Goal: Information Seeking & Learning: Learn about a topic

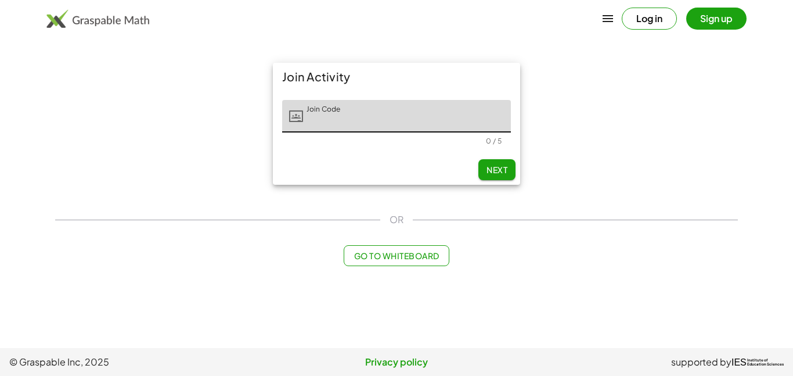
click at [280, 205] on div "Join Activity Join Code Join Code 0 / 5 Next OR Go to Whiteboard" at bounding box center [396, 164] width 697 height 217
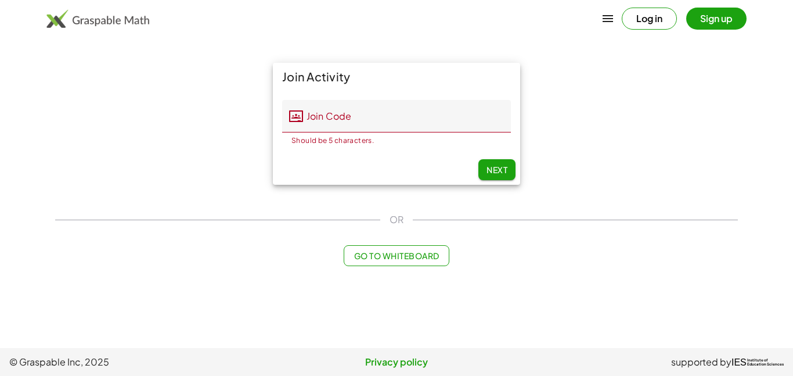
click at [381, 119] on input "Join Code" at bounding box center [407, 116] width 208 height 33
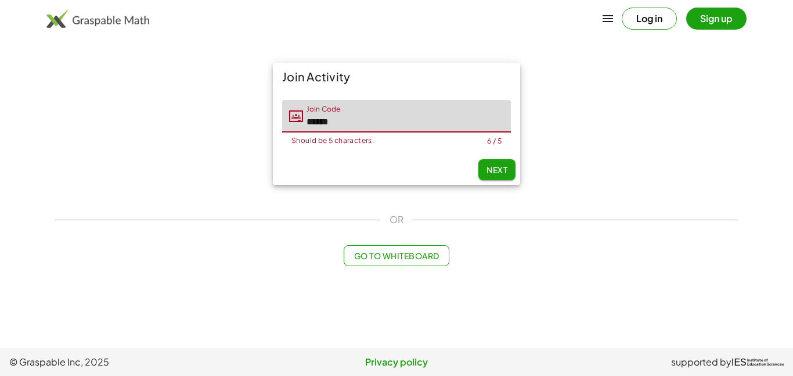
click at [502, 169] on span "Next" at bounding box center [496, 169] width 21 height 10
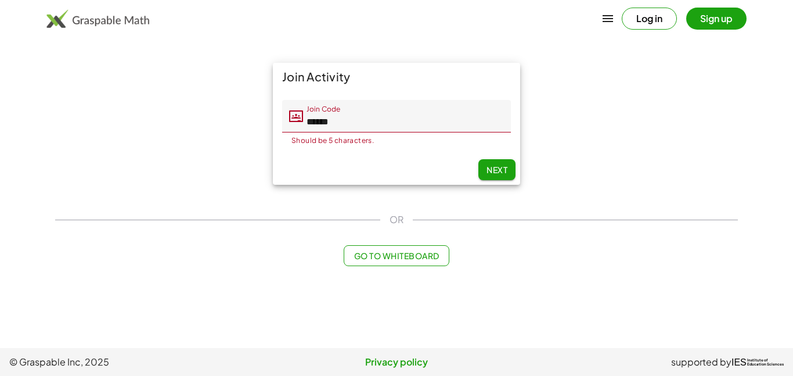
click at [503, 169] on span "Next" at bounding box center [496, 169] width 21 height 10
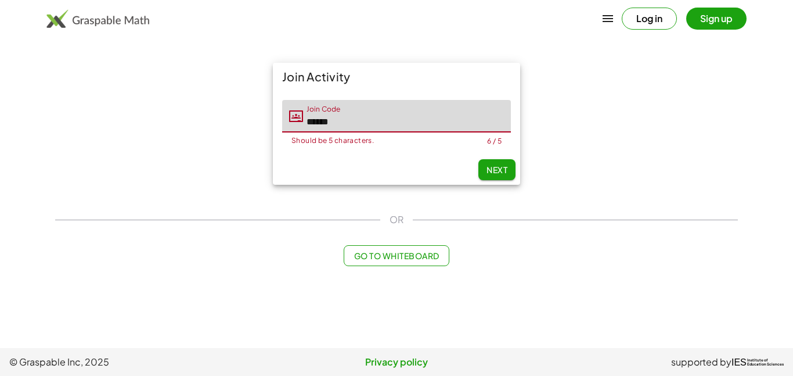
click at [319, 121] on input "******" at bounding box center [407, 116] width 208 height 33
click at [334, 124] on input "*******" at bounding box center [407, 116] width 208 height 33
type input "********"
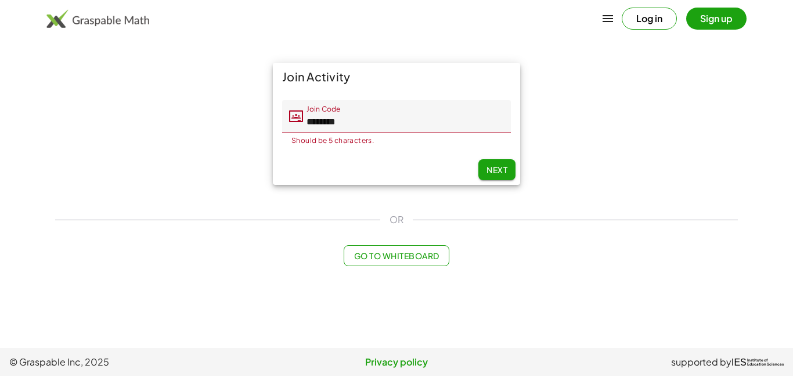
click at [494, 163] on button "Next" at bounding box center [496, 169] width 37 height 21
click at [493, 174] on span "Next" at bounding box center [496, 169] width 21 height 10
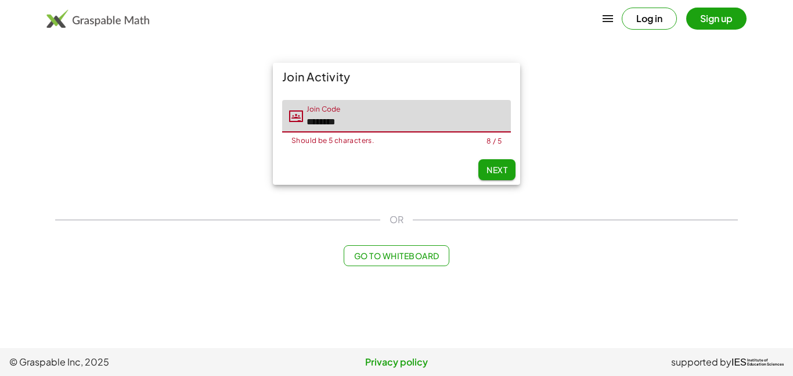
drag, startPoint x: 362, startPoint y: 127, endPoint x: 307, endPoint y: 129, distance: 54.6
click at [307, 129] on input "********" at bounding box center [407, 116] width 208 height 33
click at [428, 106] on input "********" at bounding box center [407, 116] width 208 height 33
drag, startPoint x: 418, startPoint y: 109, endPoint x: 273, endPoint y: 131, distance: 146.7
click at [273, 131] on div "Join Code Join Code ******** Should be 5 characters. 8 / 5" at bounding box center [396, 123] width 247 height 64
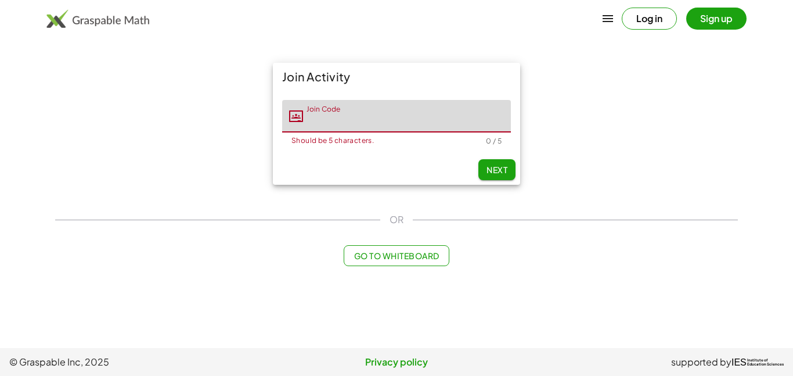
type input "*"
click at [134, 19] on img at bounding box center [97, 18] width 103 height 19
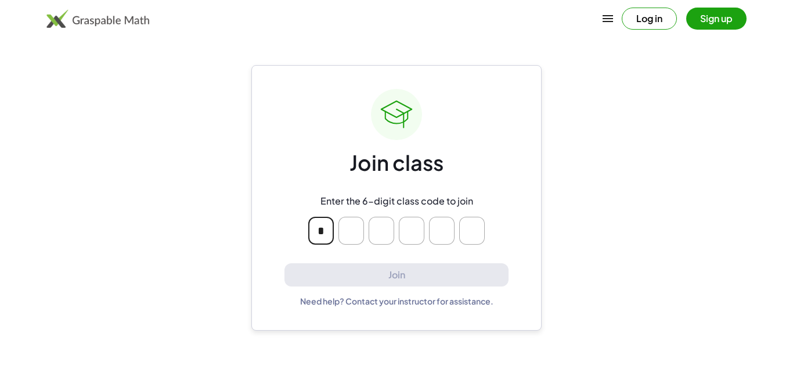
type input "*"
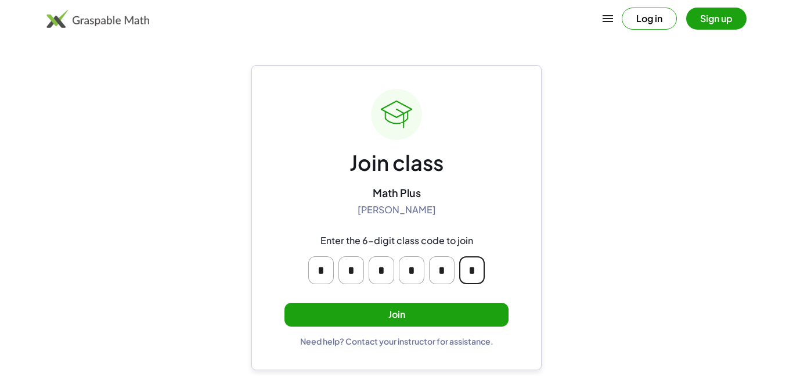
type input "*"
click at [418, 314] on button "Join" at bounding box center [396, 314] width 224 height 24
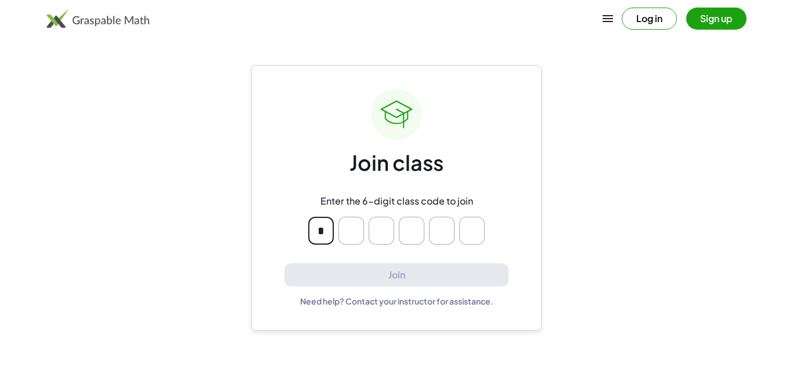
type input "*"
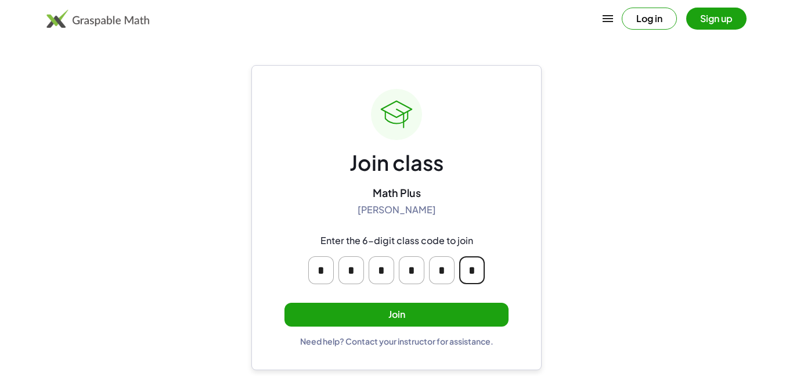
type input "*"
click at [408, 313] on button "Join" at bounding box center [396, 314] width 224 height 24
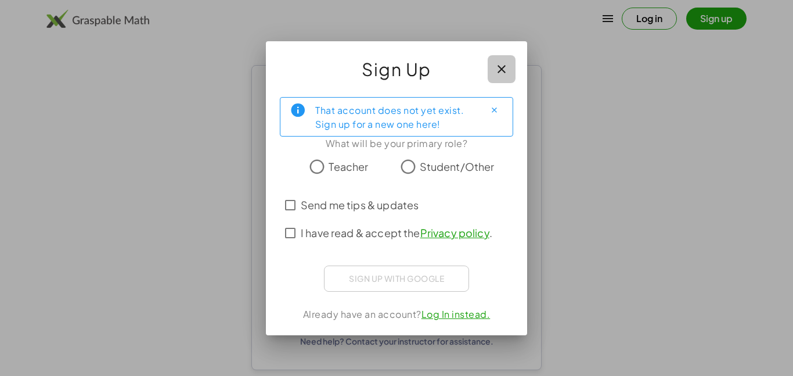
click at [511, 66] on button "button" at bounding box center [502, 69] width 28 height 28
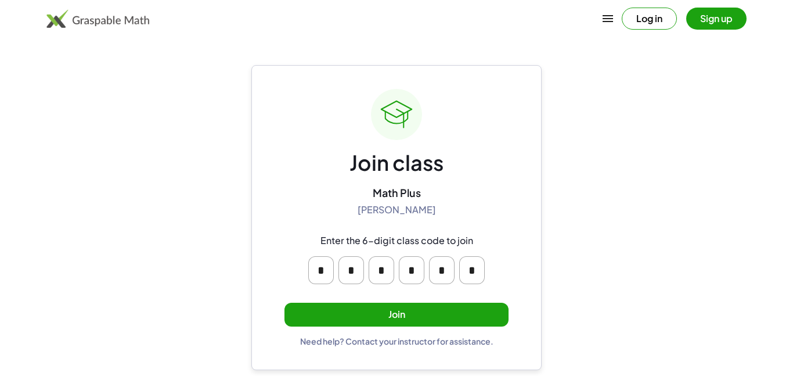
click at [394, 312] on button "Join" at bounding box center [396, 314] width 224 height 24
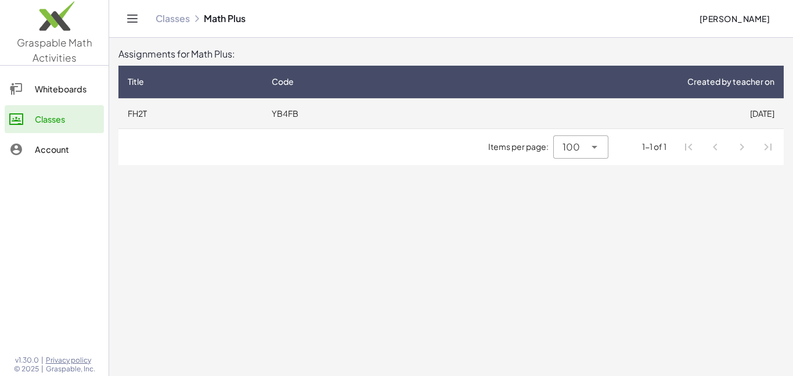
click at [215, 111] on td "FH2T" at bounding box center [190, 113] width 144 height 30
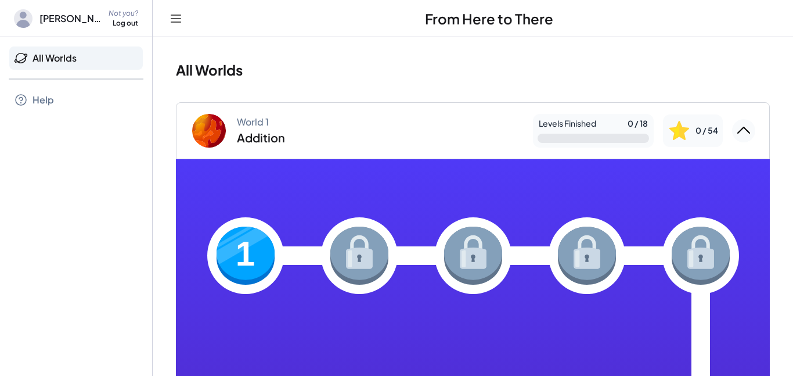
click at [243, 234] on img at bounding box center [245, 255] width 58 height 58
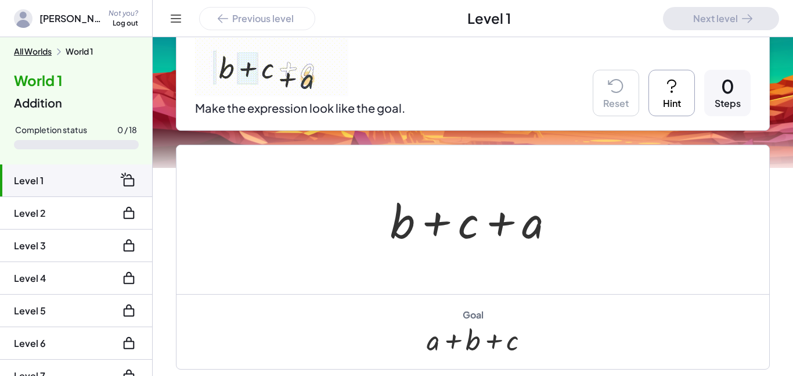
scroll to position [165, 0]
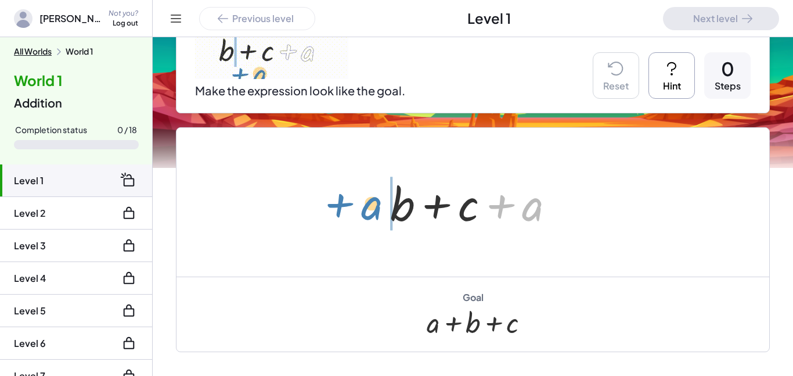
drag, startPoint x: 526, startPoint y: 204, endPoint x: 363, endPoint y: 201, distance: 163.1
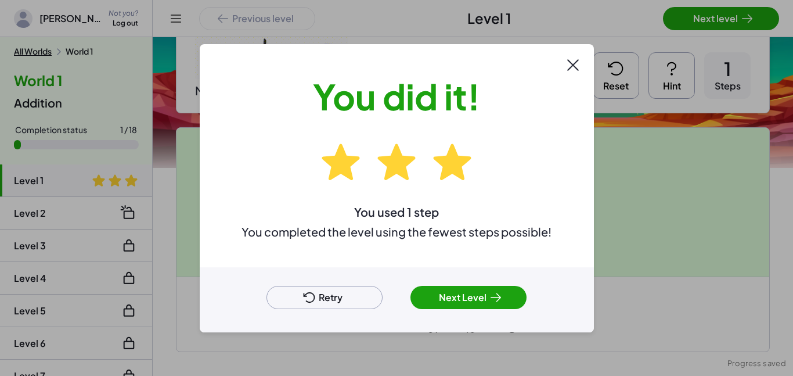
click at [728, 16] on div at bounding box center [396, 188] width 793 height 376
click at [472, 289] on button "Next Level" at bounding box center [468, 297] width 116 height 23
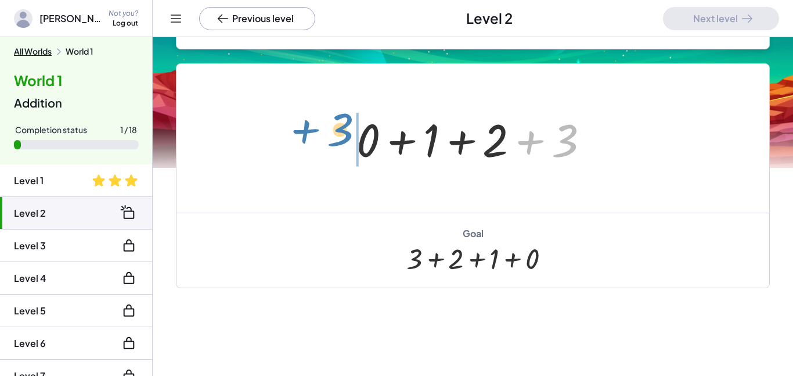
drag, startPoint x: 562, startPoint y: 136, endPoint x: 337, endPoint y: 125, distance: 225.5
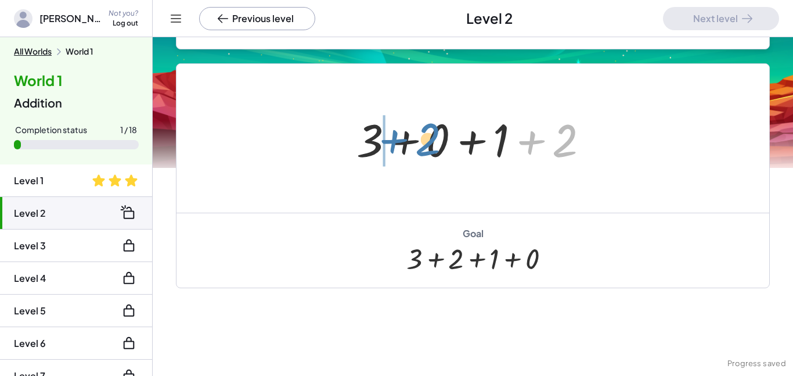
drag, startPoint x: 579, startPoint y: 143, endPoint x: 437, endPoint y: 137, distance: 141.7
click at [437, 137] on div at bounding box center [477, 139] width 253 height 60
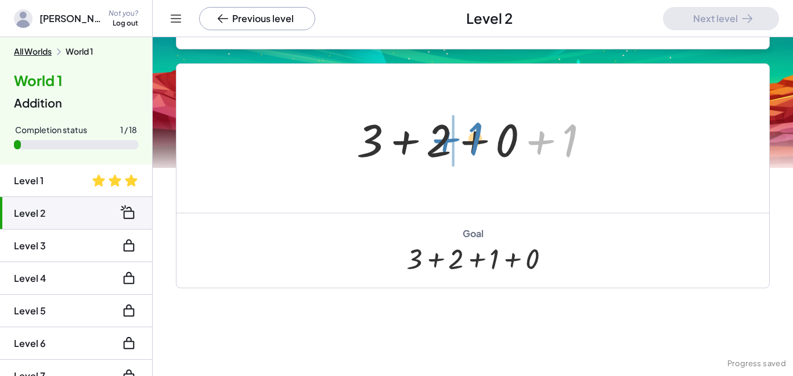
drag, startPoint x: 572, startPoint y: 140, endPoint x: 478, endPoint y: 138, distance: 94.1
click at [478, 138] on div at bounding box center [477, 139] width 253 height 60
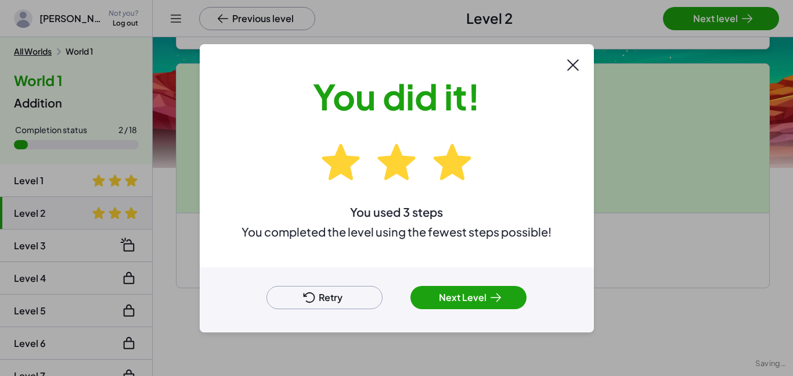
click at [702, 17] on div at bounding box center [396, 188] width 793 height 376
click at [443, 304] on button "Next Level" at bounding box center [468, 297] width 116 height 23
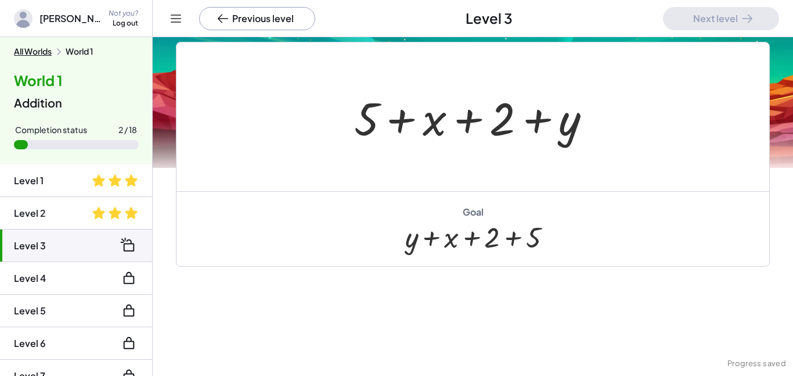
scroll to position [93, 0]
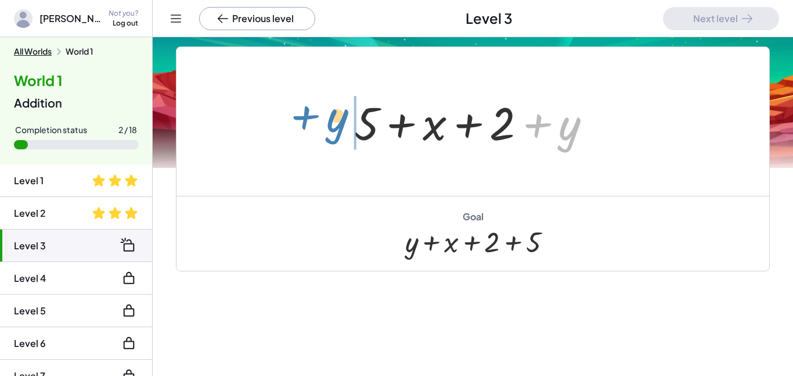
drag, startPoint x: 561, startPoint y: 135, endPoint x: 328, endPoint y: 125, distance: 233.5
click at [328, 125] on div "+ y + 5 + x + 2 + y" at bounding box center [472, 121] width 593 height 149
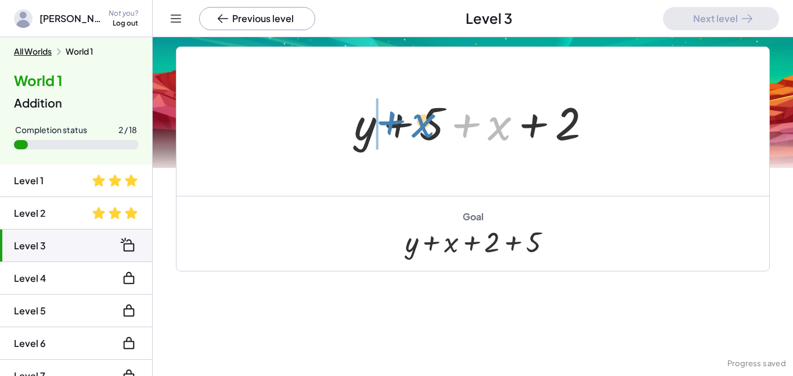
drag, startPoint x: 492, startPoint y: 124, endPoint x: 416, endPoint y: 121, distance: 76.1
click at [416, 121] on div at bounding box center [477, 122] width 258 height 60
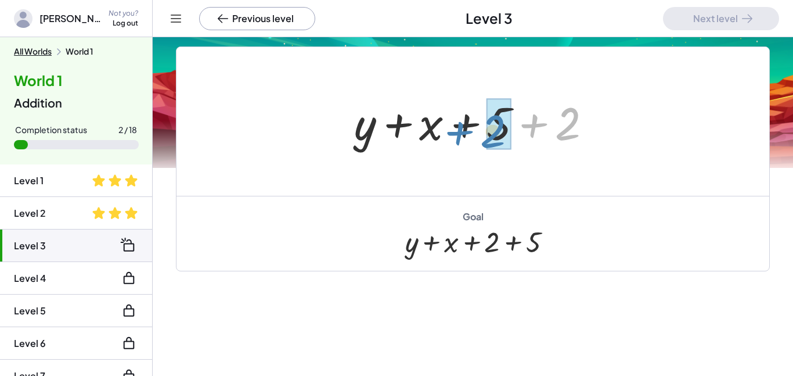
drag, startPoint x: 569, startPoint y: 121, endPoint x: 495, endPoint y: 125, distance: 74.4
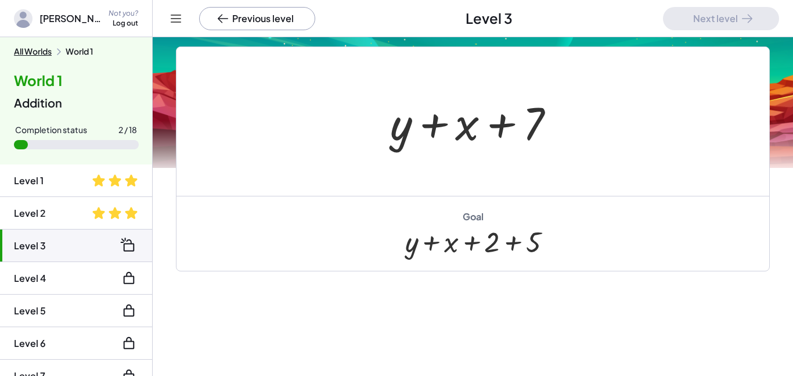
click at [529, 128] on div at bounding box center [477, 122] width 186 height 60
drag, startPoint x: 534, startPoint y: 128, endPoint x: 603, endPoint y: 138, distance: 69.8
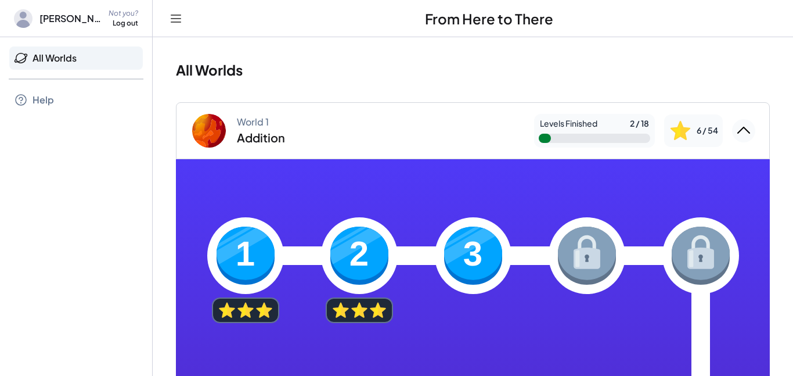
click at [459, 252] on img at bounding box center [473, 255] width 58 height 58
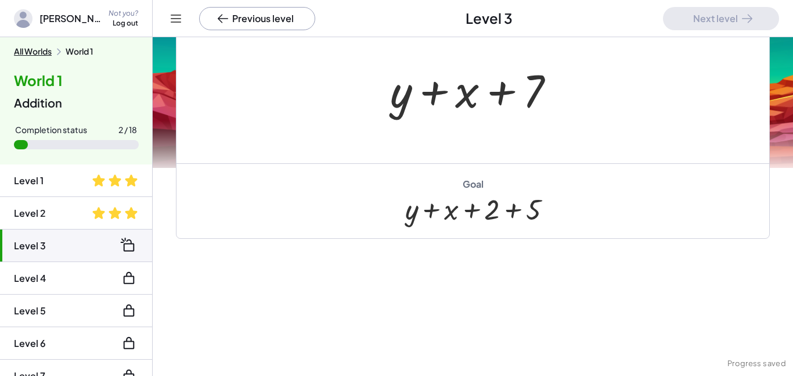
scroll to position [125, 0]
click at [535, 83] on div at bounding box center [477, 90] width 186 height 60
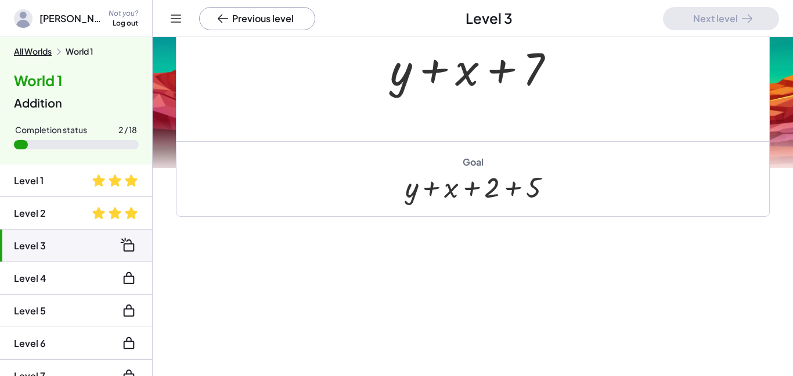
scroll to position [0, 0]
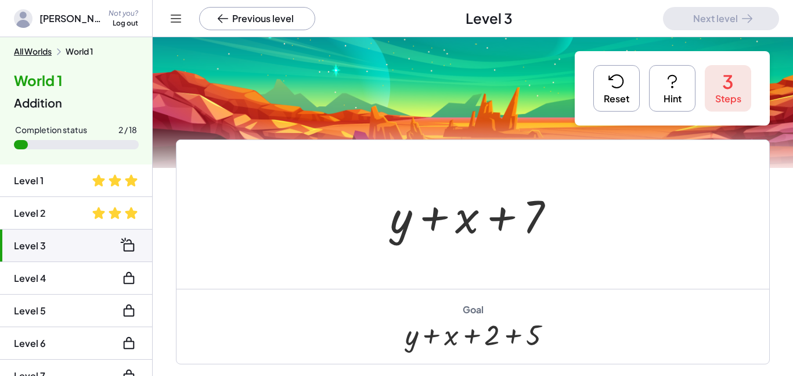
click at [610, 95] on button "Reset" at bounding box center [616, 88] width 46 height 46
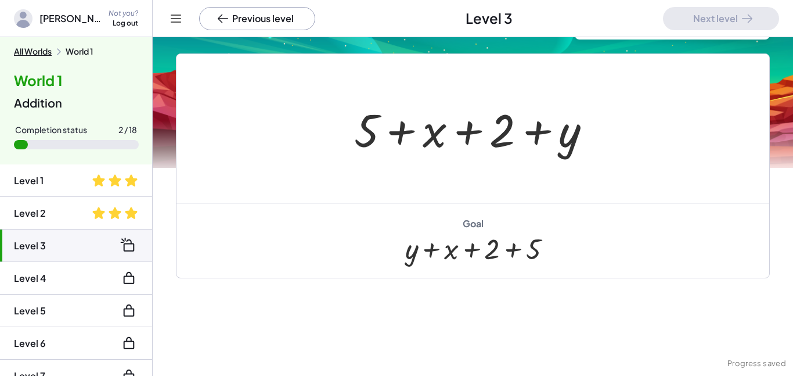
scroll to position [81, 0]
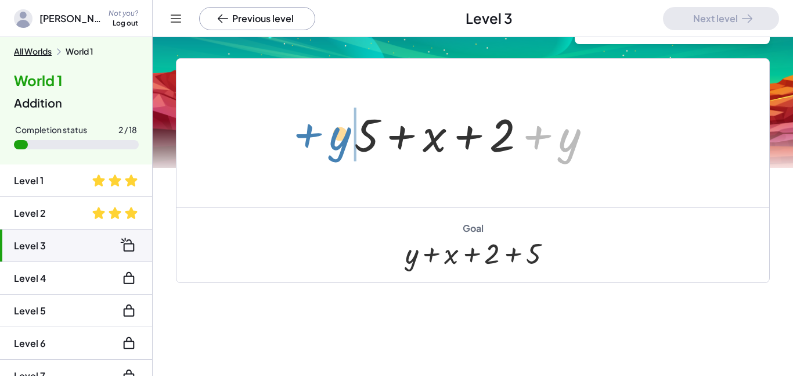
drag, startPoint x: 575, startPoint y: 135, endPoint x: 345, endPoint y: 132, distance: 229.9
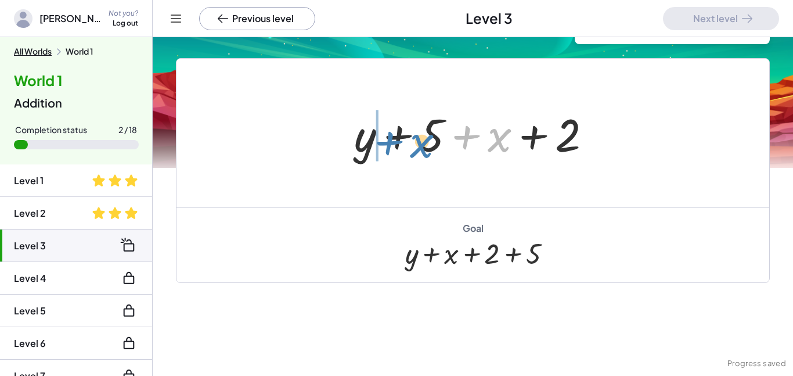
drag, startPoint x: 488, startPoint y: 140, endPoint x: 411, endPoint y: 145, distance: 76.8
click at [411, 145] on div at bounding box center [477, 133] width 258 height 60
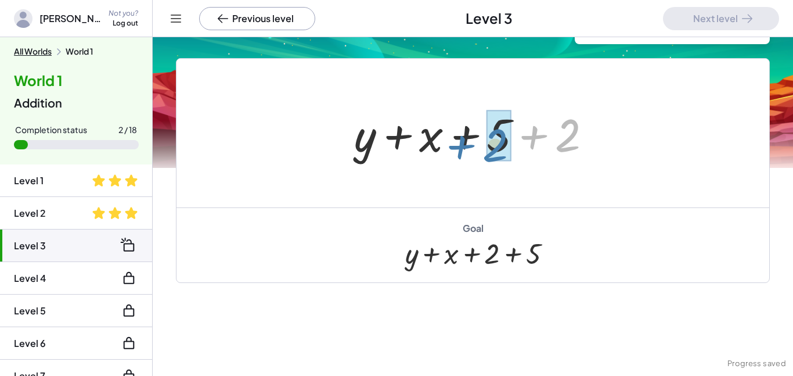
drag, startPoint x: 560, startPoint y: 133, endPoint x: 496, endPoint y: 139, distance: 64.1
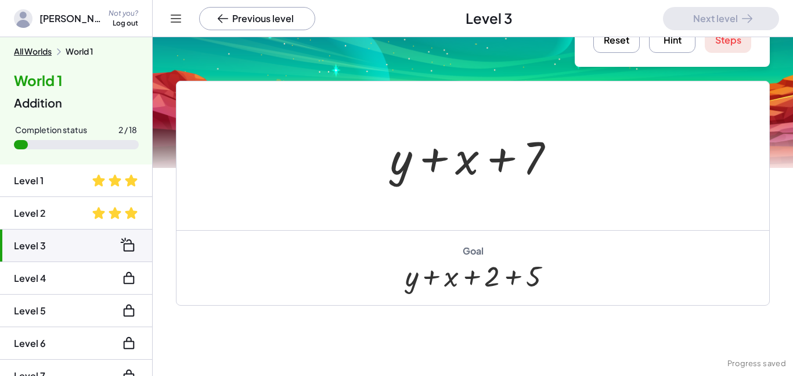
scroll to position [57, 0]
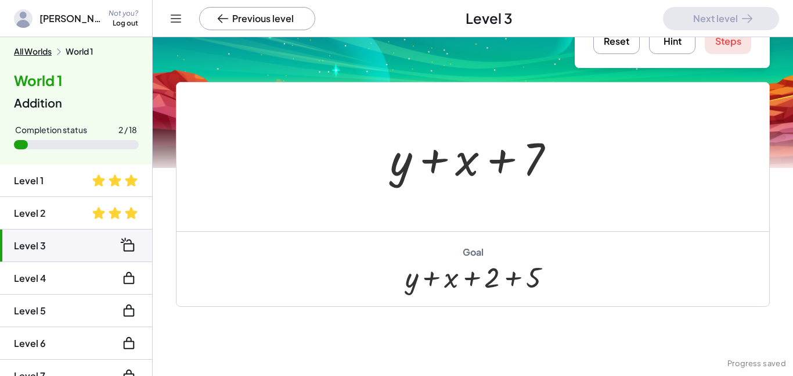
click at [612, 43] on button "Reset" at bounding box center [616, 31] width 46 height 46
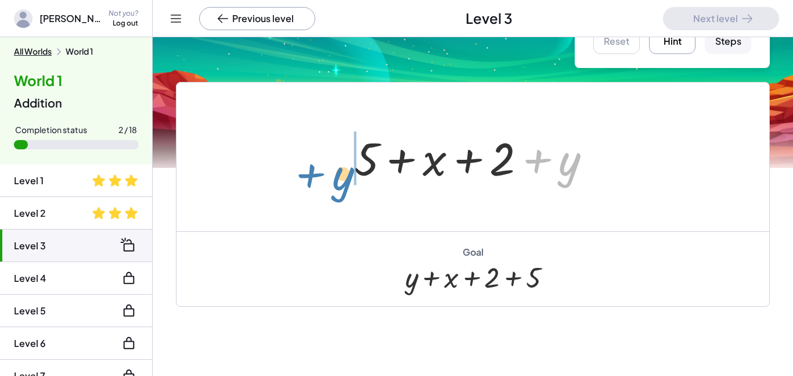
drag, startPoint x: 557, startPoint y: 178, endPoint x: 327, endPoint y: 170, distance: 230.6
click at [327, 170] on div "+ y + 5 + x + 2 + y" at bounding box center [472, 156] width 593 height 149
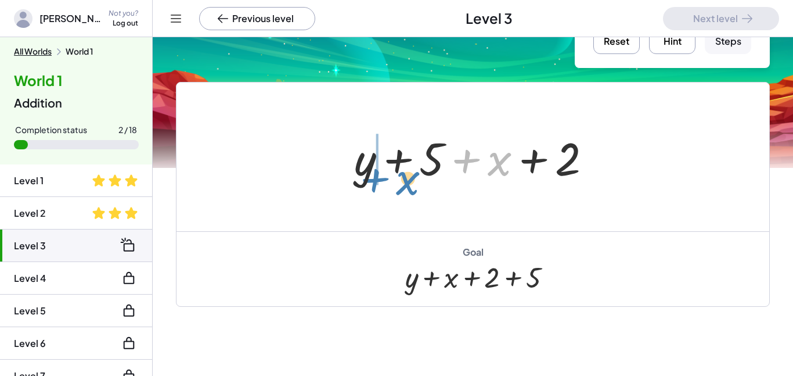
drag, startPoint x: 496, startPoint y: 172, endPoint x: 406, endPoint y: 186, distance: 91.6
click at [406, 186] on div "+ 5 + x + 2 + y + x + 5 + x + 2 + y" at bounding box center [473, 157] width 273 height 66
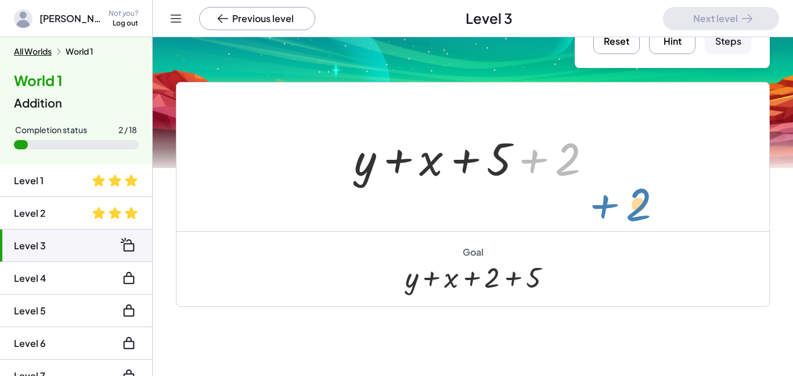
drag, startPoint x: 565, startPoint y: 172, endPoint x: 636, endPoint y: 218, distance: 84.0
click at [636, 218] on div "+ 5 + x + 2 + y + y + 5 + x + 2 + 2 + 5 + x + 2 + y" at bounding box center [472, 156] width 593 height 149
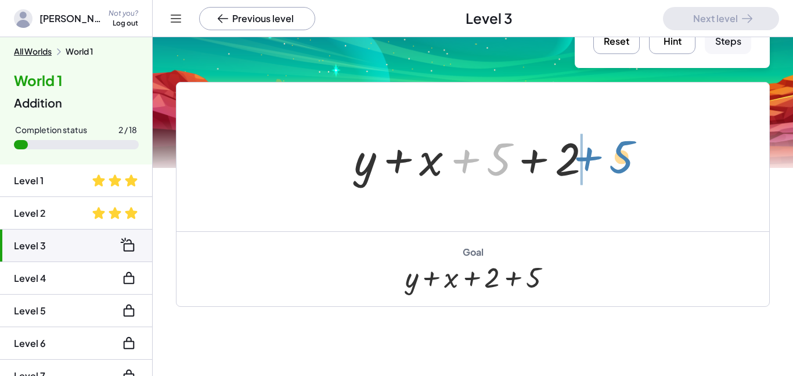
drag, startPoint x: 495, startPoint y: 161, endPoint x: 618, endPoint y: 158, distance: 122.5
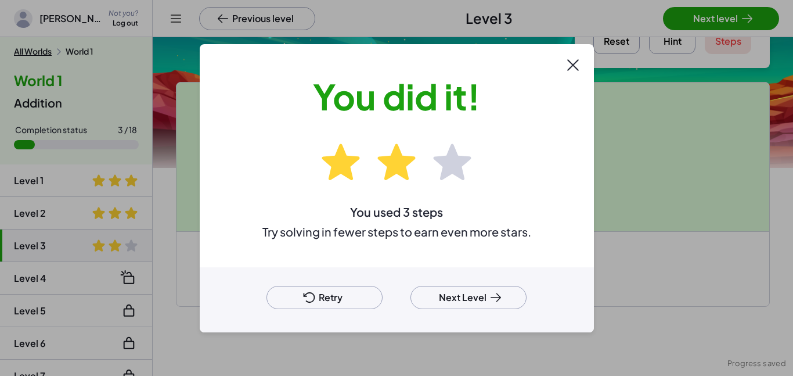
click at [685, 2] on div at bounding box center [396, 188] width 793 height 376
click at [461, 294] on button "Next Level" at bounding box center [468, 297] width 116 height 23
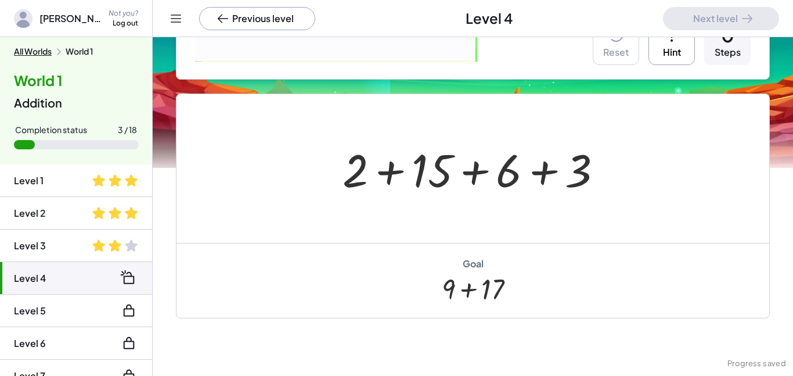
scroll to position [221, 0]
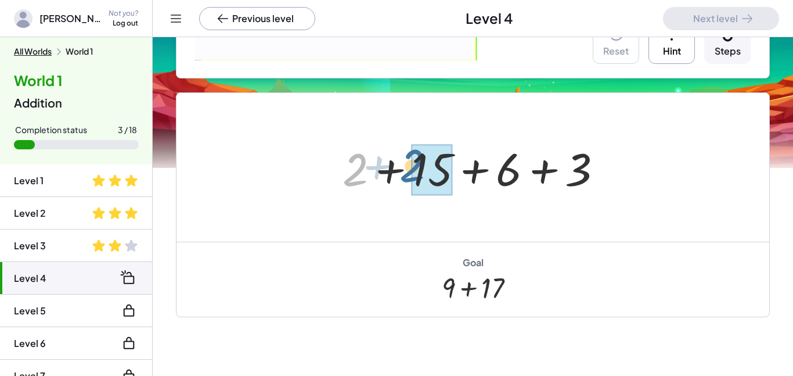
drag, startPoint x: 362, startPoint y: 179, endPoint x: 427, endPoint y: 178, distance: 65.6
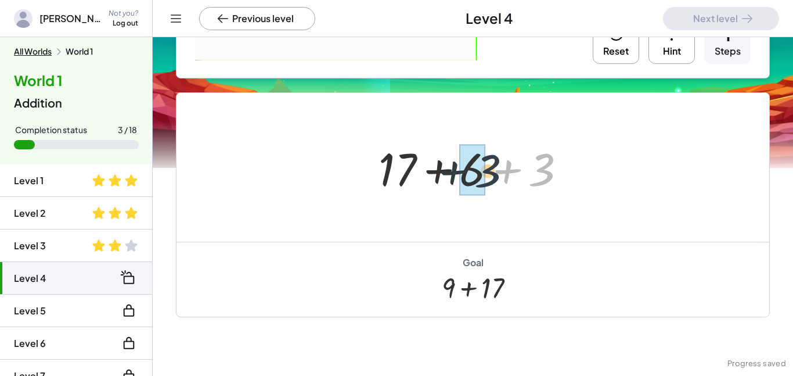
drag, startPoint x: 534, startPoint y: 177, endPoint x: 470, endPoint y: 178, distance: 64.4
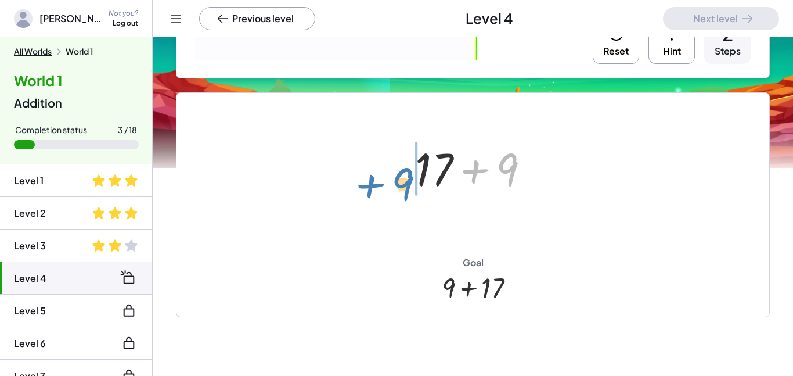
drag, startPoint x: 516, startPoint y: 169, endPoint x: 412, endPoint y: 182, distance: 105.3
click at [412, 182] on div at bounding box center [476, 168] width 135 height 60
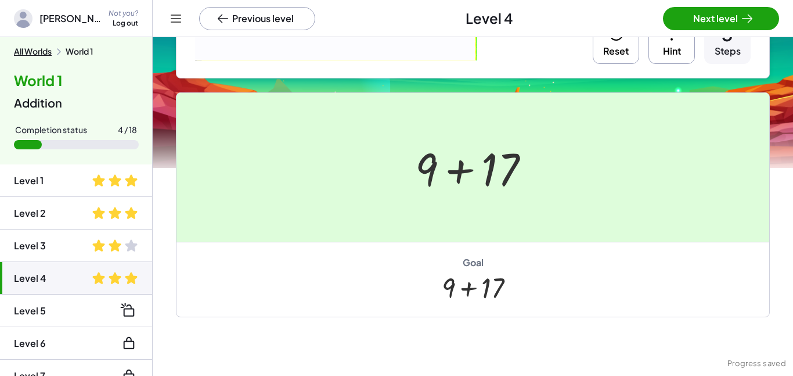
click at [715, 27] on div at bounding box center [396, 188] width 793 height 376
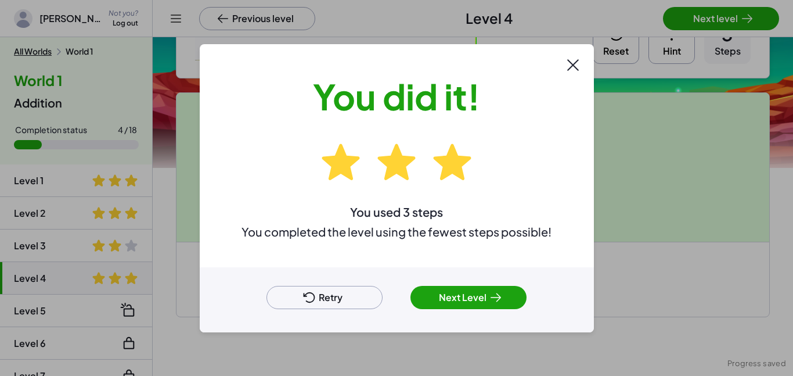
click at [450, 298] on button "Next Level" at bounding box center [468, 297] width 116 height 23
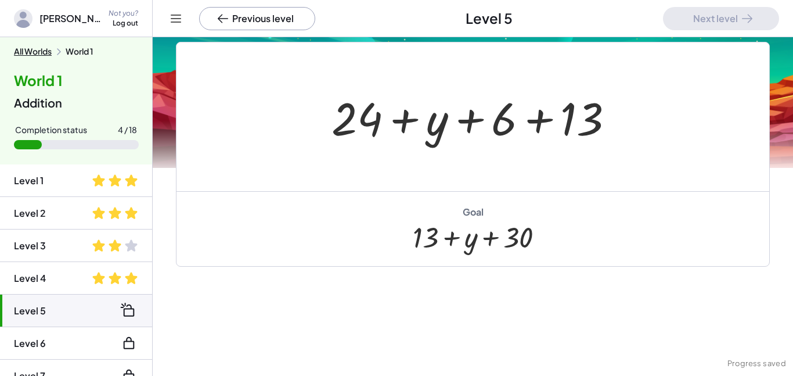
scroll to position [184, 0]
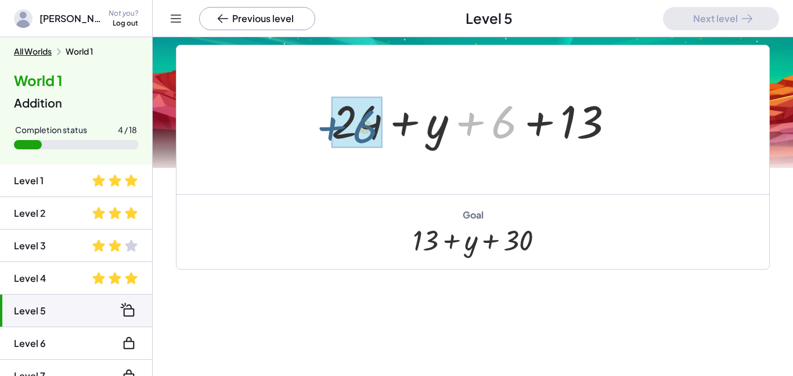
drag, startPoint x: 490, startPoint y: 132, endPoint x: 348, endPoint y: 135, distance: 141.7
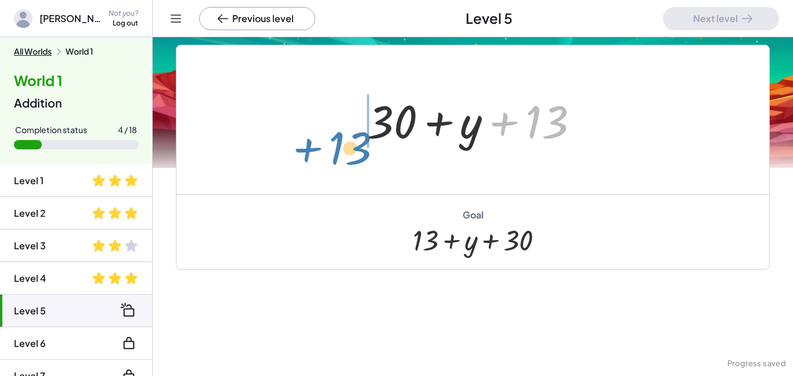
drag, startPoint x: 552, startPoint y: 135, endPoint x: 355, endPoint y: 158, distance: 198.7
click at [355, 158] on div "+ 24 + y + 6 + 13 + 13 + + y + 13 30" at bounding box center [472, 119] width 593 height 149
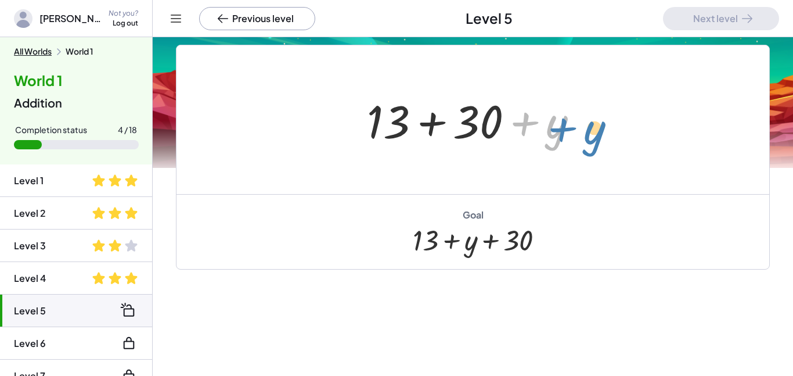
drag, startPoint x: 555, startPoint y: 136, endPoint x: 593, endPoint y: 142, distance: 38.2
click at [593, 142] on div at bounding box center [477, 120] width 233 height 60
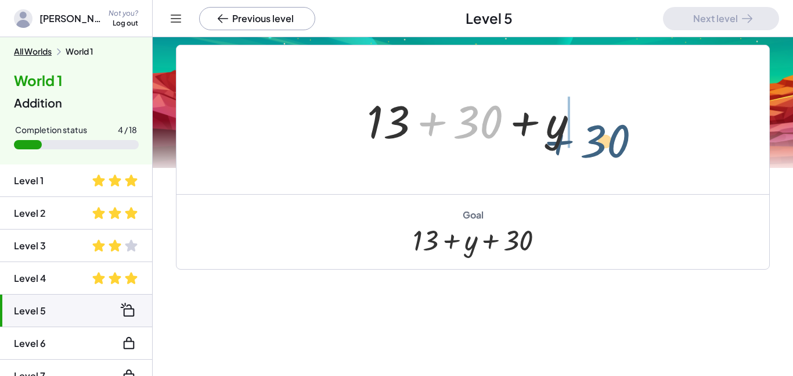
drag, startPoint x: 489, startPoint y: 115, endPoint x: 616, endPoint y: 129, distance: 128.5
click at [616, 129] on div "+ 24 + y + 6 + 13 + 30 + y + 13 + 30 + + y + 13 30" at bounding box center [472, 119] width 593 height 149
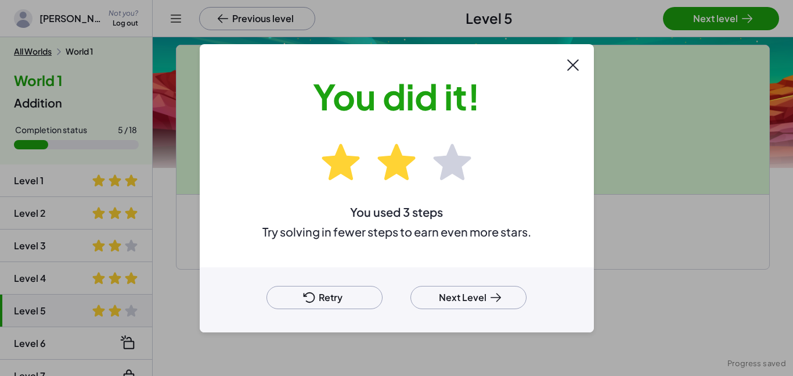
click at [477, 298] on button "Next Level" at bounding box center [468, 297] width 116 height 23
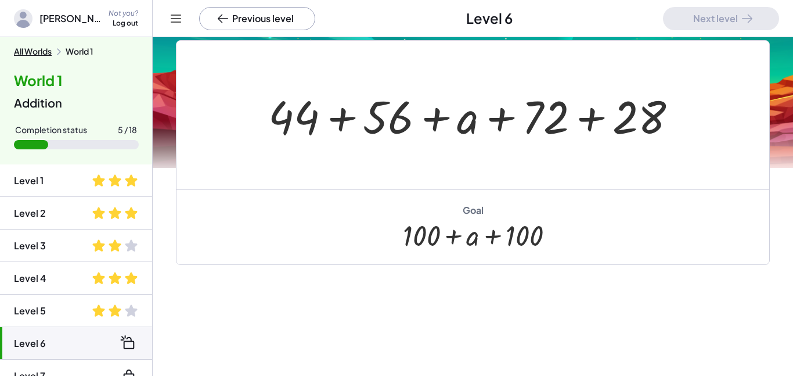
scroll to position [99, 0]
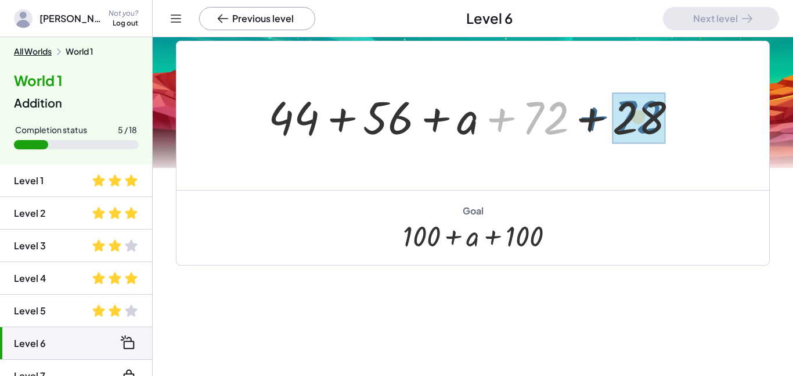
drag, startPoint x: 544, startPoint y: 117, endPoint x: 638, endPoint y: 116, distance: 94.0
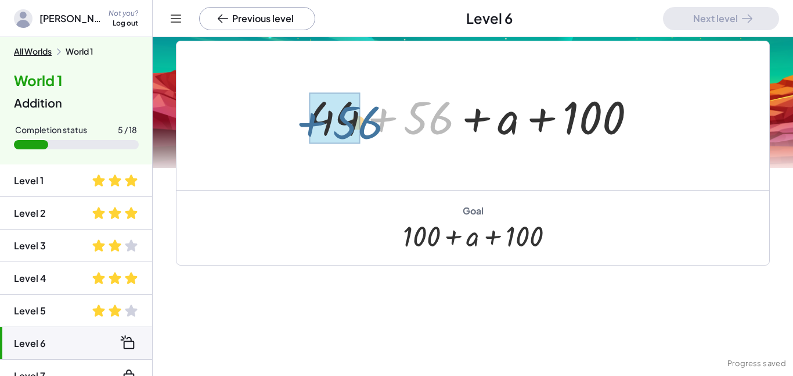
drag, startPoint x: 425, startPoint y: 120, endPoint x: 355, endPoint y: 125, distance: 71.0
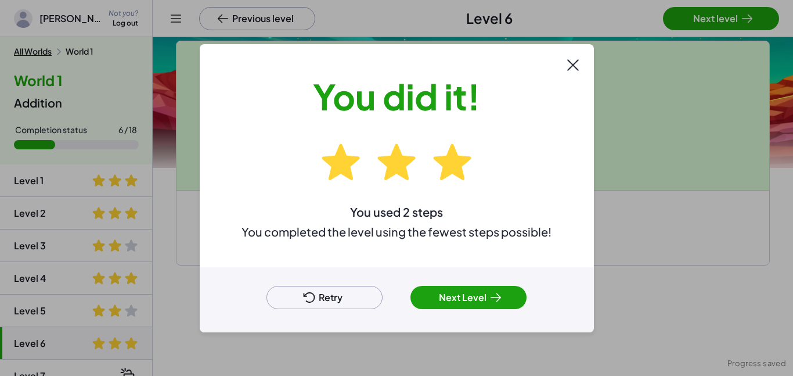
click at [723, 24] on div at bounding box center [396, 188] width 793 height 376
click at [460, 299] on button "Next Level" at bounding box center [468, 297] width 116 height 23
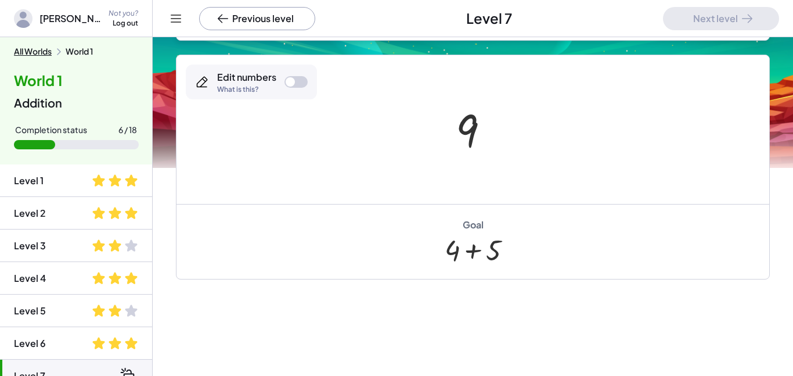
scroll to position [346, 0]
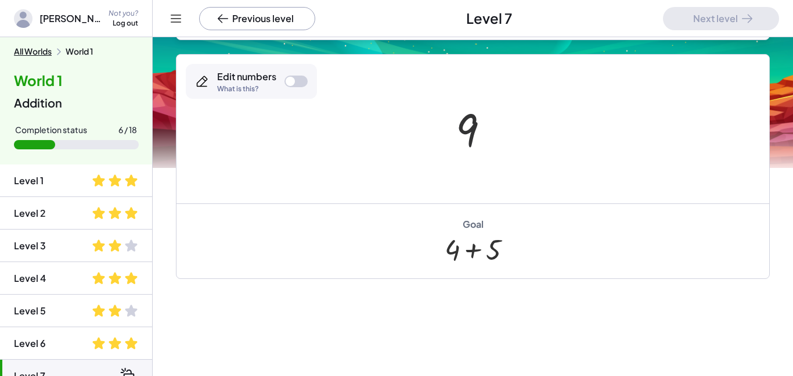
click at [481, 131] on div at bounding box center [477, 128] width 55 height 57
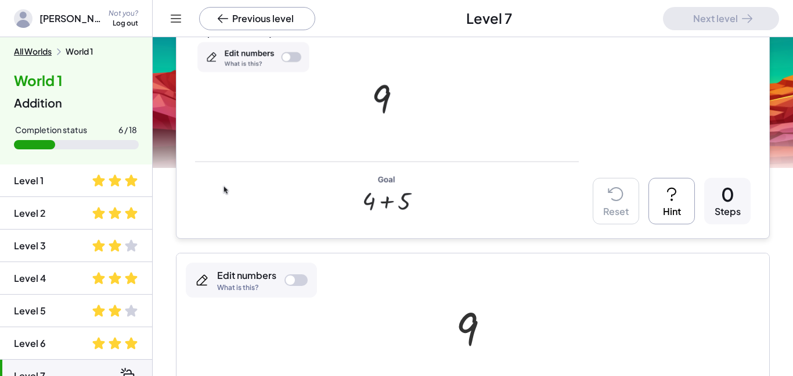
scroll to position [147, 0]
click at [286, 58] on img at bounding box center [387, 130] width 384 height 182
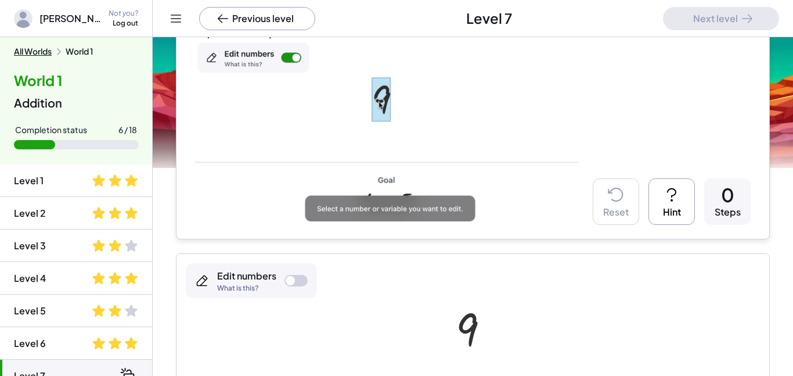
click at [293, 277] on div at bounding box center [290, 280] width 9 height 9
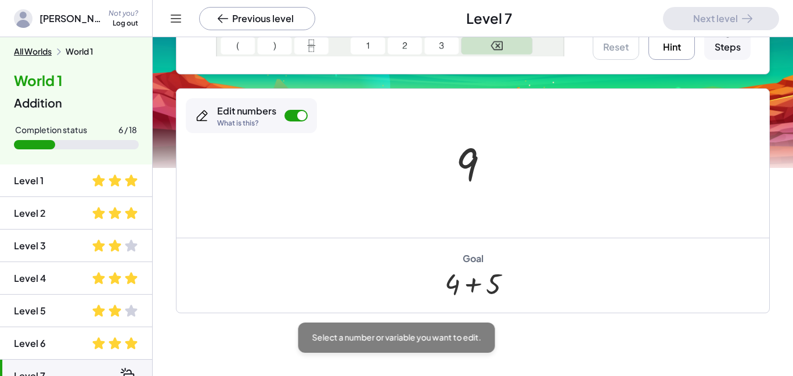
scroll to position [313, 0]
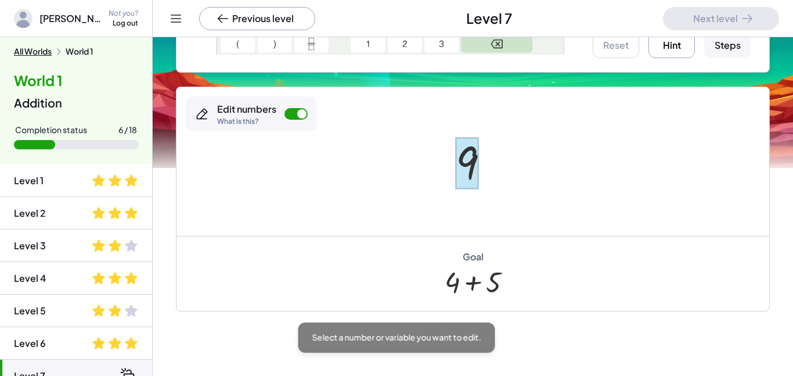
click at [472, 157] on div at bounding box center [467, 163] width 23 height 52
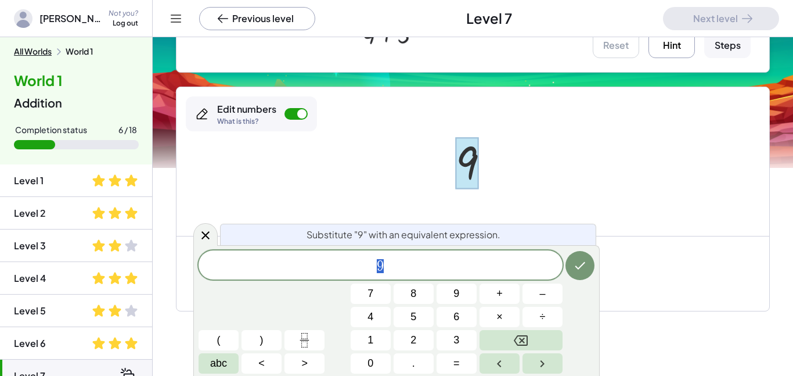
click at [412, 273] on span "9" at bounding box center [381, 266] width 364 height 16
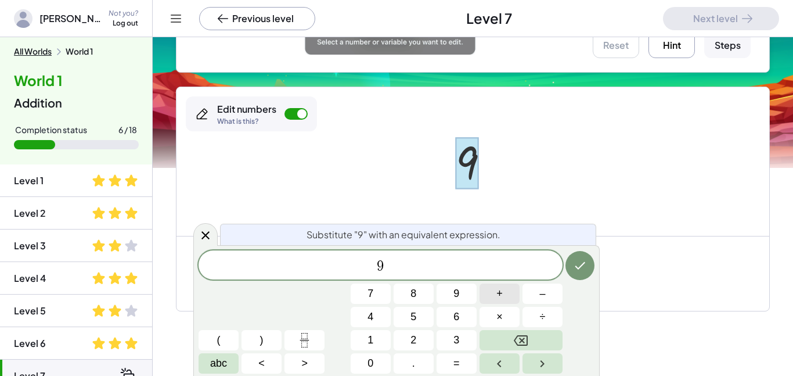
click at [494, 290] on button "+" at bounding box center [499, 293] width 40 height 20
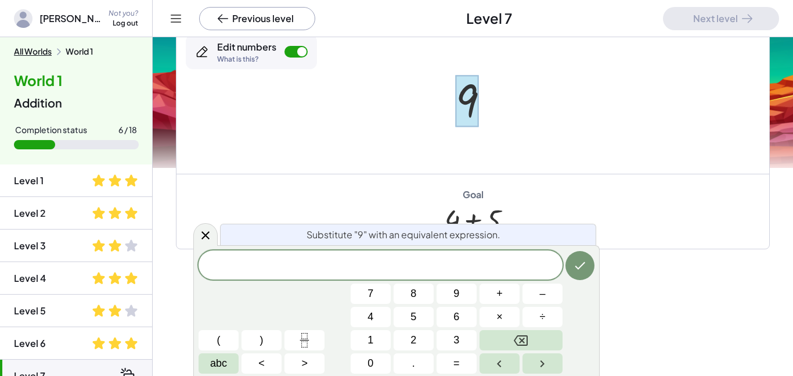
scroll to position [1, 0]
click at [494, 290] on button "+" at bounding box center [499, 293] width 40 height 20
click at [413, 317] on span "5" at bounding box center [413, 317] width 6 height 16
click at [573, 262] on icon "Done" at bounding box center [580, 265] width 14 height 14
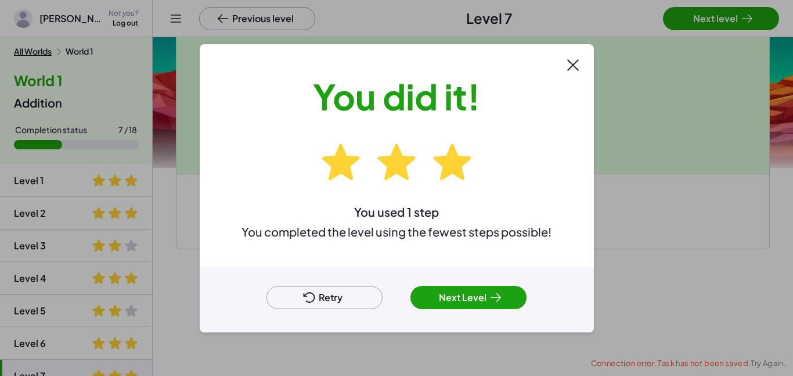
click at [442, 290] on button "Next Level" at bounding box center [468, 297] width 116 height 23
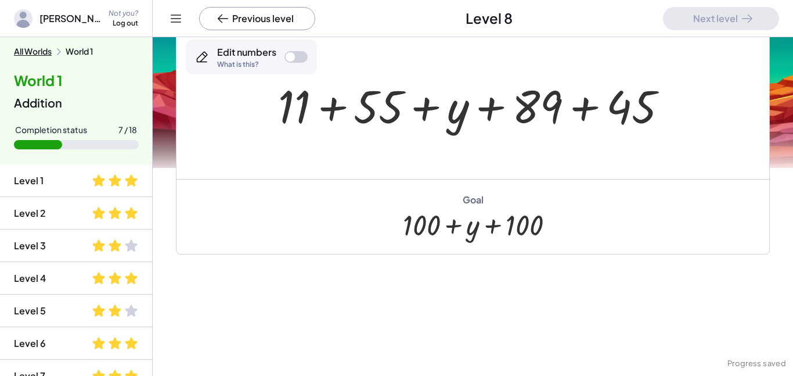
scroll to position [109, 0]
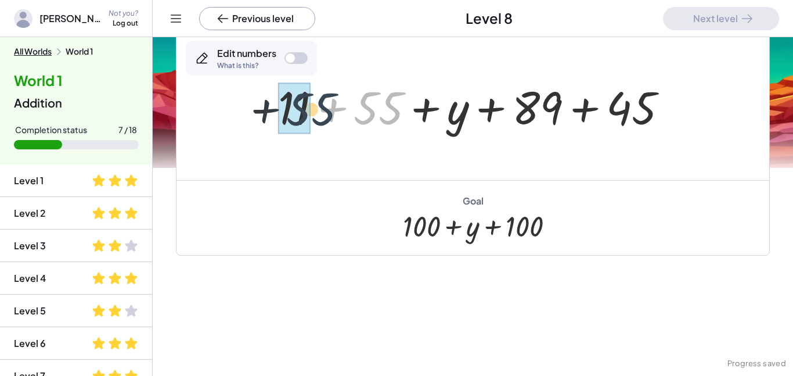
drag, startPoint x: 396, startPoint y: 102, endPoint x: 310, endPoint y: 103, distance: 85.9
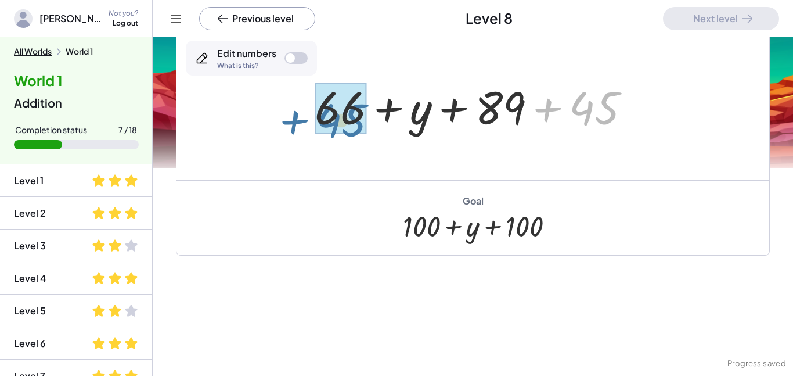
drag, startPoint x: 594, startPoint y: 112, endPoint x: 341, endPoint y: 124, distance: 253.4
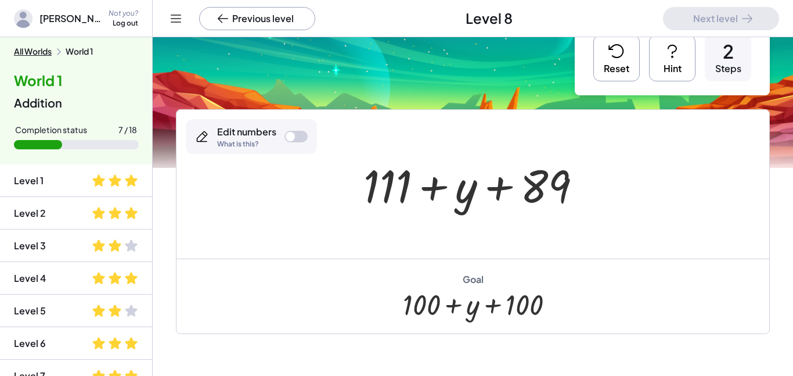
scroll to position [31, 0]
click at [612, 65] on button "Reset" at bounding box center [616, 57] width 46 height 46
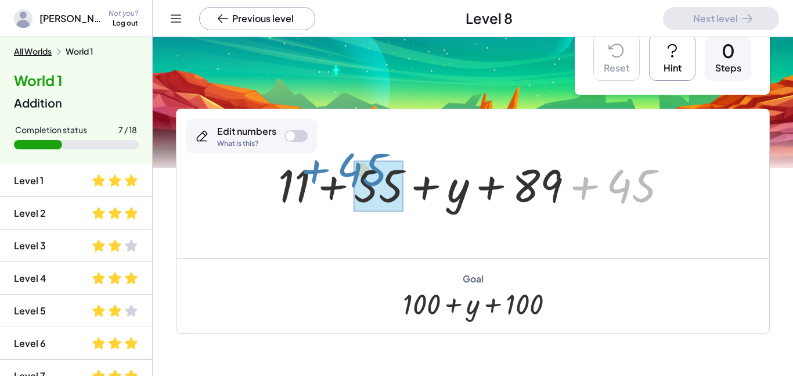
drag, startPoint x: 628, startPoint y: 192, endPoint x: 359, endPoint y: 176, distance: 269.8
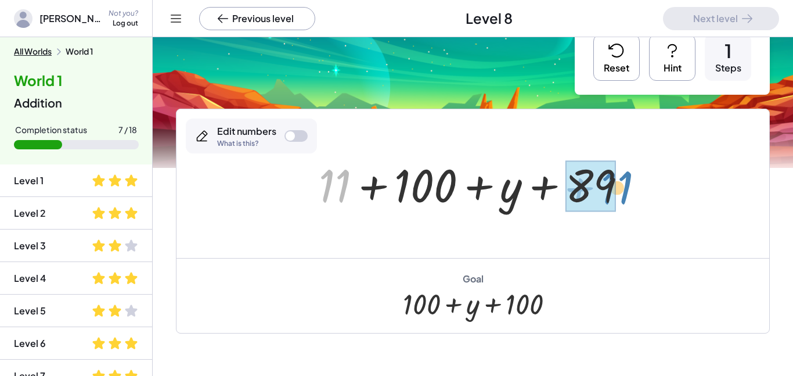
drag, startPoint x: 346, startPoint y: 177, endPoint x: 625, endPoint y: 178, distance: 278.6
click at [625, 178] on div at bounding box center [477, 184] width 329 height 60
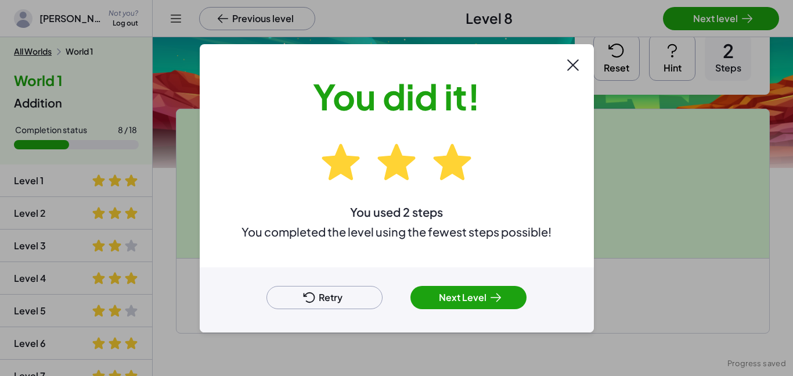
click at [471, 294] on button "Next Level" at bounding box center [468, 297] width 116 height 23
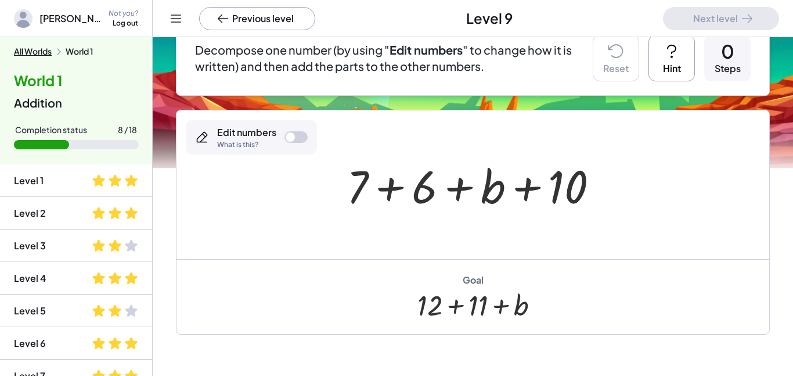
scroll to position [120, 0]
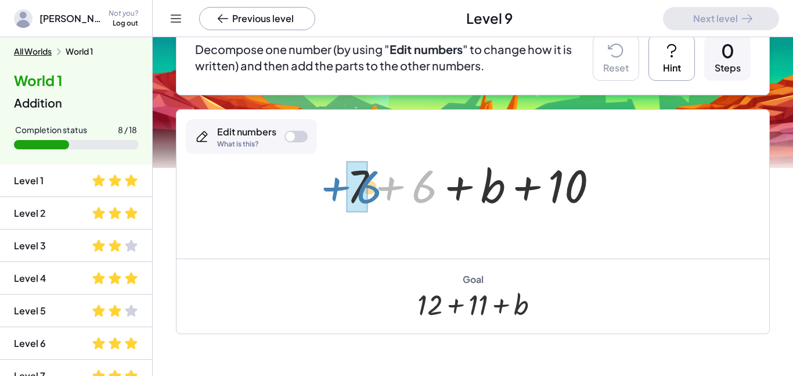
drag, startPoint x: 423, startPoint y: 183, endPoint x: 363, endPoint y: 183, distance: 59.8
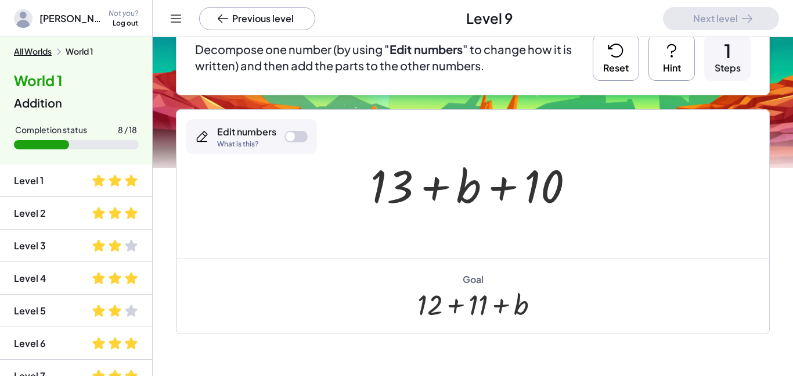
click at [626, 57] on button "Reset" at bounding box center [616, 57] width 46 height 46
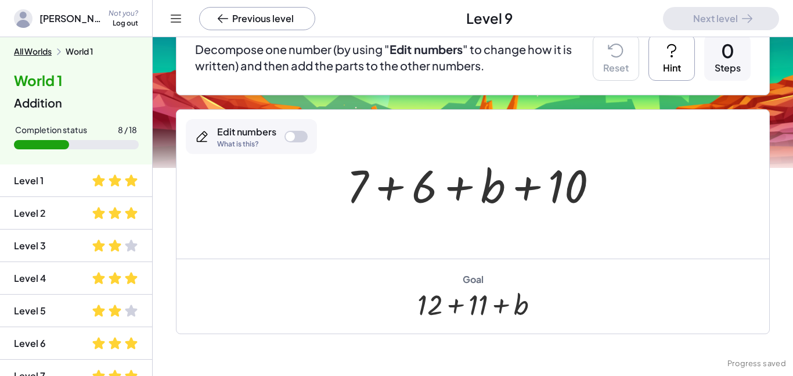
click at [286, 133] on div at bounding box center [290, 136] width 9 height 9
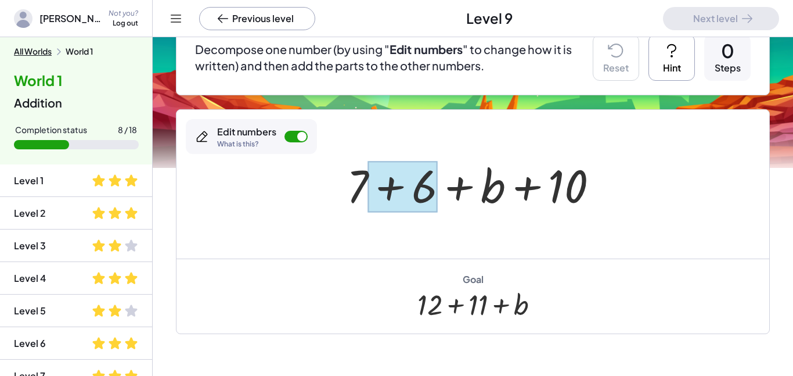
click at [374, 197] on div at bounding box center [402, 187] width 69 height 52
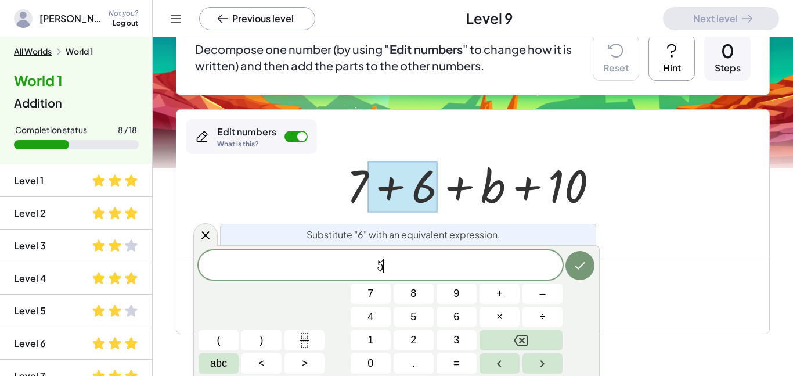
scroll to position [3, 0]
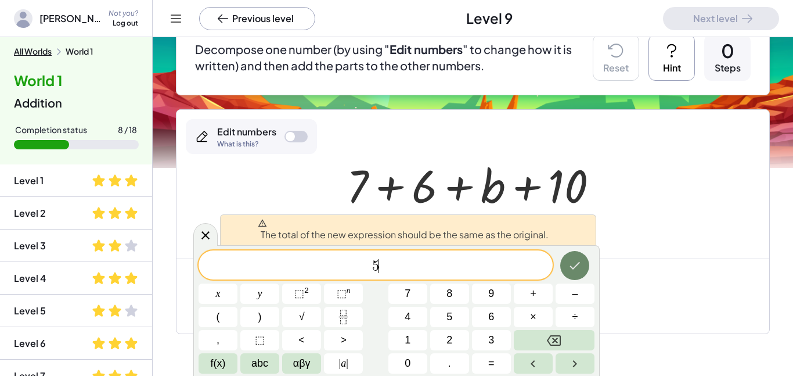
click at [572, 271] on icon "Done" at bounding box center [575, 265] width 14 height 14
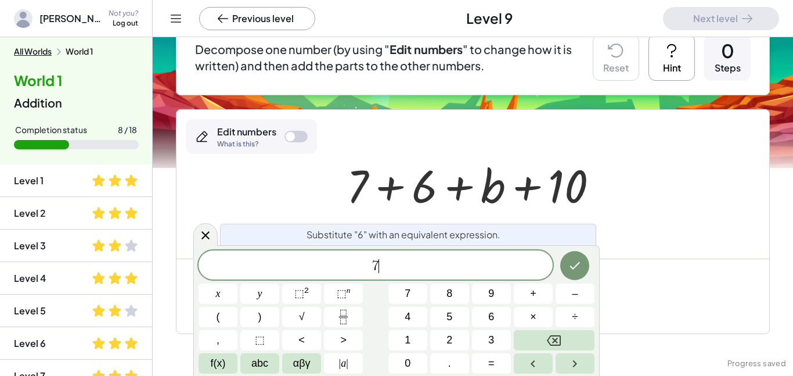
scroll to position [3, 0]
click at [544, 298] on button "+" at bounding box center [533, 293] width 39 height 20
click at [448, 323] on span "5" at bounding box center [449, 317] width 6 height 16
click at [580, 262] on icon "Done" at bounding box center [575, 265] width 14 height 14
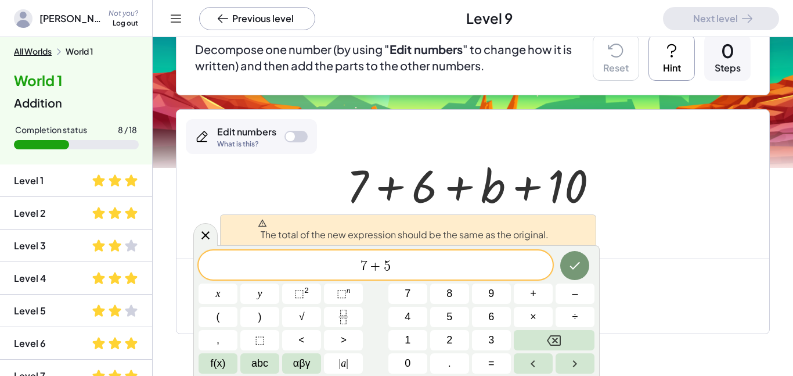
click at [207, 247] on div "The total of the new expression should be the same as the original. 7 + 5 ​ x y…" at bounding box center [396, 310] width 406 height 131
click at [207, 241] on icon at bounding box center [206, 235] width 14 height 14
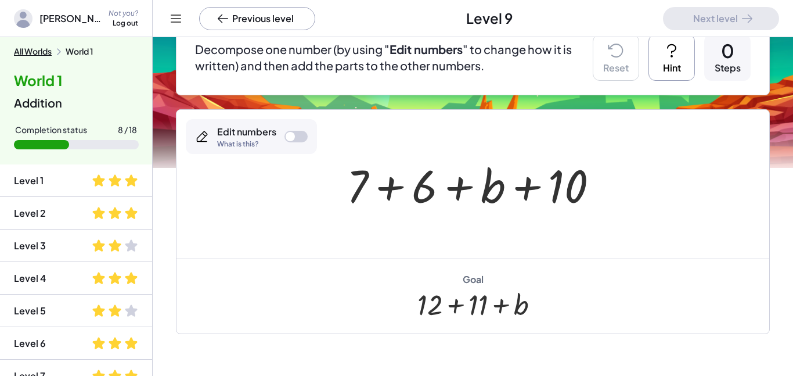
click at [291, 135] on div at bounding box center [290, 136] width 9 height 9
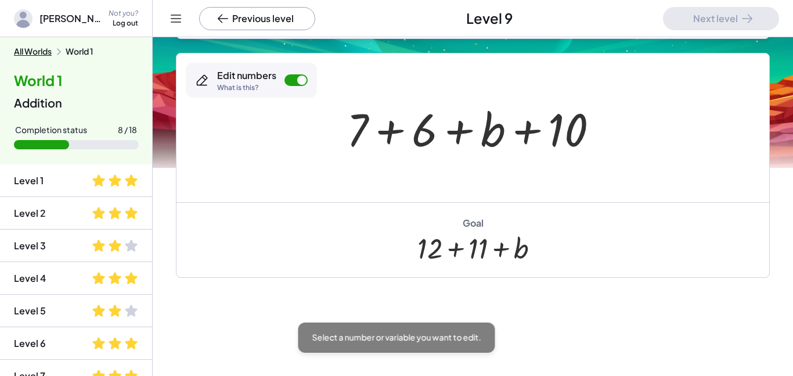
scroll to position [177, 0]
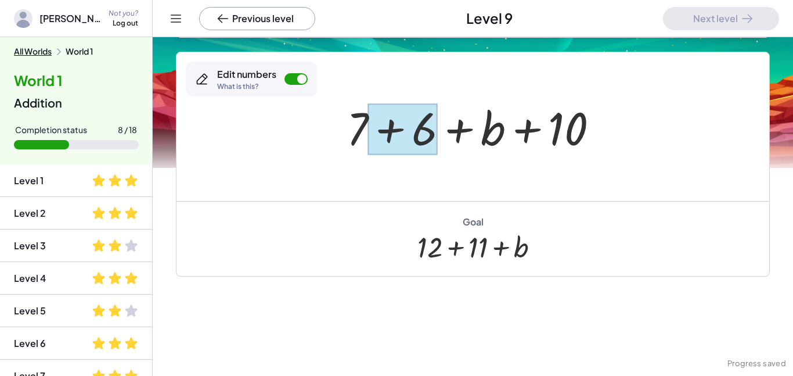
click at [394, 136] on div at bounding box center [402, 129] width 69 height 52
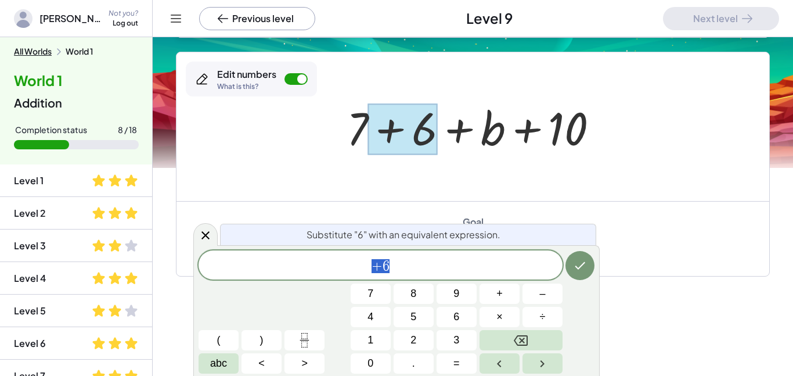
click at [394, 272] on span "+ 6" at bounding box center [381, 266] width 364 height 16
click at [589, 269] on button "Done" at bounding box center [579, 265] width 29 height 29
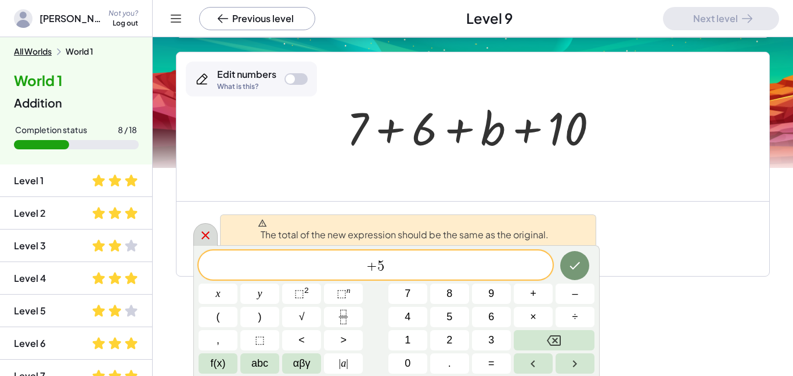
click at [211, 237] on icon at bounding box center [206, 235] width 14 height 14
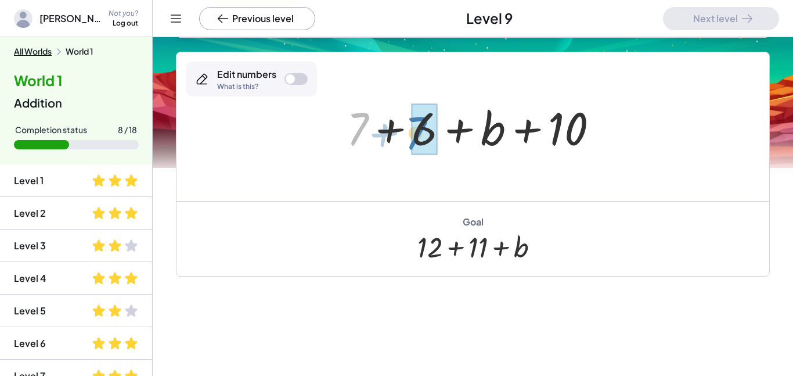
drag, startPoint x: 362, startPoint y: 133, endPoint x: 421, endPoint y: 137, distance: 58.8
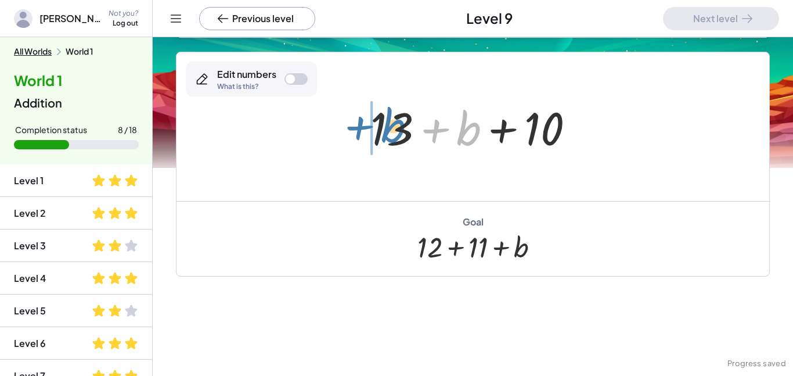
drag, startPoint x: 471, startPoint y: 131, endPoint x: 391, endPoint y: 128, distance: 80.7
click at [391, 128] on div at bounding box center [477, 127] width 225 height 60
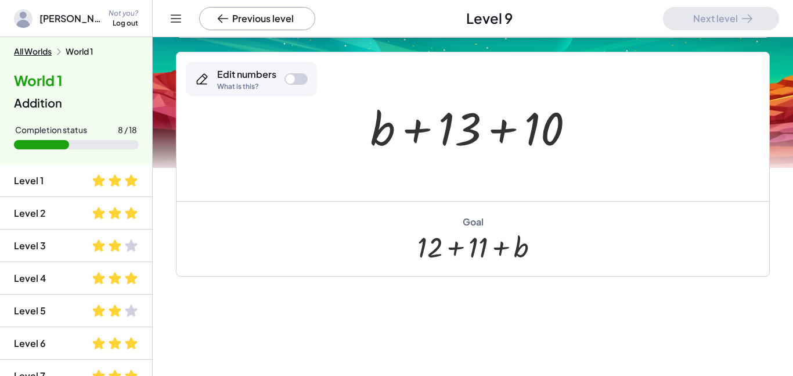
click at [290, 81] on div at bounding box center [290, 78] width 9 height 9
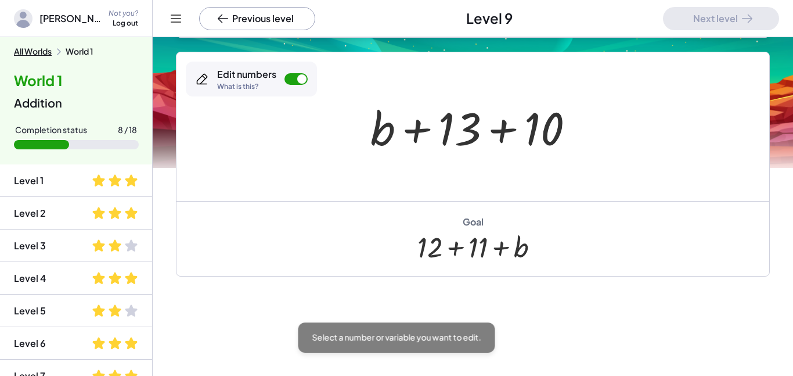
click at [296, 85] on div "Edit numbers What is this?" at bounding box center [251, 79] width 131 height 35
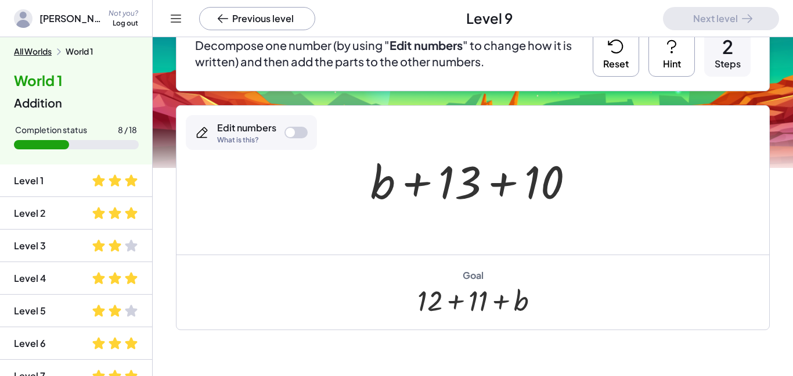
scroll to position [121, 0]
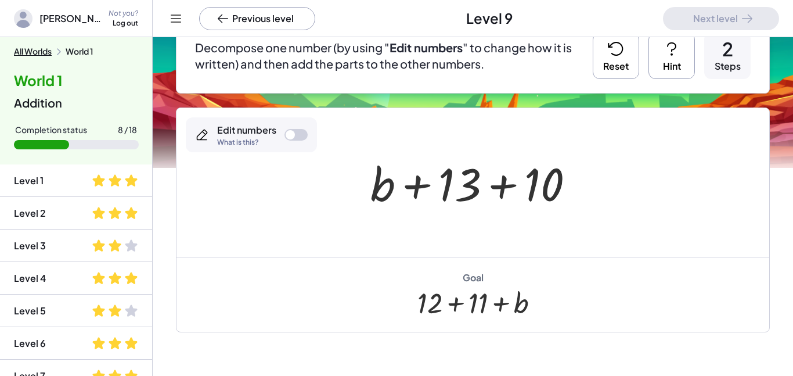
click at [605, 56] on button "Reset" at bounding box center [616, 56] width 46 height 46
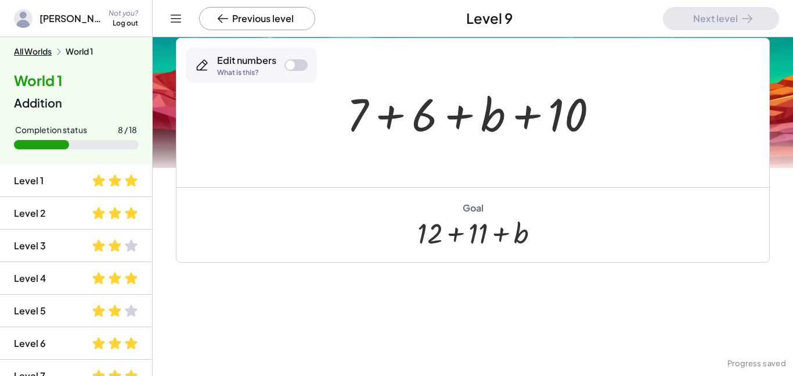
scroll to position [204, 0]
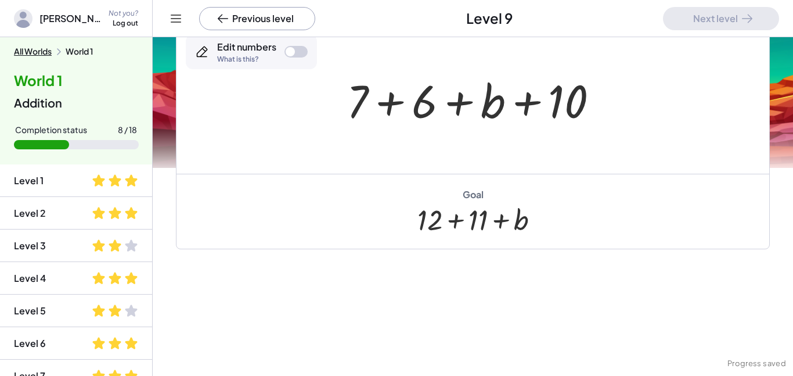
click at [287, 48] on div at bounding box center [290, 51] width 9 height 9
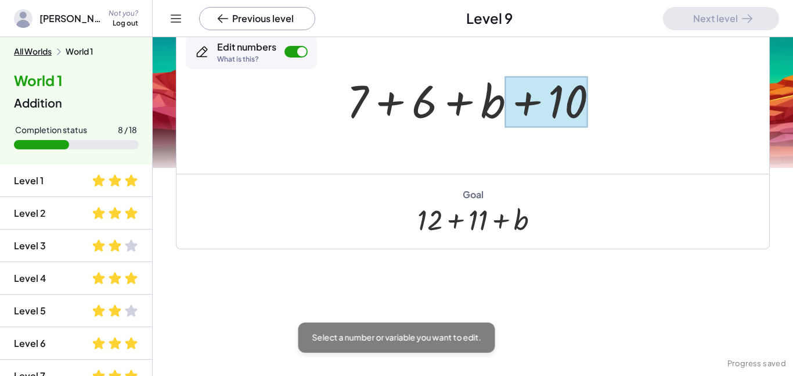
click at [571, 110] on div at bounding box center [546, 102] width 82 height 52
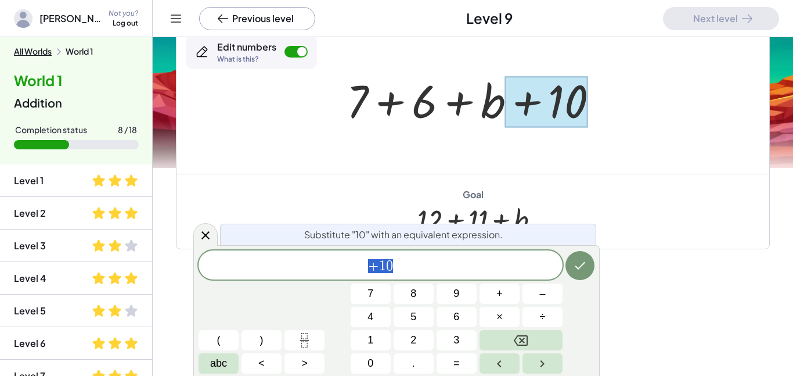
scroll to position [5, 0]
click at [404, 268] on span "+ 1 0" at bounding box center [381, 266] width 364 height 16
click at [391, 283] on div at bounding box center [371, 293] width 40 height 20
click at [570, 275] on button "Done" at bounding box center [579, 265] width 29 height 29
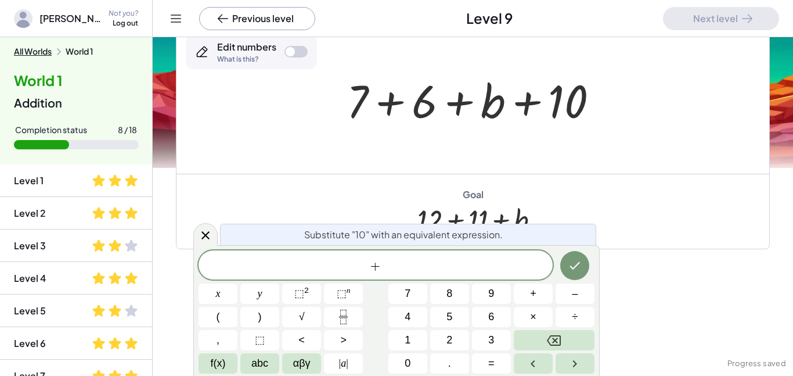
scroll to position [8, 0]
click at [367, 268] on span "+" at bounding box center [371, 266] width 11 height 14
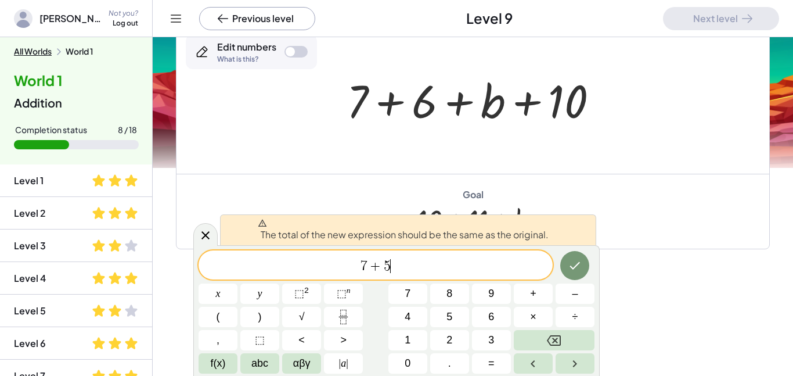
click at [453, 268] on span "7 + 5 ​" at bounding box center [376, 266] width 354 height 16
click at [201, 237] on icon at bounding box center [206, 235] width 14 height 14
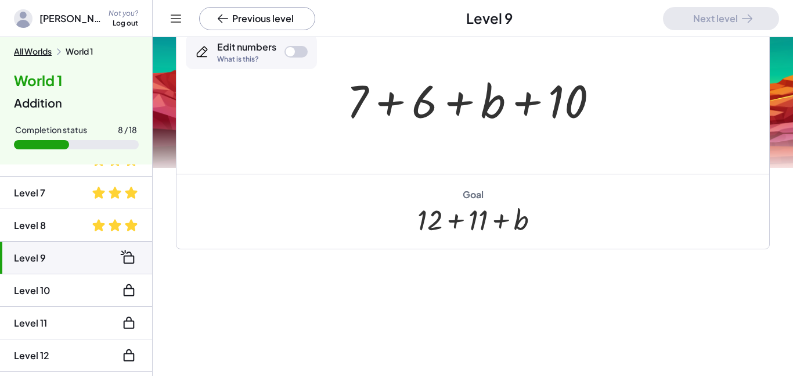
scroll to position [179, 0]
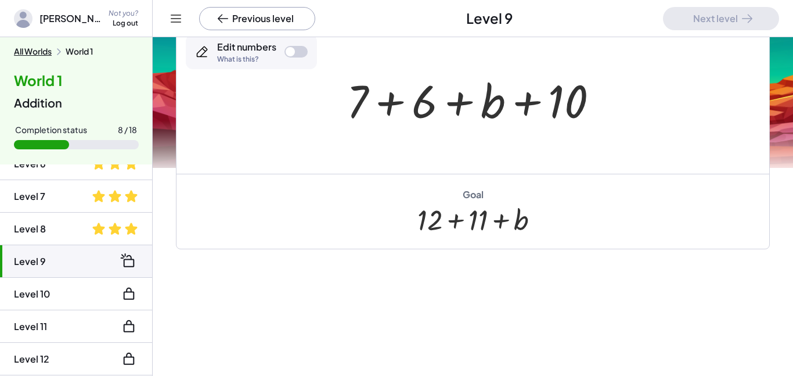
click at [299, 48] on div at bounding box center [295, 52] width 23 height 12
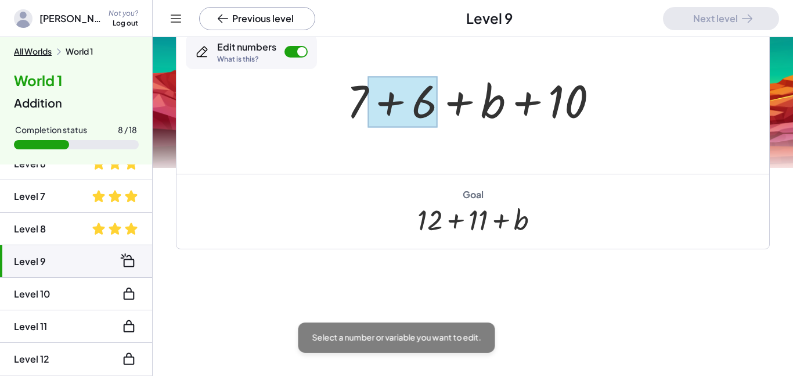
click at [399, 98] on div at bounding box center [402, 102] width 69 height 52
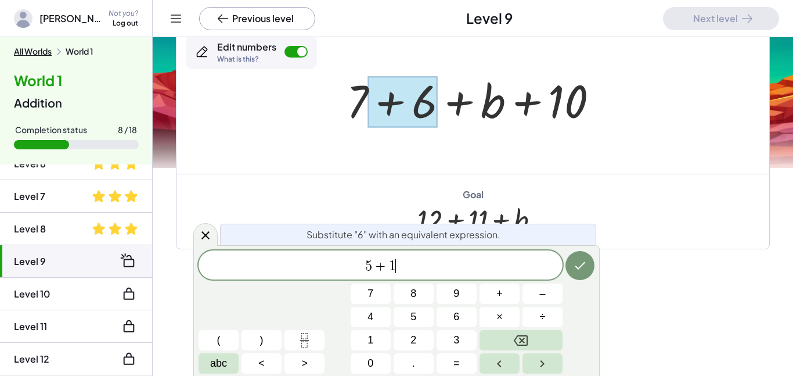
scroll to position [12, 0]
click at [585, 268] on icon "Done" at bounding box center [580, 265] width 14 height 14
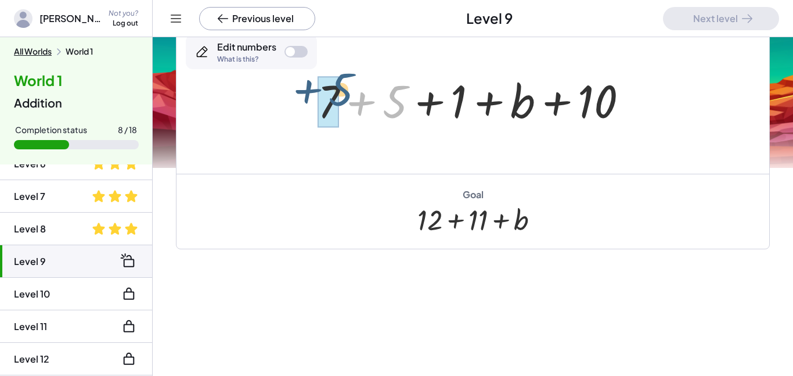
drag, startPoint x: 396, startPoint y: 111, endPoint x: 342, endPoint y: 99, distance: 55.9
click at [342, 99] on div at bounding box center [477, 100] width 331 height 60
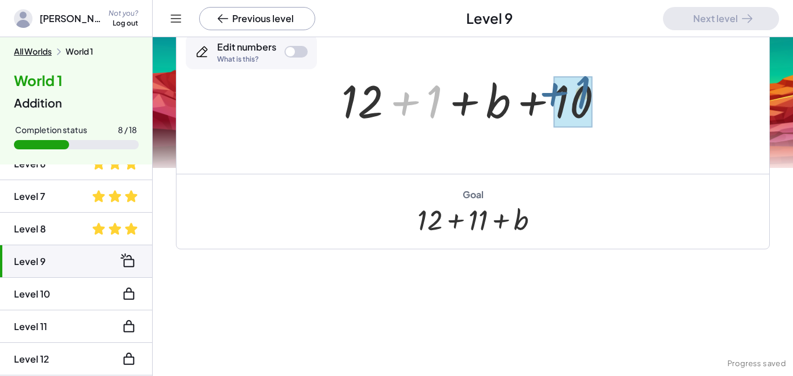
drag, startPoint x: 439, startPoint y: 103, endPoint x: 591, endPoint y: 96, distance: 152.3
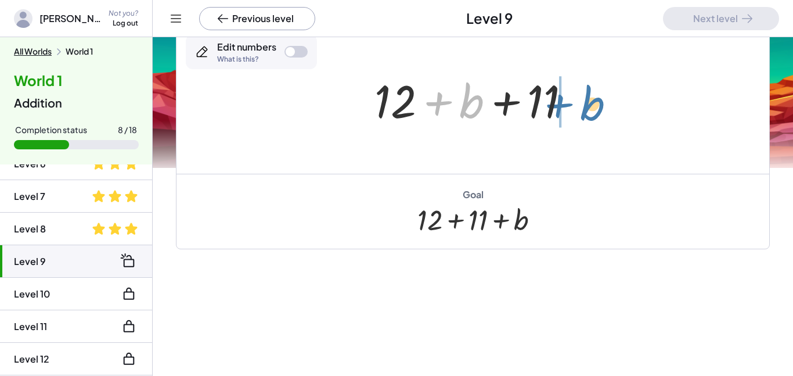
drag, startPoint x: 470, startPoint y: 105, endPoint x: 591, endPoint y: 107, distance: 120.7
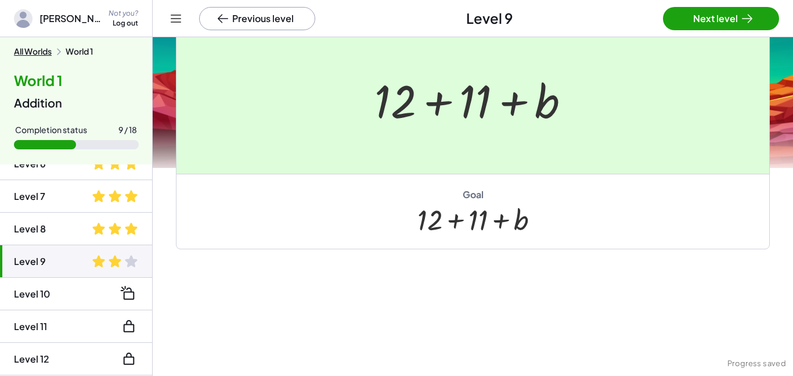
click at [686, 20] on div at bounding box center [396, 188] width 793 height 376
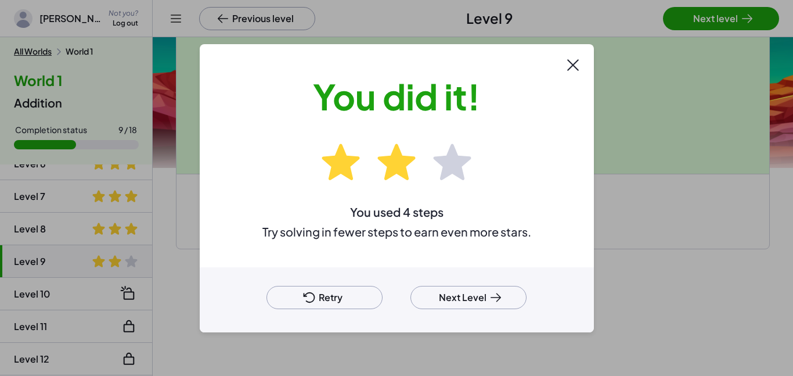
click at [443, 306] on button "Next Level" at bounding box center [468, 297] width 116 height 23
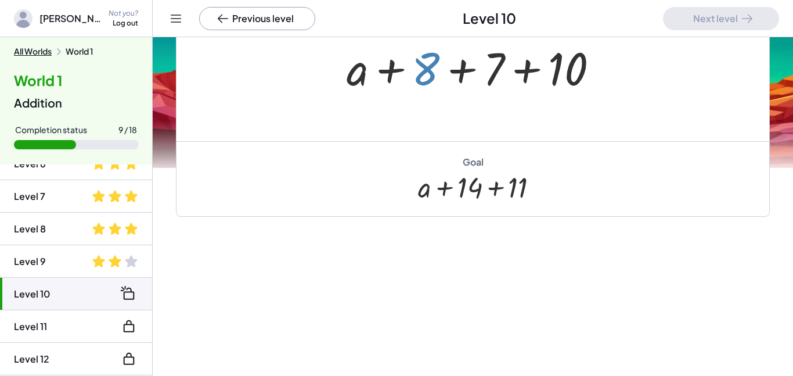
click at [425, 74] on div at bounding box center [477, 67] width 272 height 60
click at [434, 73] on div at bounding box center [477, 67] width 272 height 60
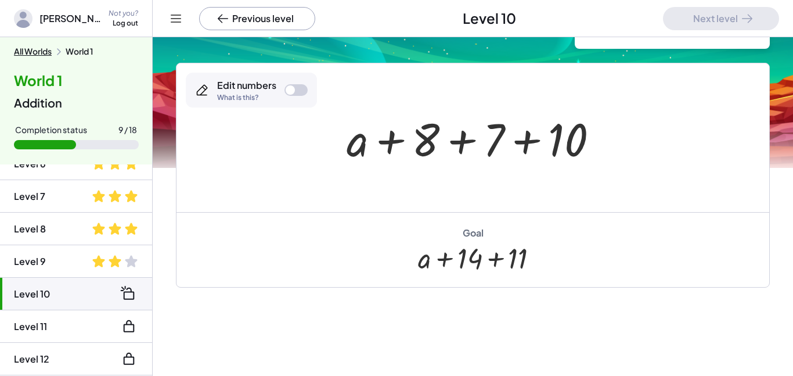
scroll to position [70, 0]
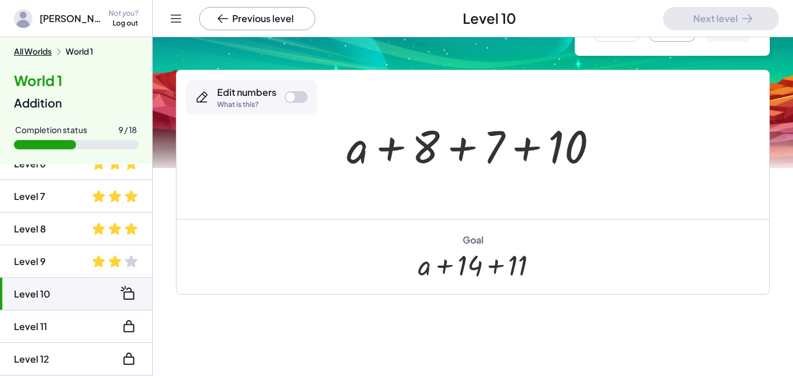
click at [288, 101] on div at bounding box center [295, 97] width 23 height 12
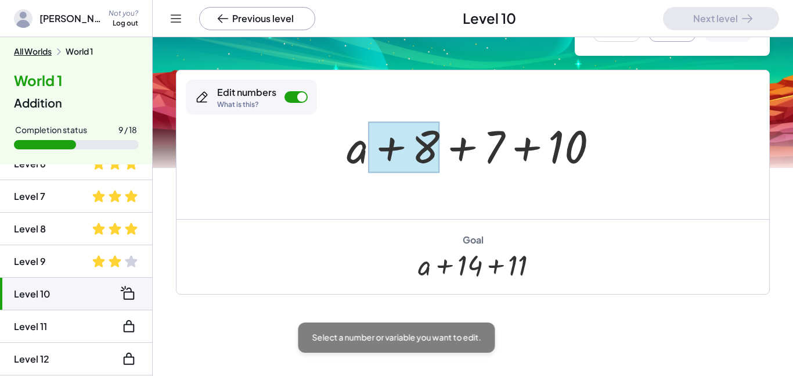
click at [424, 140] on div at bounding box center [404, 147] width 71 height 52
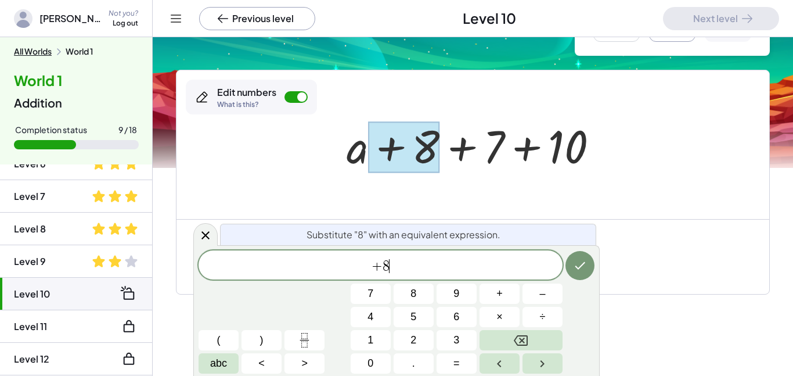
click at [396, 272] on span "+ 8 ​" at bounding box center [381, 266] width 364 height 16
click at [362, 269] on span "​ +" at bounding box center [381, 266] width 364 height 16
click at [399, 258] on span "8 ​ +" at bounding box center [381, 266] width 364 height 16
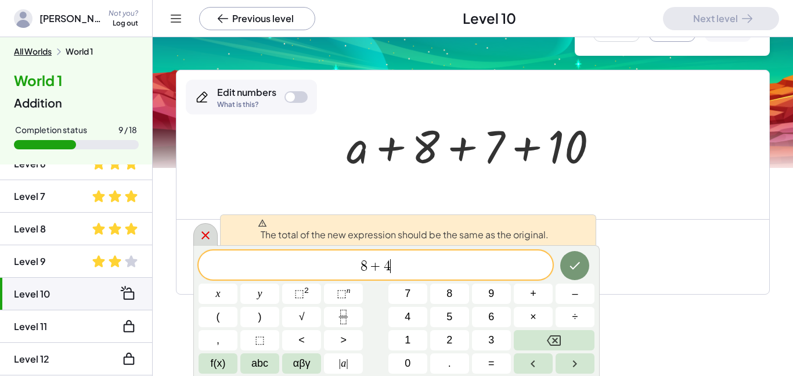
click at [205, 234] on icon at bounding box center [205, 235] width 8 height 8
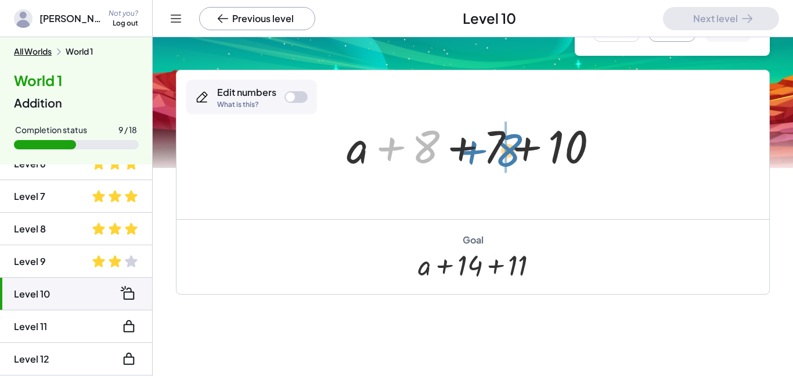
drag, startPoint x: 421, startPoint y: 142, endPoint x: 504, endPoint y: 145, distance: 83.1
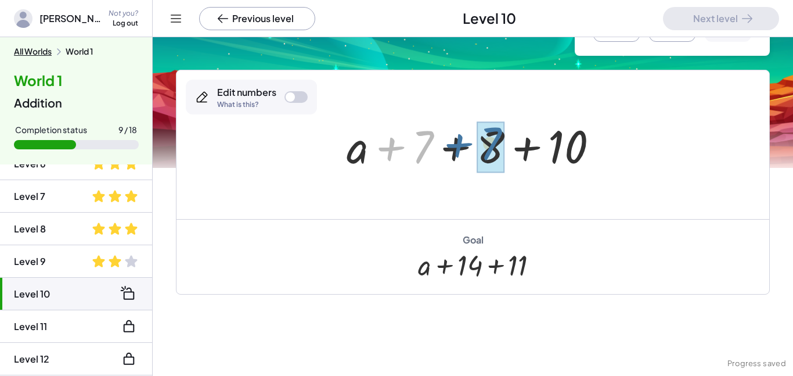
drag, startPoint x: 428, startPoint y: 143, endPoint x: 497, endPoint y: 139, distance: 69.2
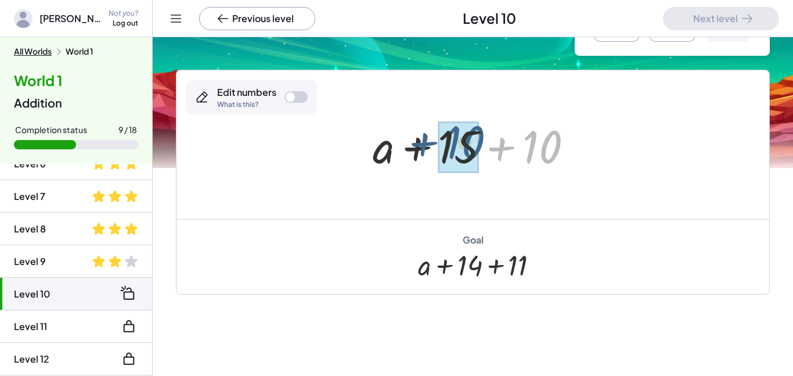
drag, startPoint x: 541, startPoint y: 145, endPoint x: 452, endPoint y: 140, distance: 89.5
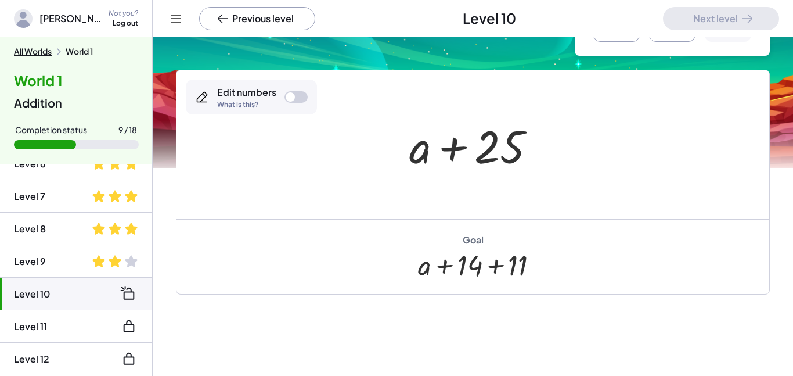
click at [485, 147] on div at bounding box center [476, 145] width 147 height 60
click at [514, 151] on div at bounding box center [476, 145] width 147 height 60
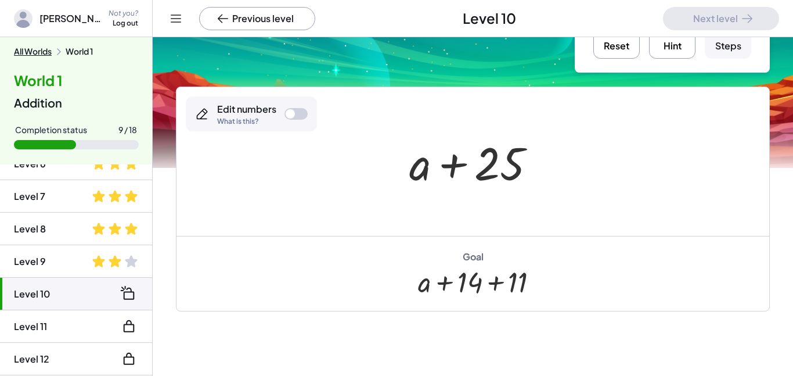
scroll to position [52, 0]
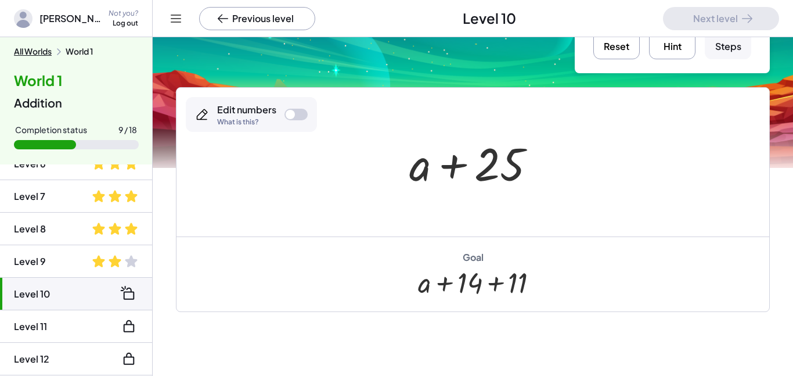
click at [626, 49] on button "Reset" at bounding box center [616, 36] width 46 height 46
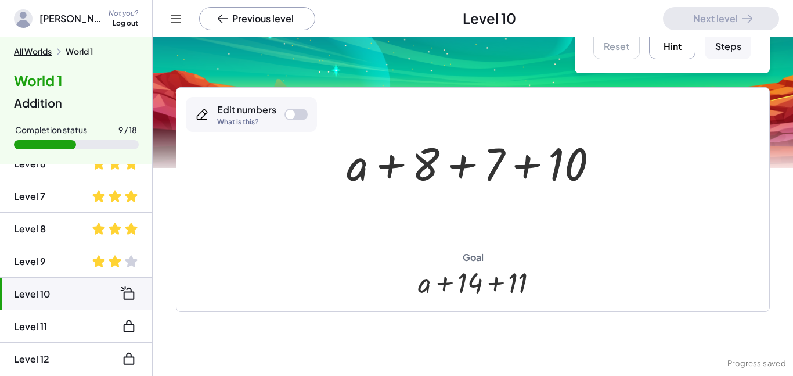
click at [669, 56] on button "Hint" at bounding box center [672, 36] width 46 height 46
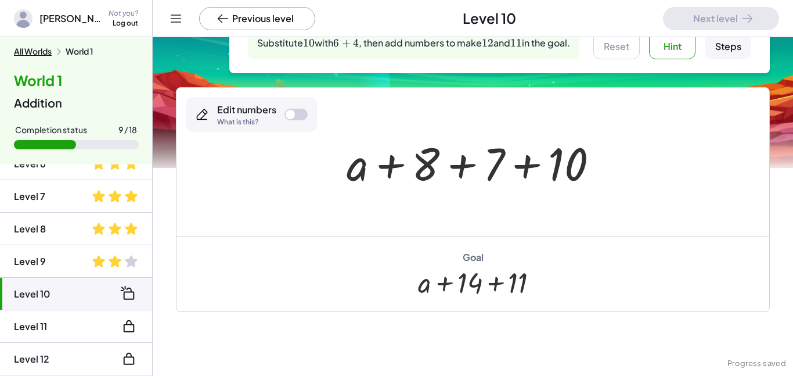
click at [287, 111] on div at bounding box center [290, 114] width 9 height 9
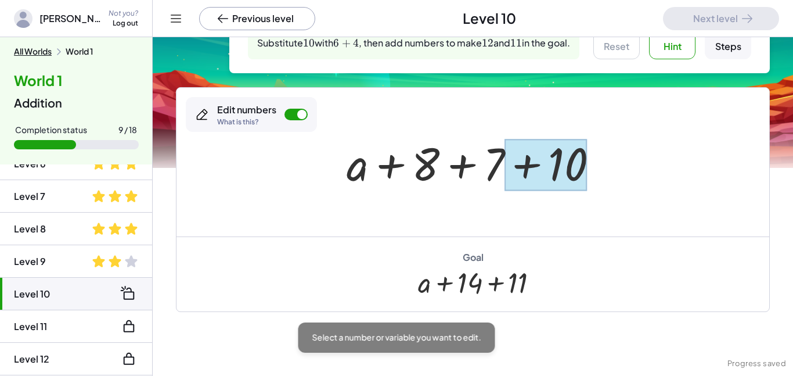
click at [539, 166] on div at bounding box center [545, 165] width 82 height 52
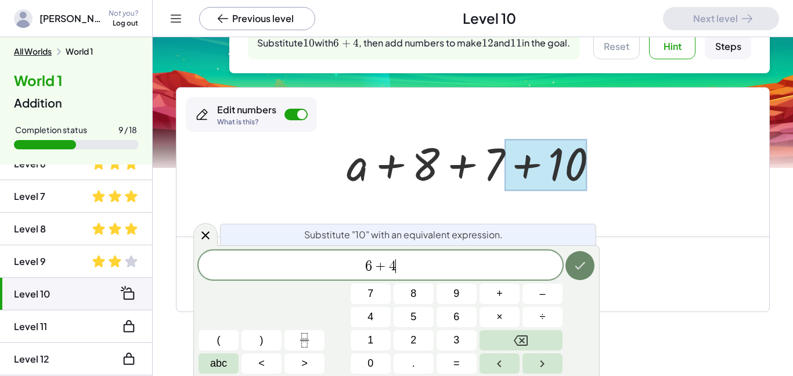
click at [582, 268] on icon "Done" at bounding box center [580, 265] width 14 height 14
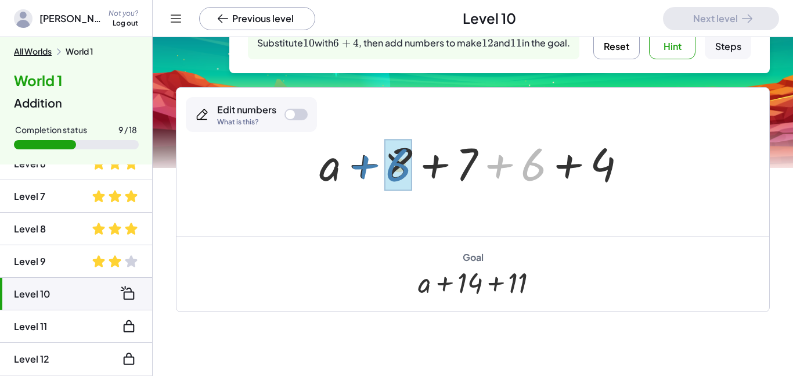
drag, startPoint x: 525, startPoint y: 174, endPoint x: 397, endPoint y: 174, distance: 128.3
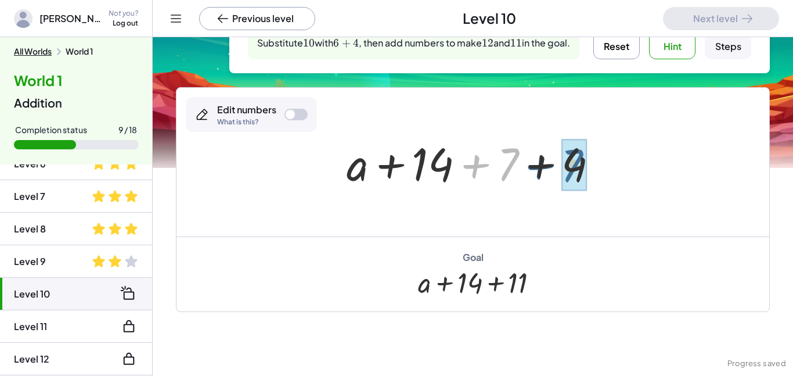
drag, startPoint x: 513, startPoint y: 158, endPoint x: 591, endPoint y: 160, distance: 77.8
click at [591, 160] on div at bounding box center [477, 162] width 272 height 60
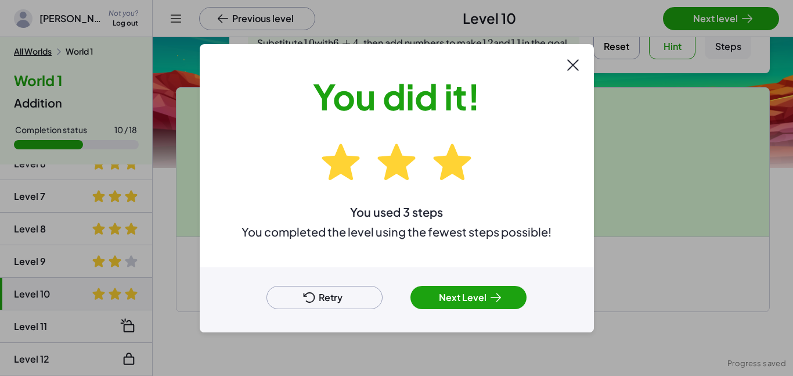
click at [452, 302] on button "Next Level" at bounding box center [468, 297] width 116 height 23
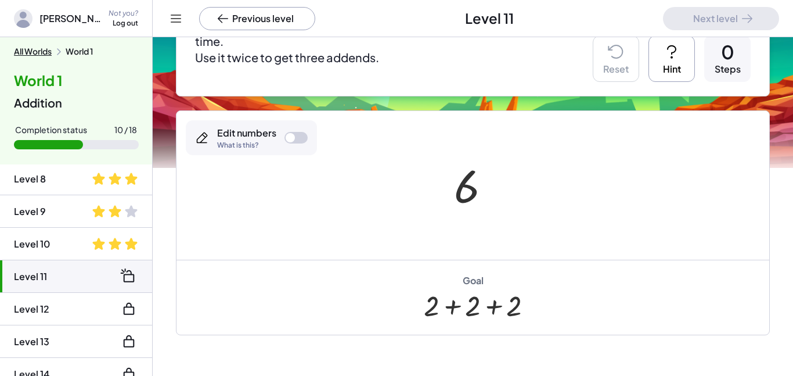
scroll to position [138, 0]
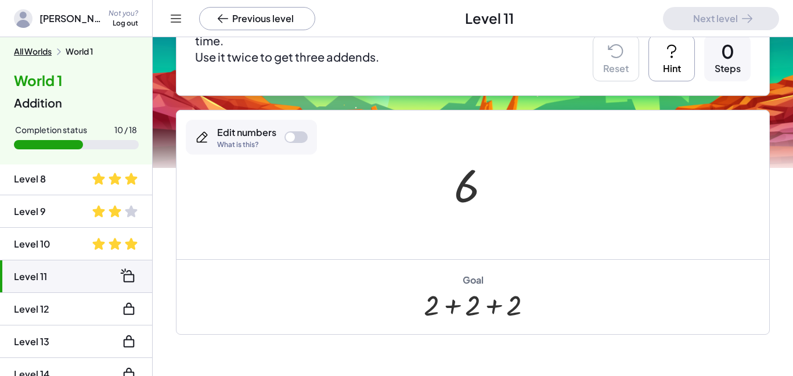
click at [660, 63] on button "Hint" at bounding box center [671, 58] width 46 height 46
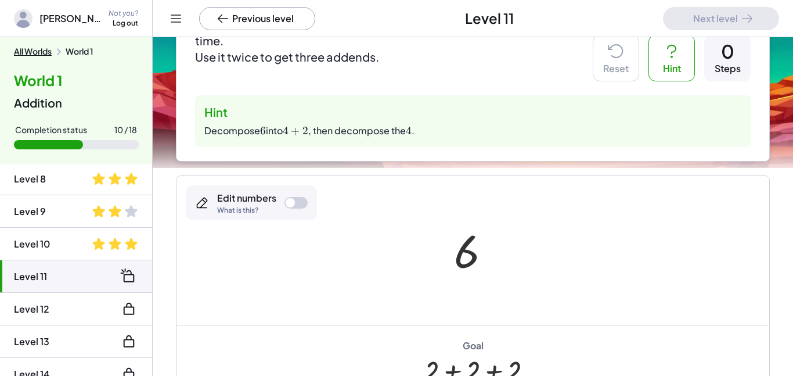
click at [297, 206] on div at bounding box center [295, 203] width 23 height 12
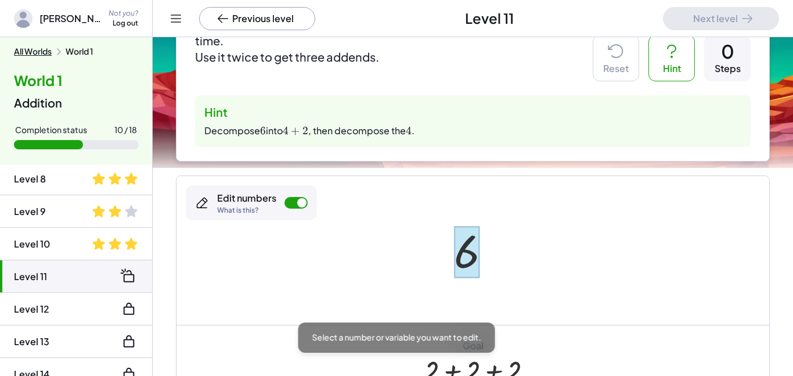
click at [473, 255] on div at bounding box center [467, 252] width 26 height 52
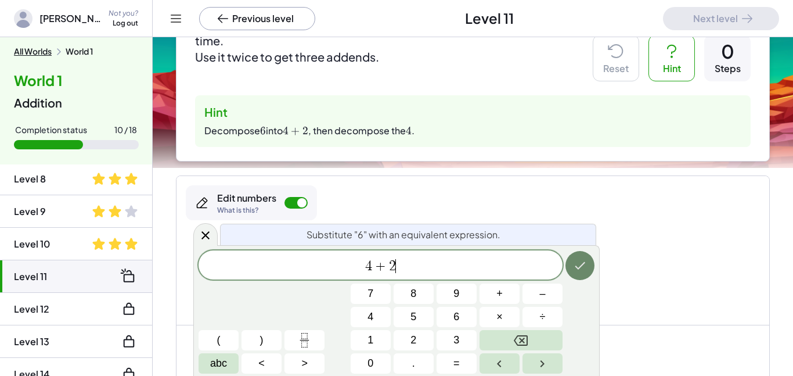
click at [578, 269] on icon "Done" at bounding box center [580, 266] width 10 height 8
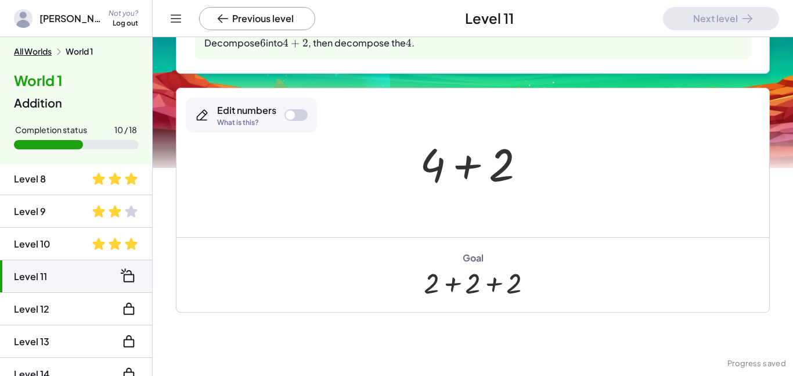
scroll to position [228, 0]
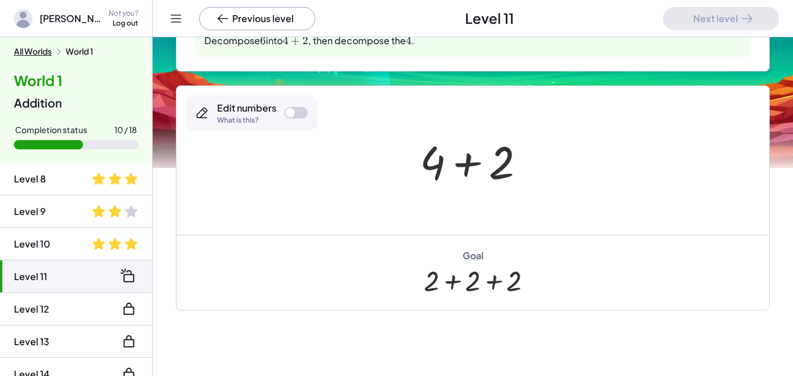
click at [296, 107] on div at bounding box center [295, 113] width 23 height 12
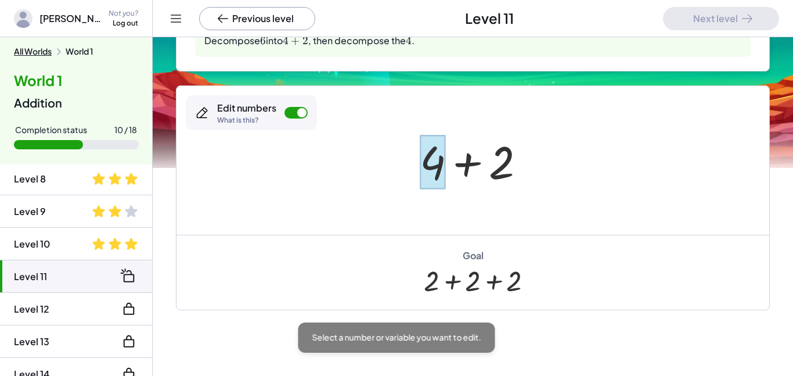
click at [436, 165] on div at bounding box center [433, 162] width 26 height 54
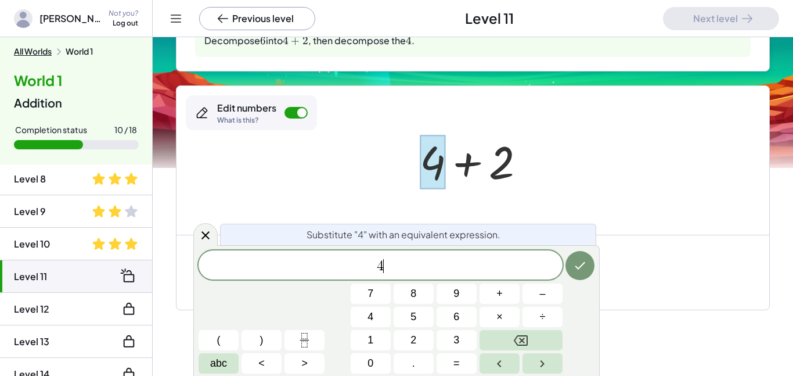
click at [407, 265] on span "4 ​" at bounding box center [381, 266] width 364 height 16
click at [585, 272] on icon "Done" at bounding box center [580, 265] width 14 height 14
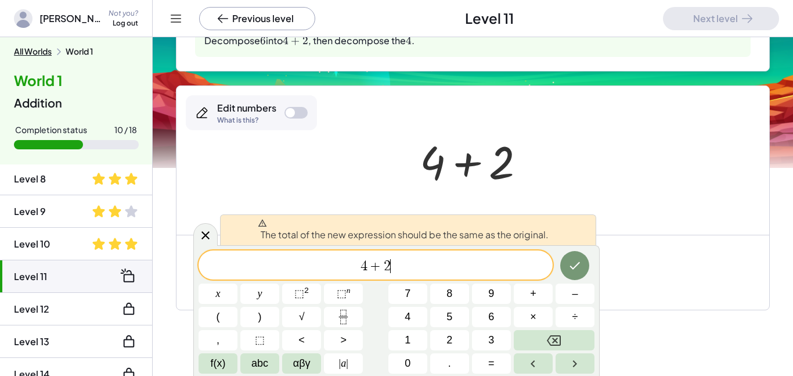
click at [412, 274] on div "4 + 2 ​" at bounding box center [376, 264] width 354 height 29
drag, startPoint x: 395, startPoint y: 267, endPoint x: 343, endPoint y: 273, distance: 52.1
click at [343, 273] on div "*** 4 + 2" at bounding box center [376, 264] width 354 height 29
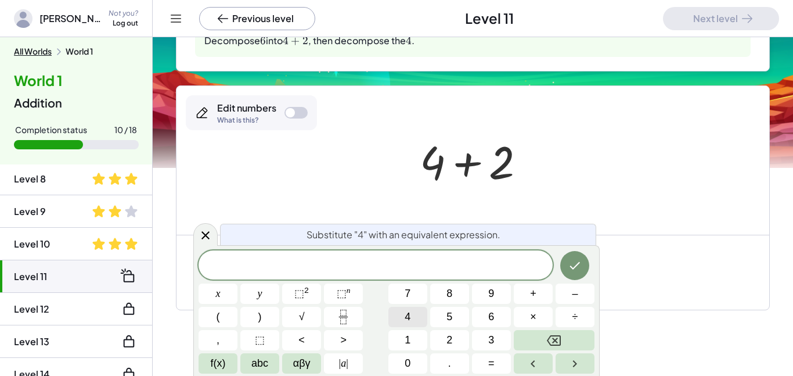
click at [409, 322] on span "4" at bounding box center [408, 317] width 6 height 16
click at [540, 296] on button "+" at bounding box center [533, 293] width 39 height 20
click at [558, 337] on icon "Backspace" at bounding box center [554, 340] width 14 height 14
click at [570, 298] on button "–" at bounding box center [574, 293] width 39 height 20
click at [445, 335] on button "2" at bounding box center [449, 340] width 39 height 20
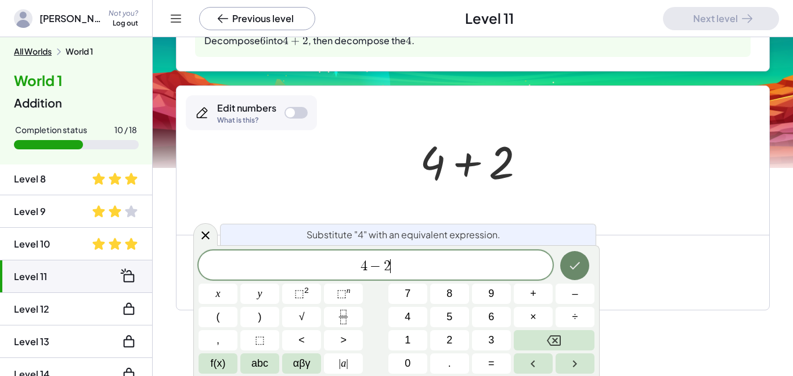
click at [565, 272] on button "Done" at bounding box center [574, 265] width 29 height 29
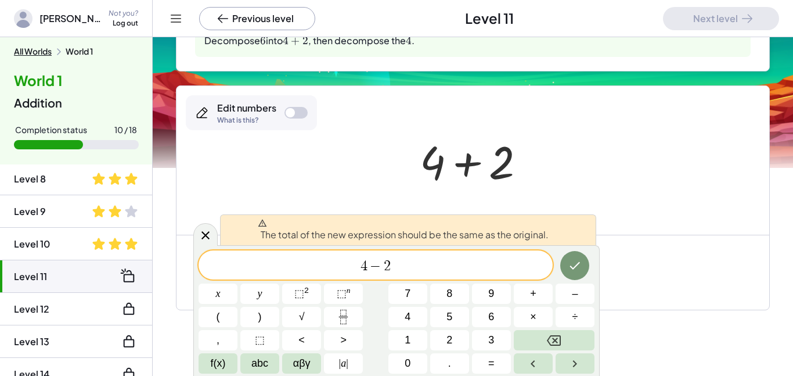
click at [469, 266] on span "4 − 2 ​" at bounding box center [376, 266] width 354 height 16
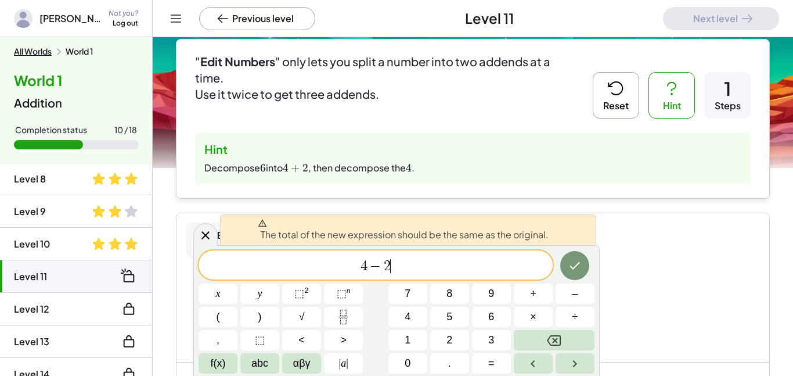
scroll to position [99, 0]
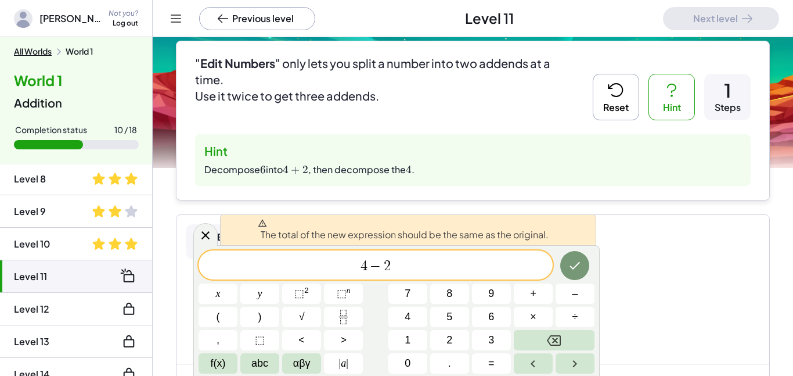
click at [683, 96] on button "Hint" at bounding box center [671, 97] width 46 height 46
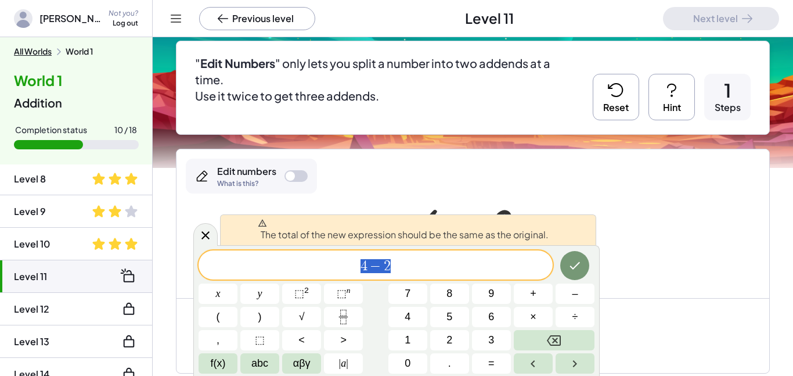
drag, startPoint x: 362, startPoint y: 265, endPoint x: 397, endPoint y: 263, distance: 34.9
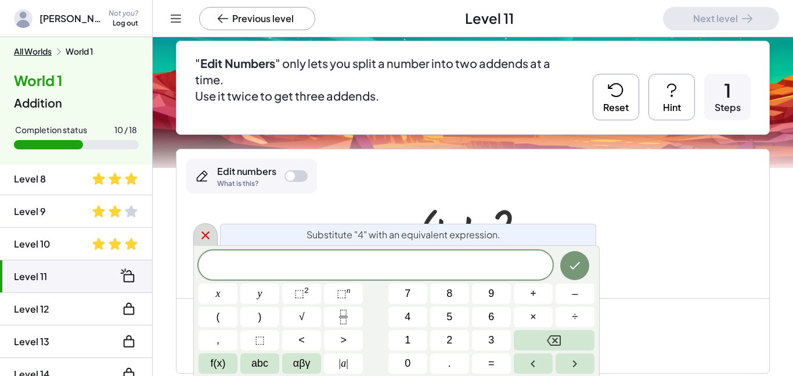
click at [210, 240] on icon at bounding box center [206, 235] width 14 height 14
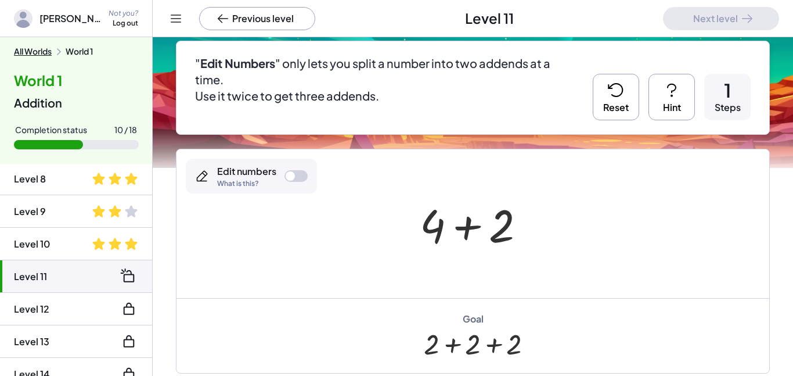
click at [296, 176] on div at bounding box center [295, 176] width 23 height 12
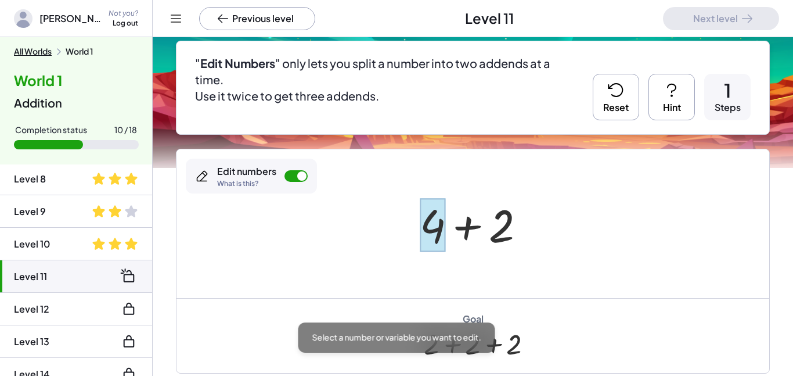
click at [424, 226] on div at bounding box center [433, 225] width 26 height 54
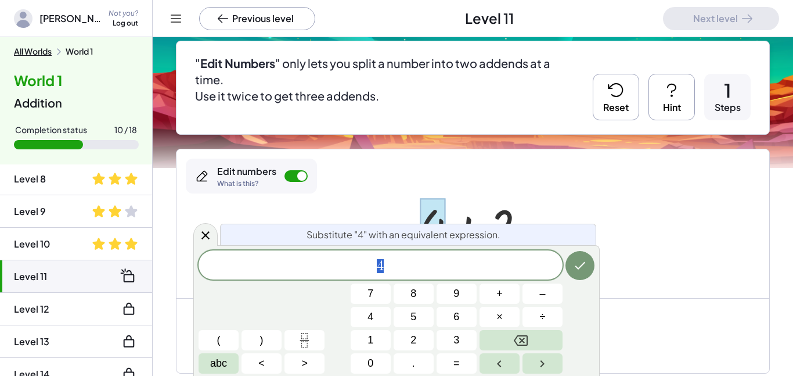
click at [425, 267] on span "4" at bounding box center [381, 266] width 364 height 16
click at [498, 288] on span "+" at bounding box center [499, 294] width 6 height 16
click at [455, 340] on span "3" at bounding box center [456, 340] width 6 height 16
click at [472, 181] on div at bounding box center [472, 223] width 593 height 149
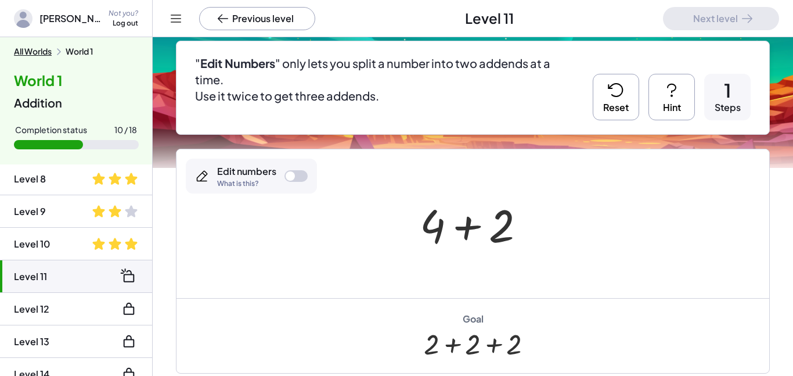
click at [292, 179] on div at bounding box center [290, 175] width 9 height 9
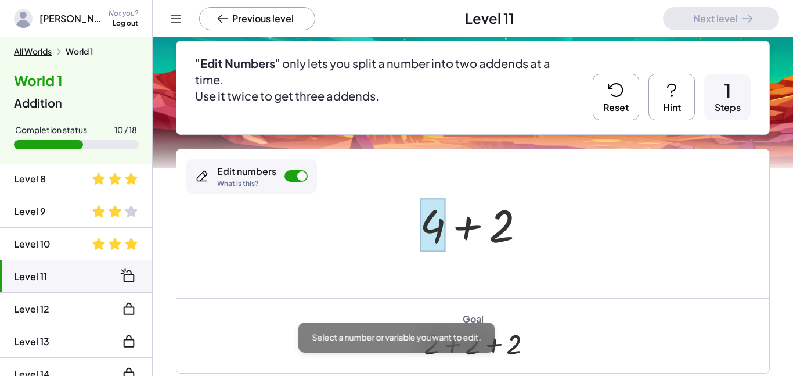
click at [438, 214] on div at bounding box center [433, 225] width 26 height 54
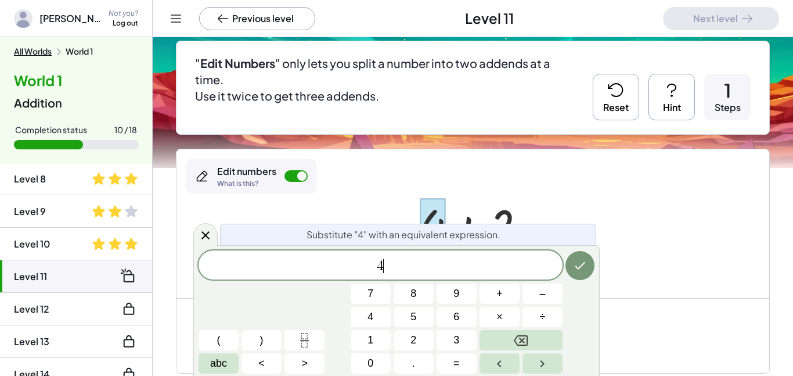
click at [411, 265] on span "4 ​" at bounding box center [381, 266] width 364 height 16
click at [580, 264] on icon "Done" at bounding box center [580, 265] width 14 height 14
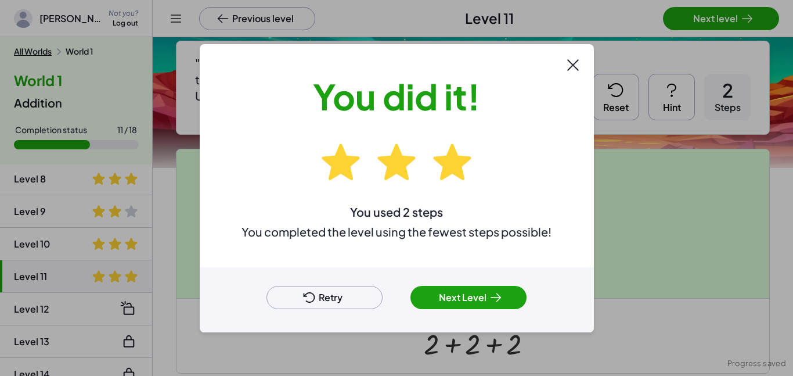
click at [471, 294] on button "Next Level" at bounding box center [468, 297] width 116 height 23
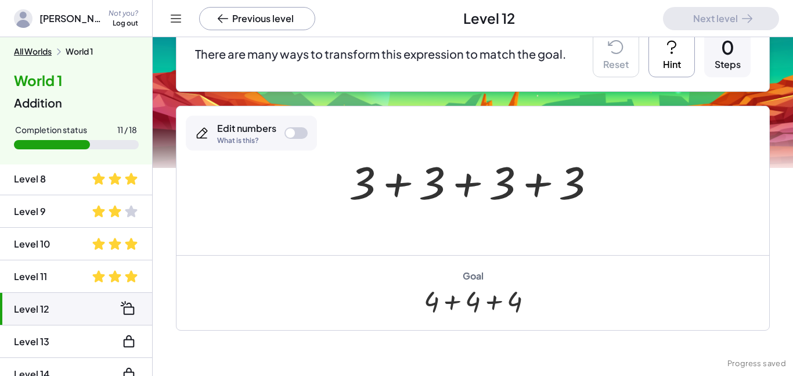
scroll to position [128, 0]
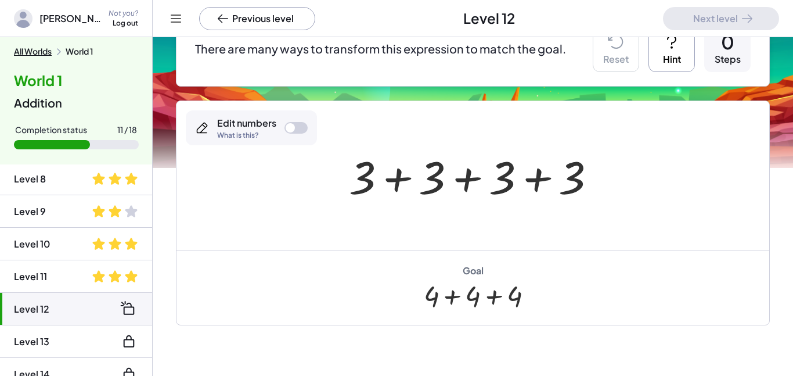
click at [297, 116] on div "Edit numbers What is this?" at bounding box center [251, 127] width 131 height 35
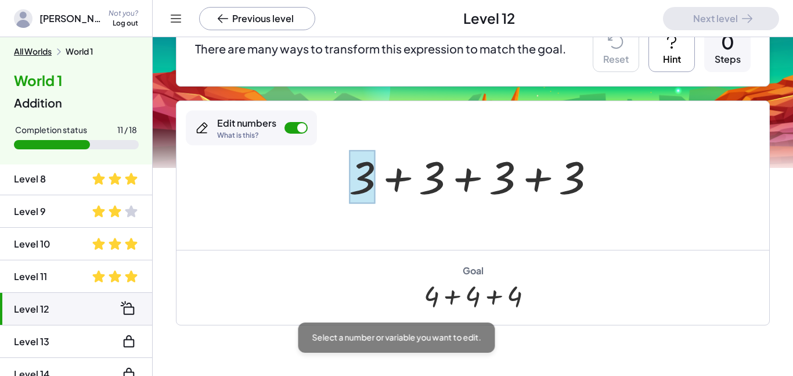
click at [373, 175] on div at bounding box center [362, 177] width 27 height 54
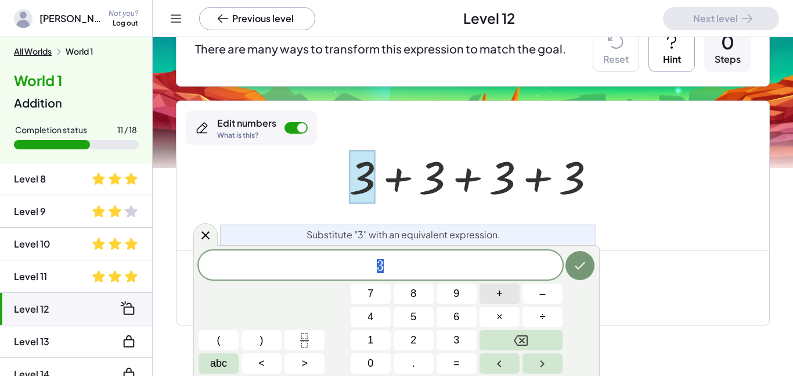
click at [493, 289] on button "+" at bounding box center [499, 293] width 40 height 20
click at [415, 341] on span "2" at bounding box center [413, 340] width 6 height 16
click at [491, 289] on button "+" at bounding box center [499, 293] width 40 height 20
click at [367, 340] on span "1" at bounding box center [370, 340] width 6 height 16
click at [573, 268] on icon "Done" at bounding box center [580, 265] width 14 height 14
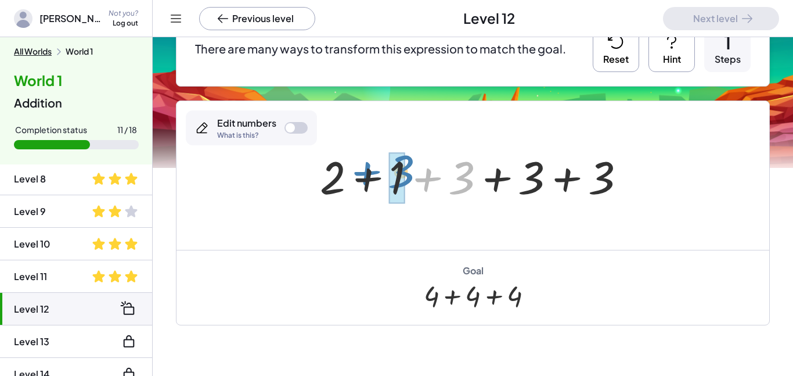
drag, startPoint x: 466, startPoint y: 187, endPoint x: 405, endPoint y: 181, distance: 61.9
click at [405, 181] on div at bounding box center [477, 176] width 326 height 60
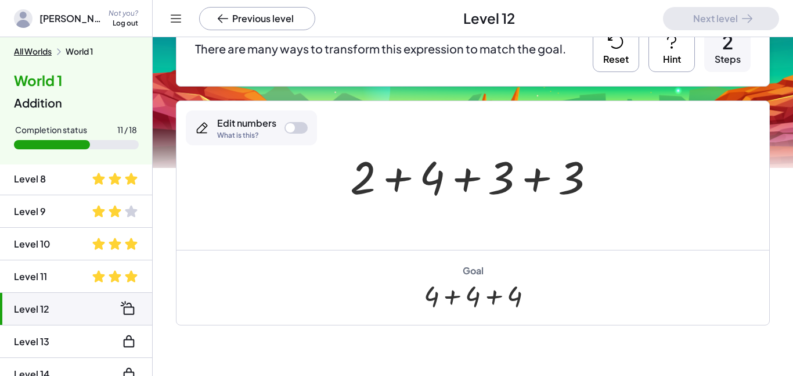
click at [506, 180] on div at bounding box center [477, 176] width 266 height 60
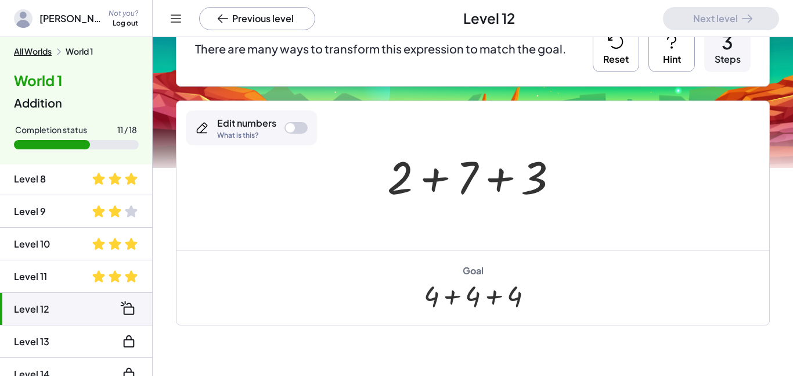
click at [605, 52] on button "Reset" at bounding box center [616, 49] width 46 height 46
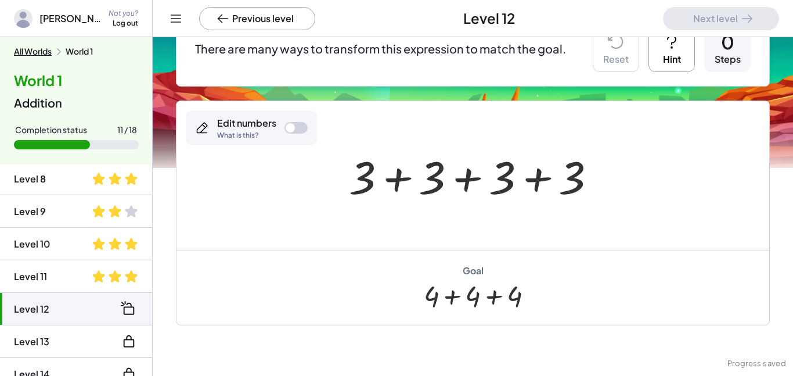
click at [287, 123] on div at bounding box center [290, 127] width 9 height 9
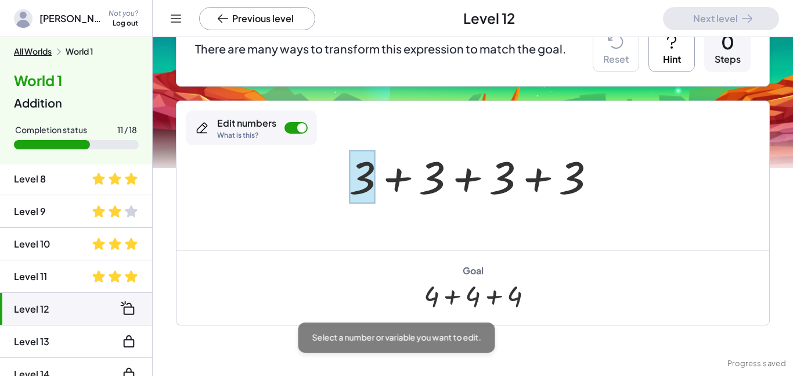
click at [362, 171] on div at bounding box center [362, 177] width 27 height 54
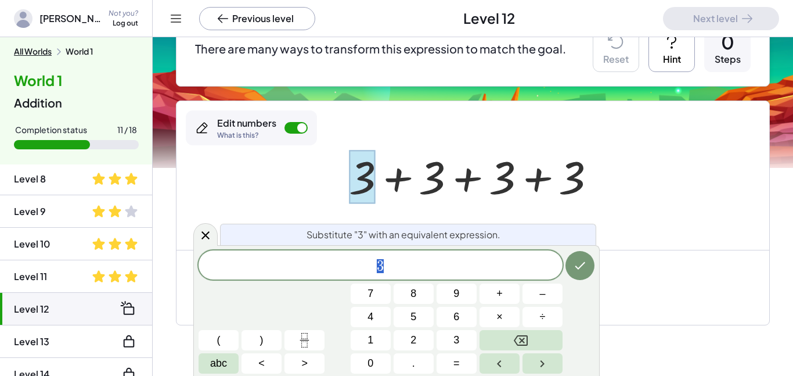
click at [408, 262] on span "3" at bounding box center [381, 266] width 364 height 16
click at [577, 269] on icon "Done" at bounding box center [580, 265] width 14 height 14
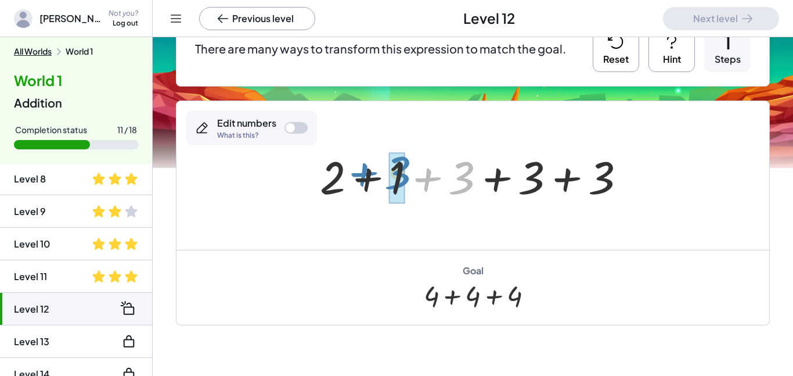
drag, startPoint x: 470, startPoint y: 186, endPoint x: 404, endPoint y: 181, distance: 65.8
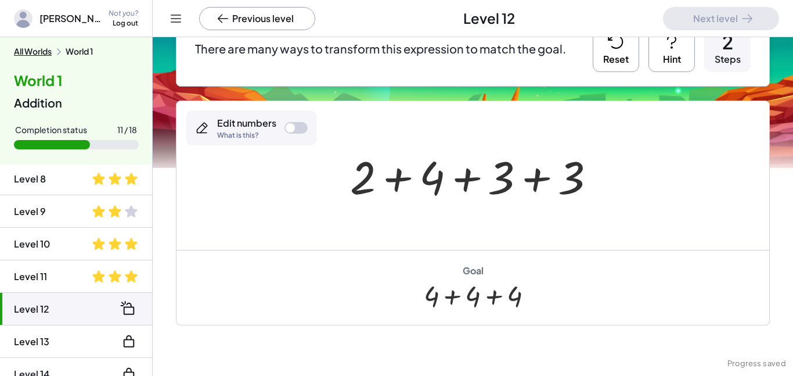
click at [308, 126] on div "Edit numbers What is this?" at bounding box center [251, 127] width 131 height 35
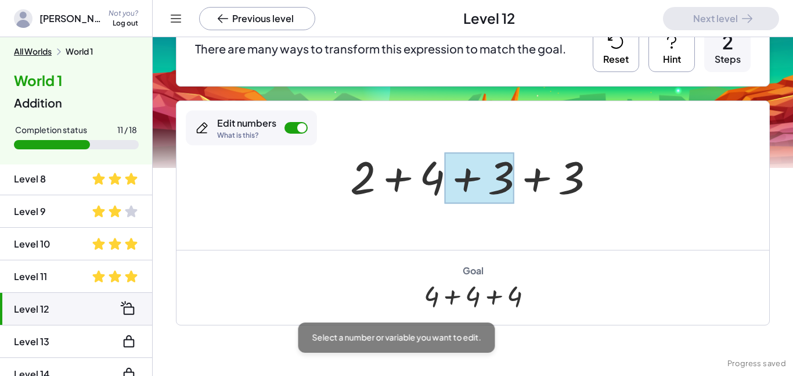
click at [493, 171] on div at bounding box center [480, 178] width 70 height 52
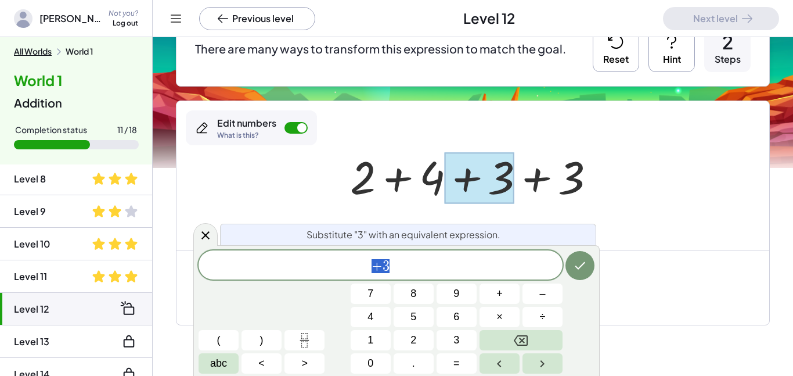
click at [430, 261] on span "+ 3" at bounding box center [381, 266] width 364 height 16
click at [581, 272] on icon "Done" at bounding box center [580, 265] width 14 height 14
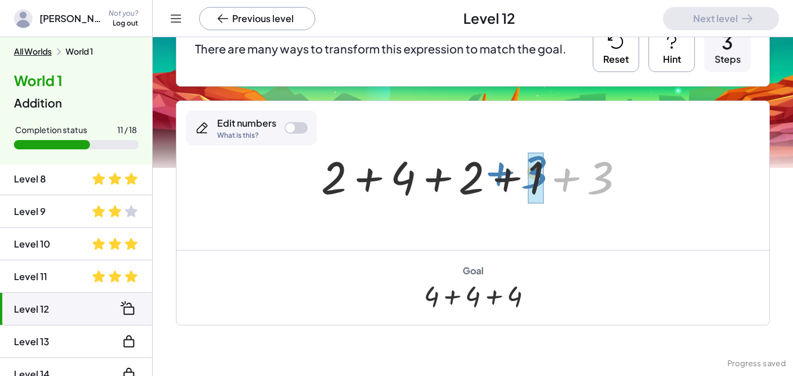
drag, startPoint x: 593, startPoint y: 185, endPoint x: 526, endPoint y: 179, distance: 67.0
click at [526, 179] on div at bounding box center [477, 176] width 324 height 60
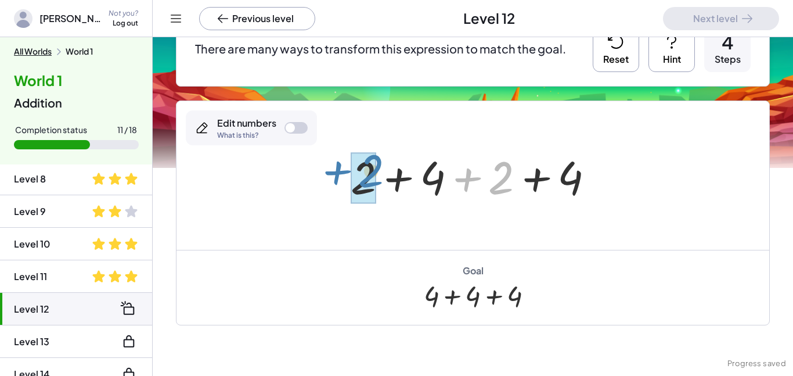
drag, startPoint x: 498, startPoint y: 179, endPoint x: 367, endPoint y: 172, distance: 131.4
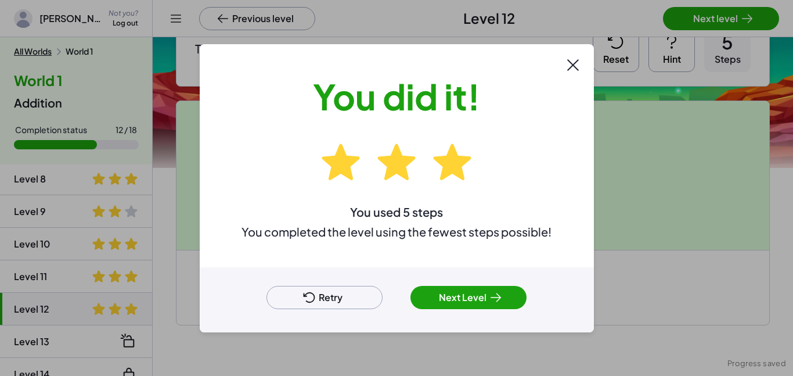
click at [673, 23] on div at bounding box center [396, 188] width 793 height 376
click at [440, 299] on button "Next Level" at bounding box center [468, 297] width 116 height 23
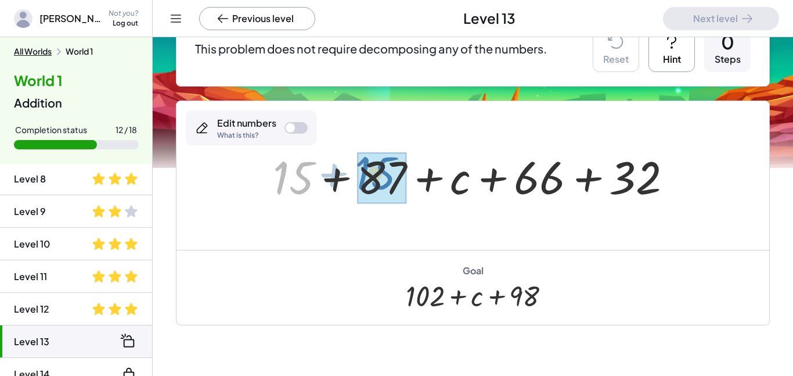
drag, startPoint x: 304, startPoint y: 186, endPoint x: 385, endPoint y: 182, distance: 82.0
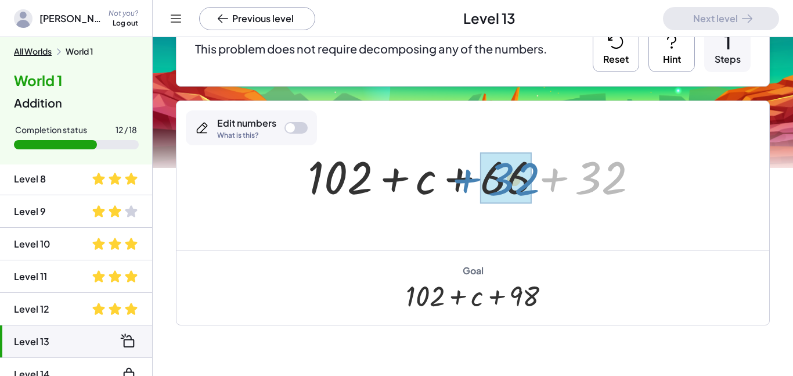
drag, startPoint x: 619, startPoint y: 168, endPoint x: 534, endPoint y: 169, distance: 85.3
click at [534, 169] on div at bounding box center [477, 176] width 351 height 60
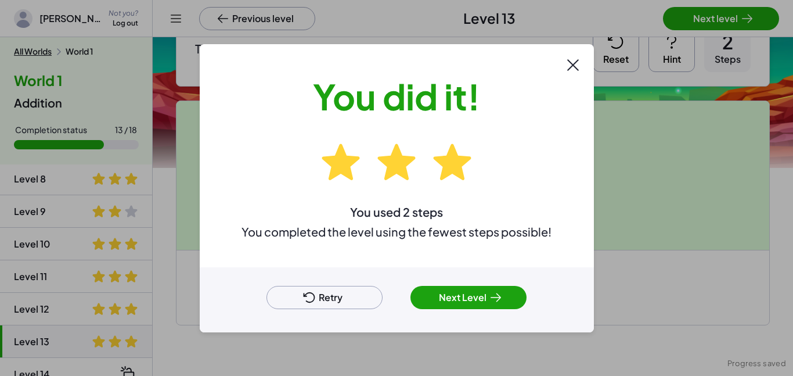
click at [703, 16] on div at bounding box center [396, 188] width 793 height 376
click at [475, 294] on button "Next Level" at bounding box center [468, 297] width 116 height 23
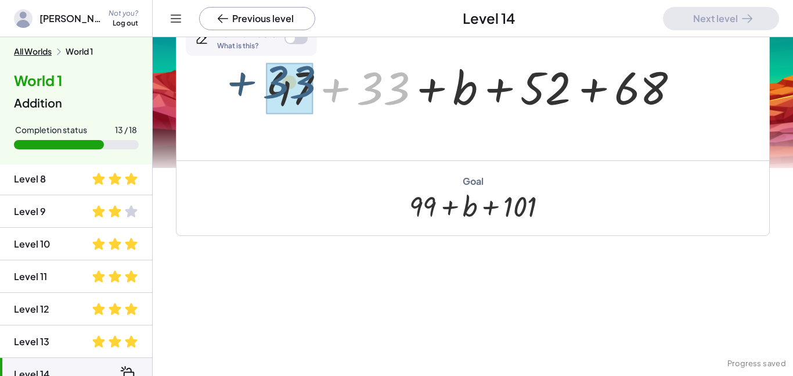
drag, startPoint x: 394, startPoint y: 95, endPoint x: 298, endPoint y: 88, distance: 96.0
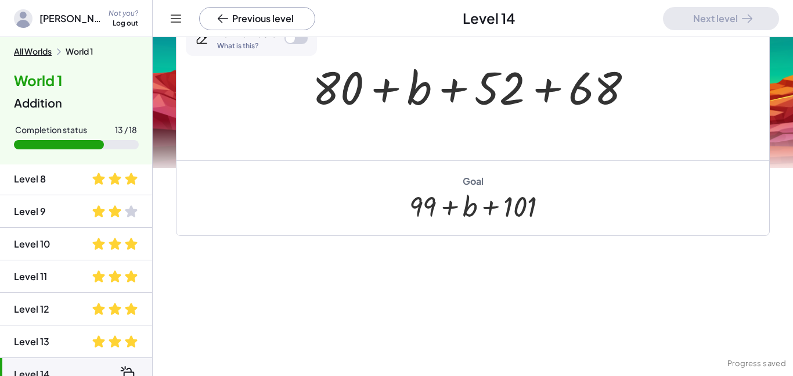
click at [298, 88] on div "+ 47 + 33 + b + 52 + 68 + + b + 52 + 68 80" at bounding box center [473, 86] width 356 height 66
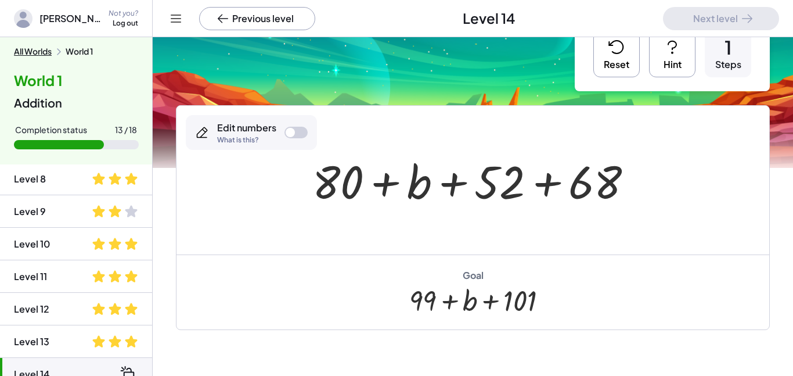
scroll to position [21, 0]
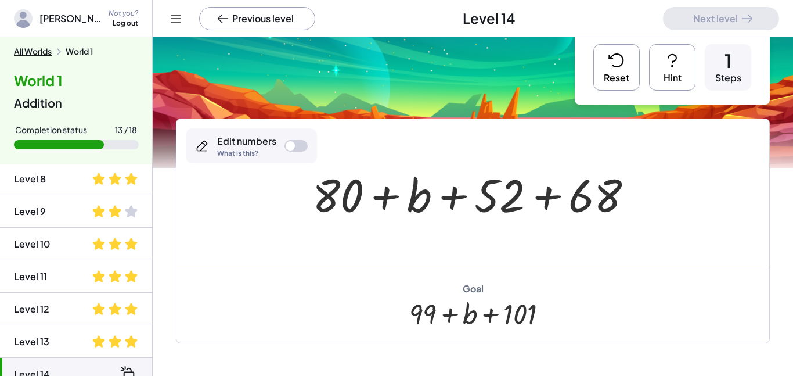
click at [606, 85] on button "Reset" at bounding box center [616, 67] width 46 height 46
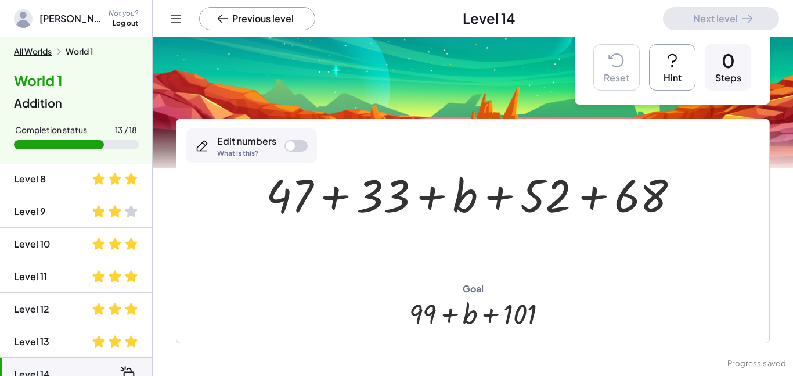
click at [689, 70] on button "Hint" at bounding box center [672, 67] width 46 height 46
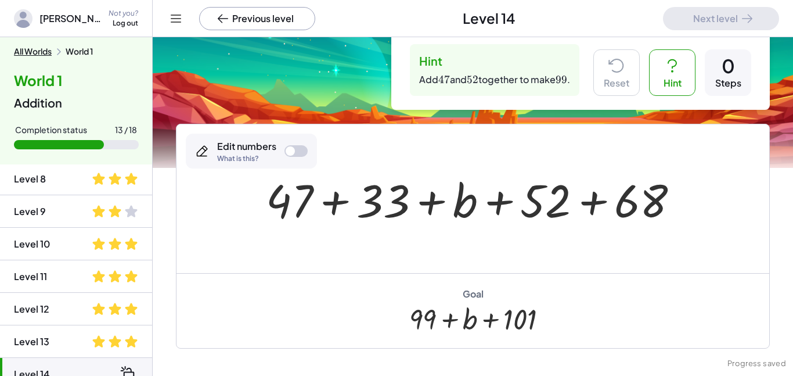
scroll to position [45, 0]
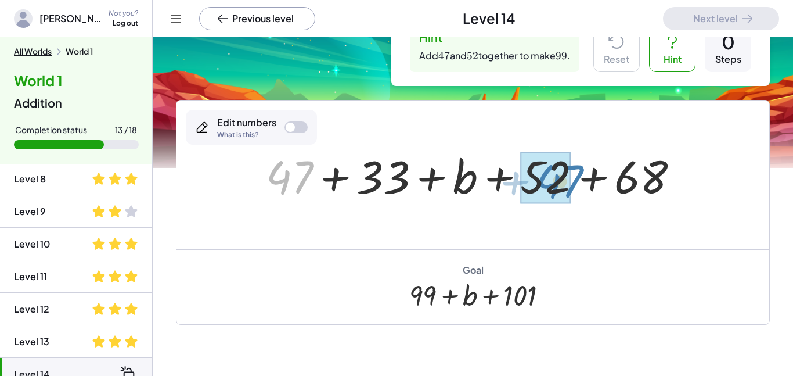
drag, startPoint x: 298, startPoint y: 176, endPoint x: 572, endPoint y: 181, distance: 273.4
click at [572, 181] on div at bounding box center [477, 175] width 434 height 60
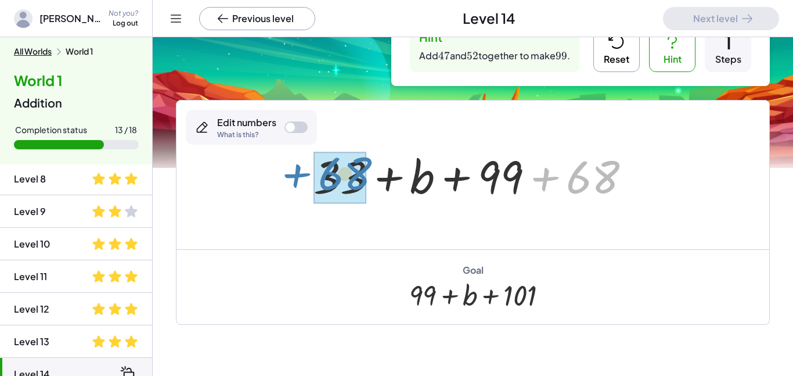
drag, startPoint x: 598, startPoint y: 173, endPoint x: 351, endPoint y: 169, distance: 247.9
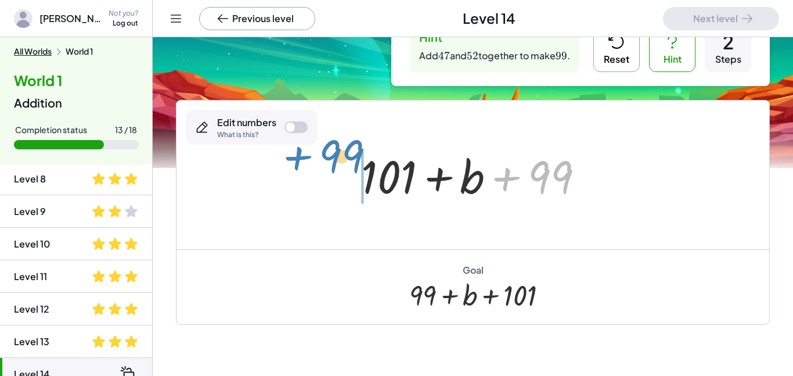
drag, startPoint x: 540, startPoint y: 177, endPoint x: 329, endPoint y: 156, distance: 211.7
click at [329, 156] on div "+ 47 + 33 + b + 52 + 68 + 33 + b + 99 + 68 + 99 + + + b 99 101" at bounding box center [472, 174] width 593 height 149
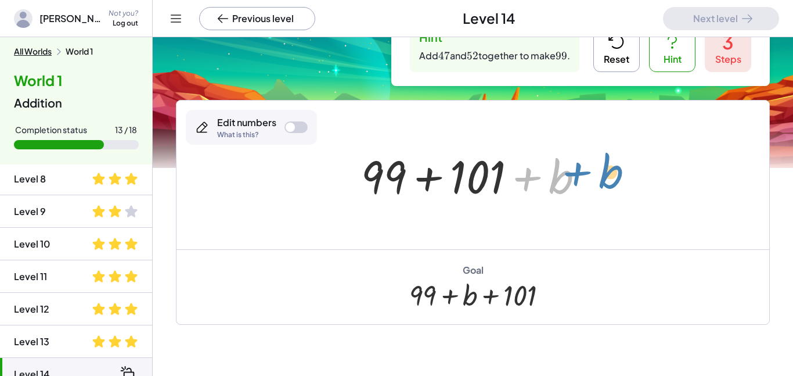
drag, startPoint x: 572, startPoint y: 176, endPoint x: 597, endPoint y: 167, distance: 26.4
click at [597, 167] on div at bounding box center [477, 175] width 244 height 60
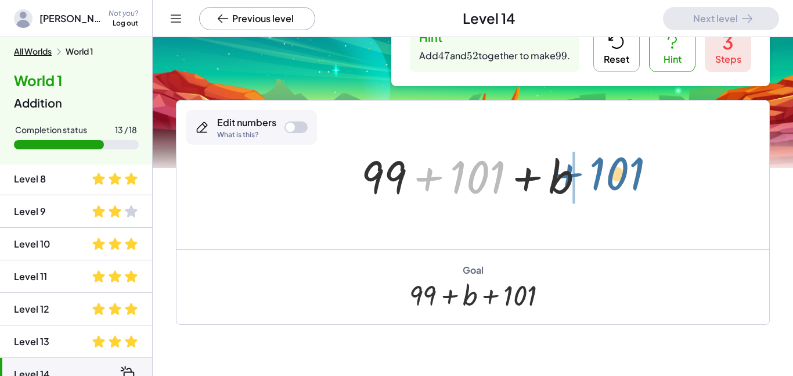
drag, startPoint x: 465, startPoint y: 182, endPoint x: 605, endPoint y: 178, distance: 139.9
click at [605, 178] on div "+ 47 + 33 + b + 52 + 68 + 33 + b + 99 + 68 + 101 + b + 99 + 101 + + + b 99 101" at bounding box center [472, 174] width 593 height 149
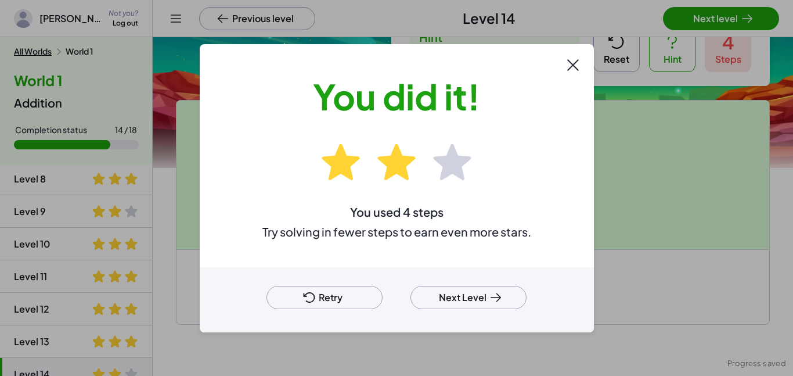
click at [697, 23] on div at bounding box center [396, 188] width 793 height 376
click at [446, 304] on button "Next Level" at bounding box center [468, 297] width 116 height 23
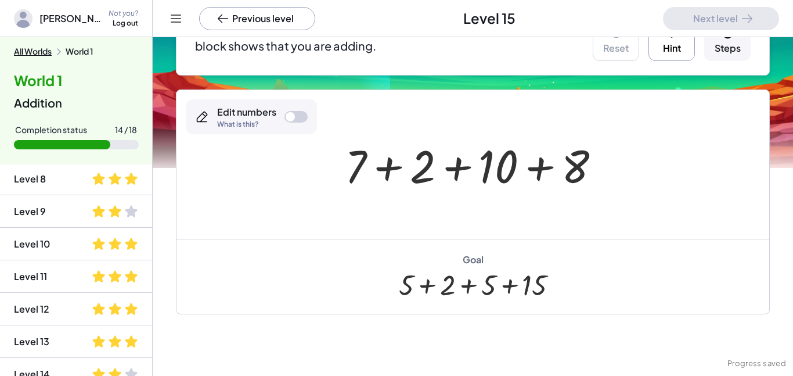
scroll to position [142, 0]
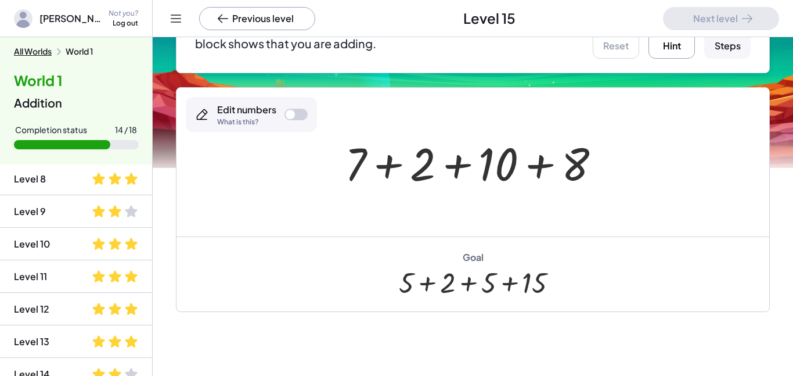
click at [672, 48] on button "Hint" at bounding box center [671, 35] width 46 height 46
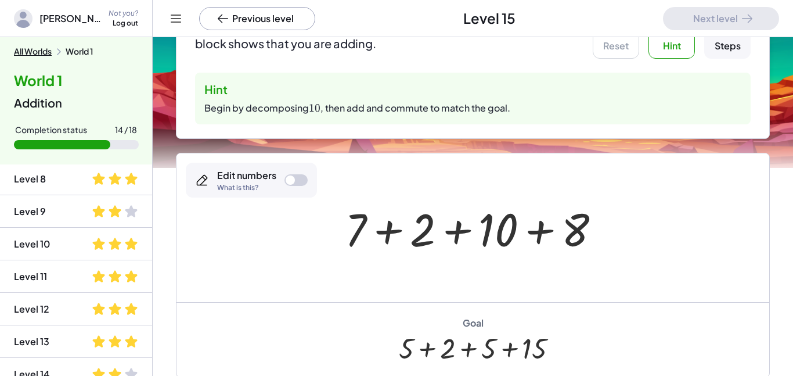
click at [301, 180] on div at bounding box center [295, 180] width 23 height 12
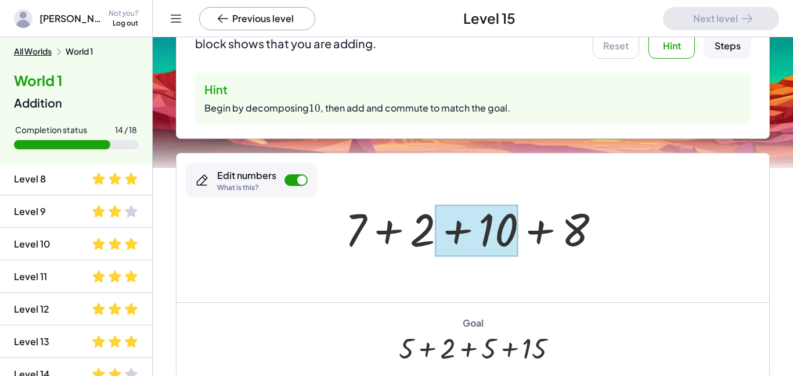
scroll to position [150, 0]
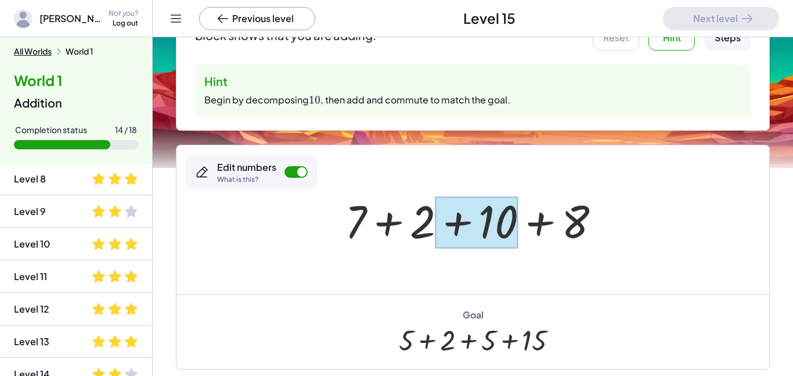
click at [503, 225] on div at bounding box center [476, 222] width 82 height 52
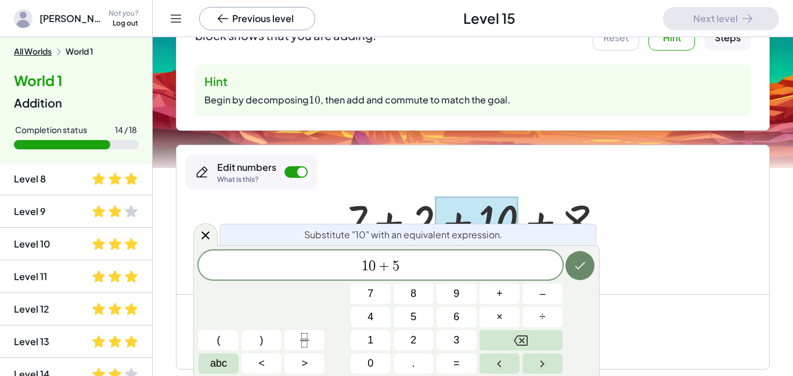
click at [589, 267] on button "Done" at bounding box center [579, 265] width 29 height 29
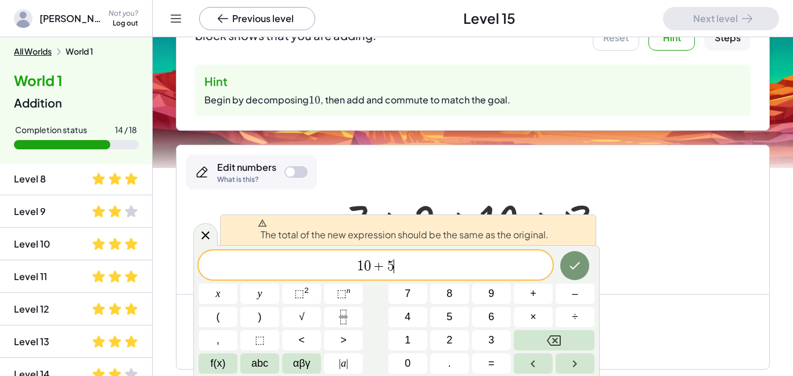
click at [417, 268] on span "1 0 + 5 ​" at bounding box center [376, 266] width 354 height 16
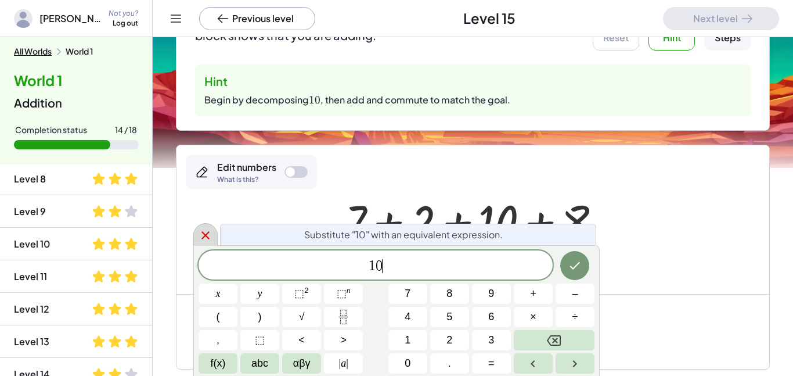
click at [207, 237] on icon at bounding box center [205, 235] width 8 height 8
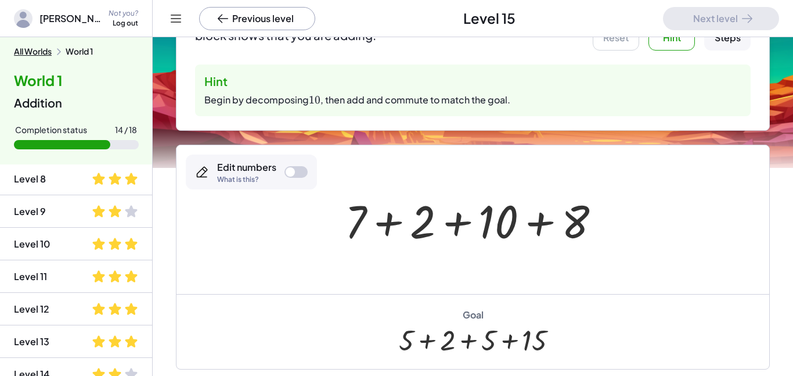
click at [666, 45] on button "Hint" at bounding box center [671, 27] width 46 height 46
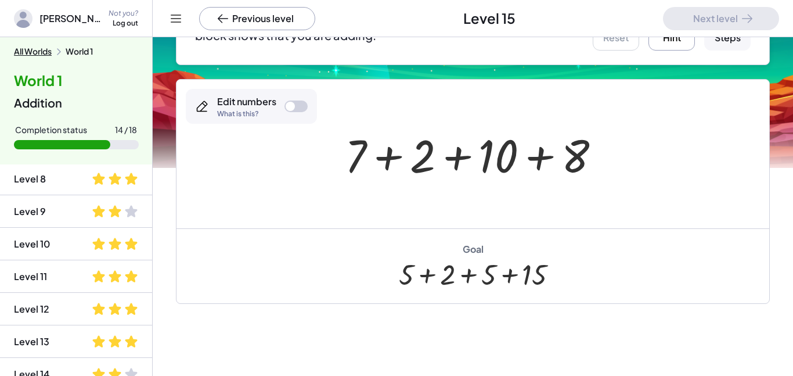
click at [666, 45] on button "Hint" at bounding box center [671, 27] width 46 height 46
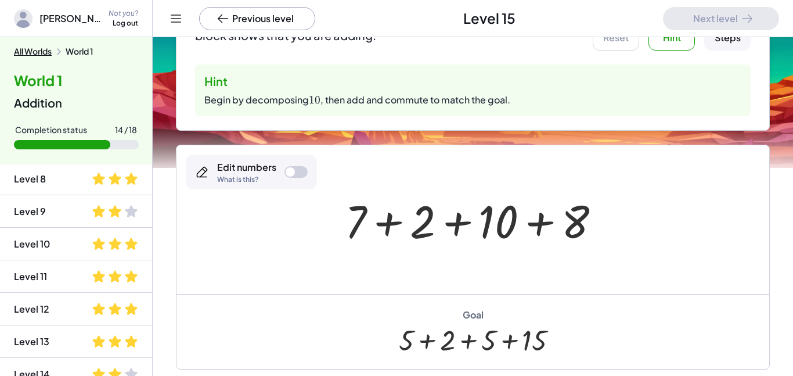
click at [286, 169] on div at bounding box center [290, 171] width 9 height 9
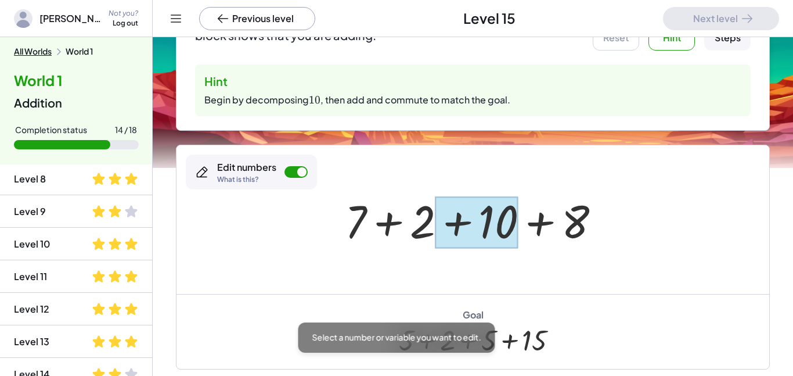
click at [496, 225] on div at bounding box center [476, 222] width 82 height 52
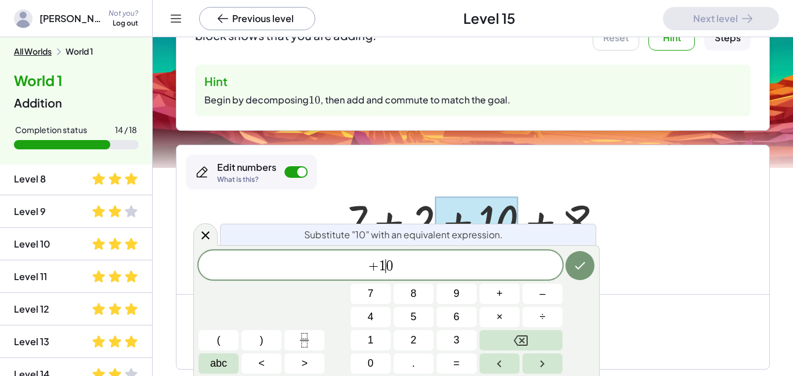
click at [389, 266] on span "0" at bounding box center [389, 266] width 7 height 14
drag, startPoint x: 400, startPoint y: 269, endPoint x: 377, endPoint y: 272, distance: 22.9
click at [377, 272] on span "+ 1 0" at bounding box center [381, 266] width 364 height 16
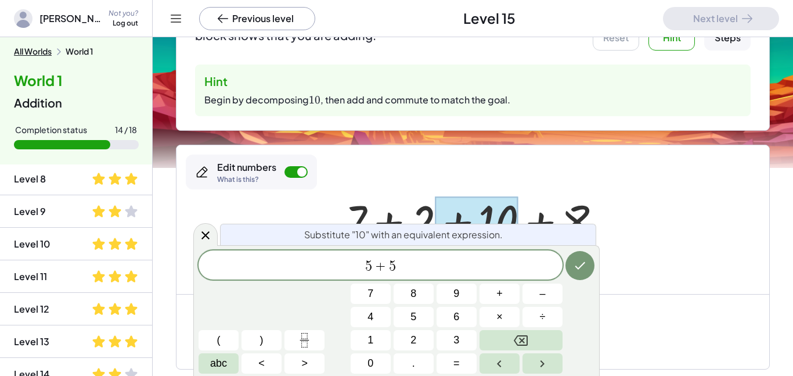
click at [583, 269] on icon "Done" at bounding box center [580, 265] width 14 height 14
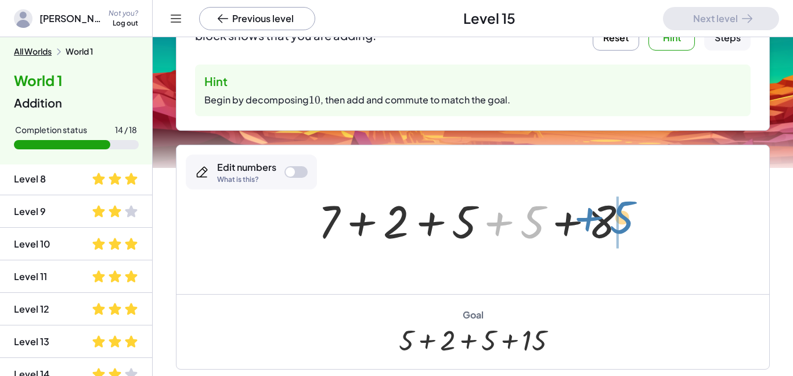
drag, startPoint x: 533, startPoint y: 228, endPoint x: 623, endPoint y: 223, distance: 90.1
click at [623, 223] on div at bounding box center [477, 220] width 330 height 60
drag, startPoint x: 525, startPoint y: 225, endPoint x: 611, endPoint y: 218, distance: 86.1
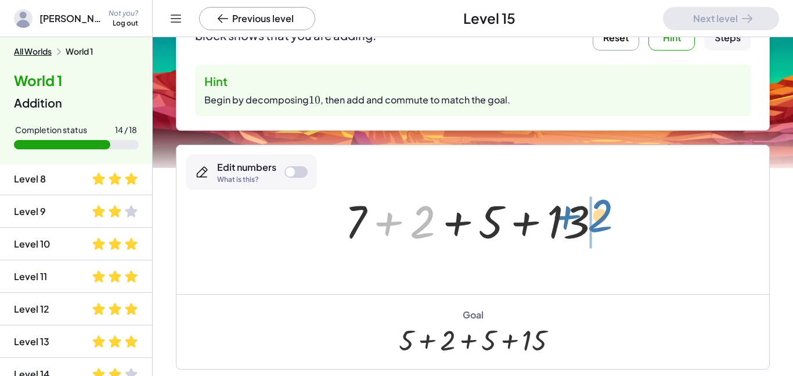
drag, startPoint x: 413, startPoint y: 225, endPoint x: 591, endPoint y: 219, distance: 178.9
click at [591, 219] on div at bounding box center [477, 220] width 276 height 60
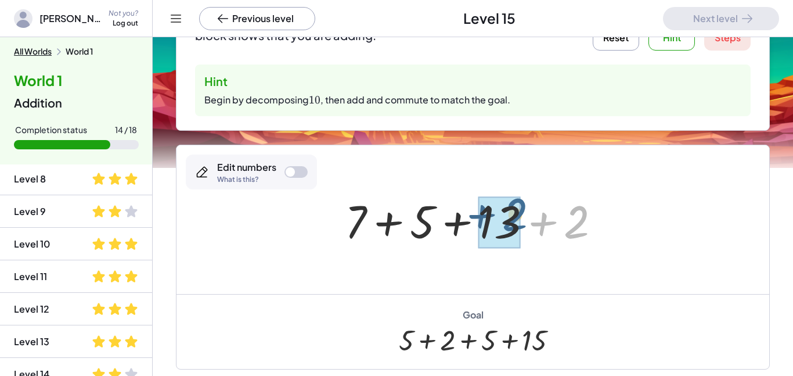
drag, startPoint x: 580, startPoint y: 227, endPoint x: 507, endPoint y: 220, distance: 73.5
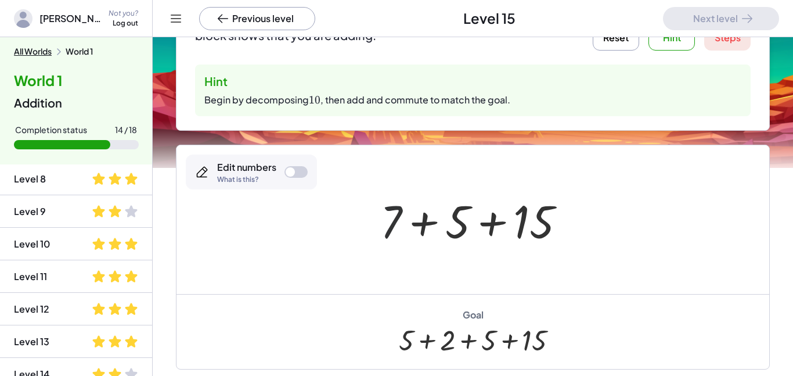
click at [395, 223] on div at bounding box center [477, 220] width 206 height 60
click at [287, 168] on div at bounding box center [290, 171] width 9 height 9
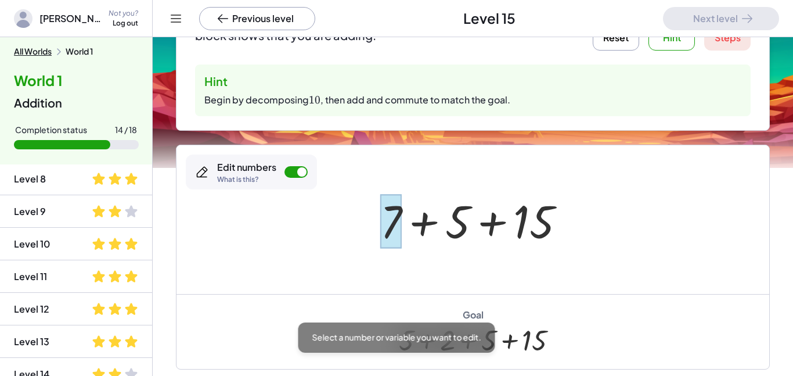
click at [389, 219] on div at bounding box center [390, 221] width 21 height 54
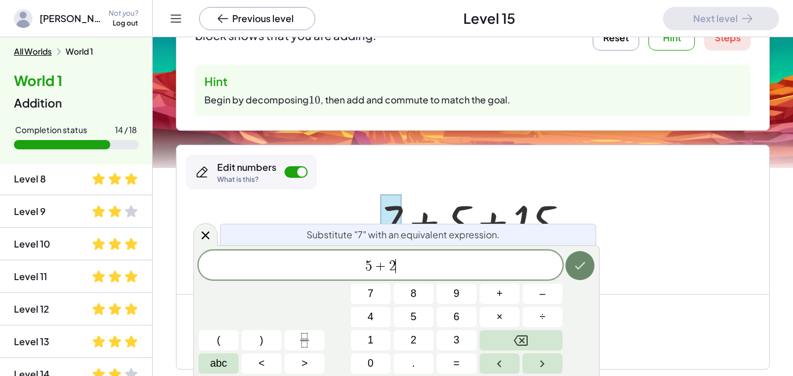
click at [573, 272] on icon "Done" at bounding box center [580, 265] width 14 height 14
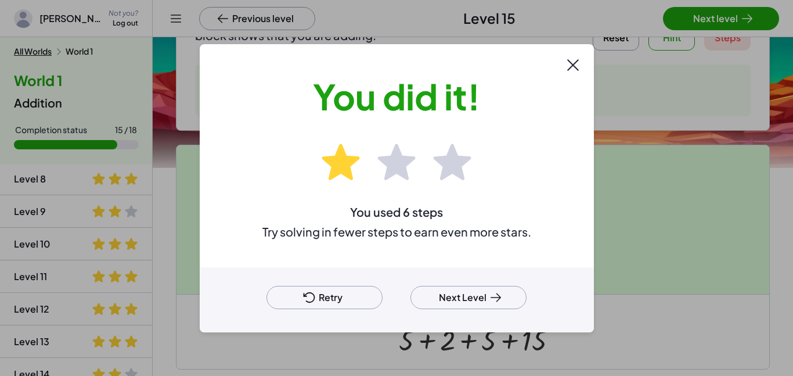
click at [466, 301] on button "Next Level" at bounding box center [468, 297] width 116 height 23
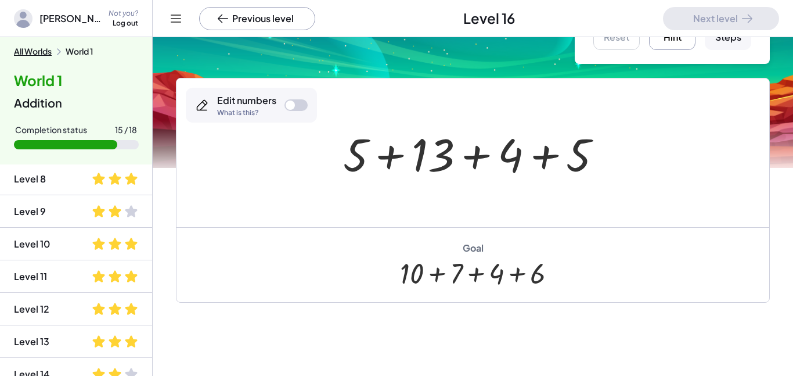
scroll to position [60, 0]
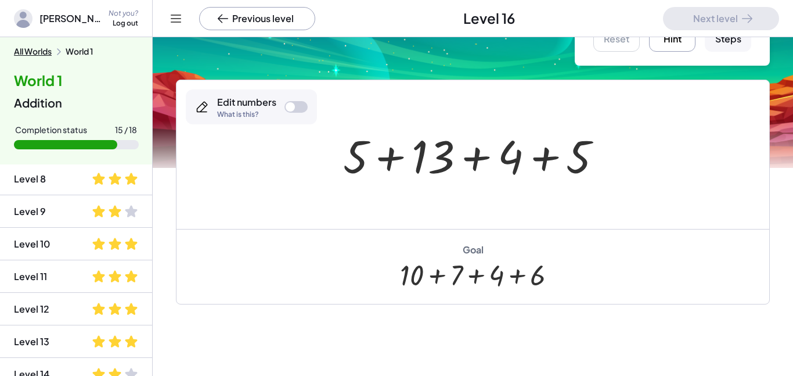
click at [683, 41] on button "Hint" at bounding box center [672, 28] width 46 height 46
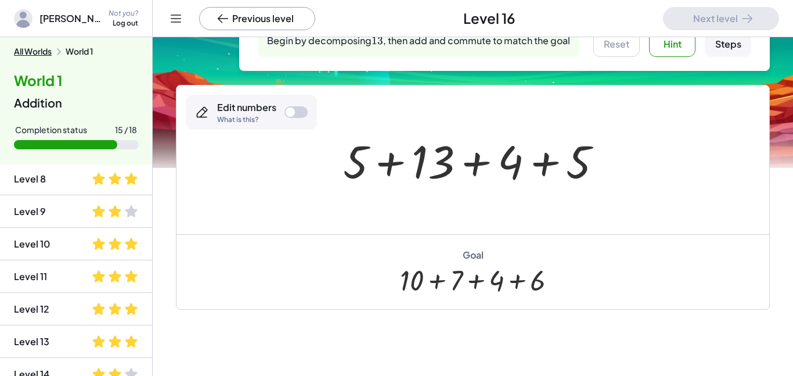
scroll to position [59, 0]
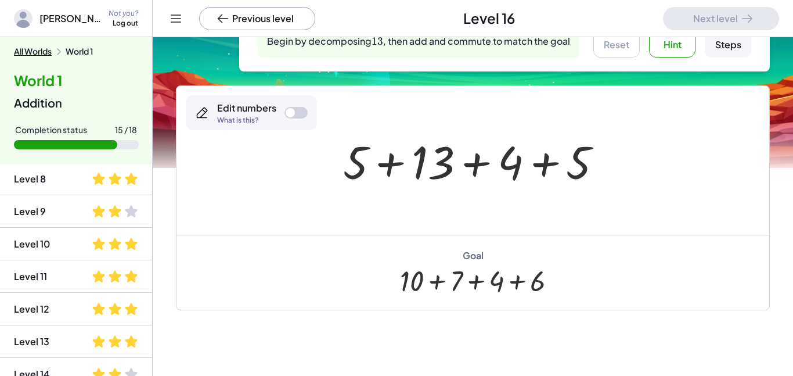
click at [418, 168] on div at bounding box center [477, 161] width 280 height 60
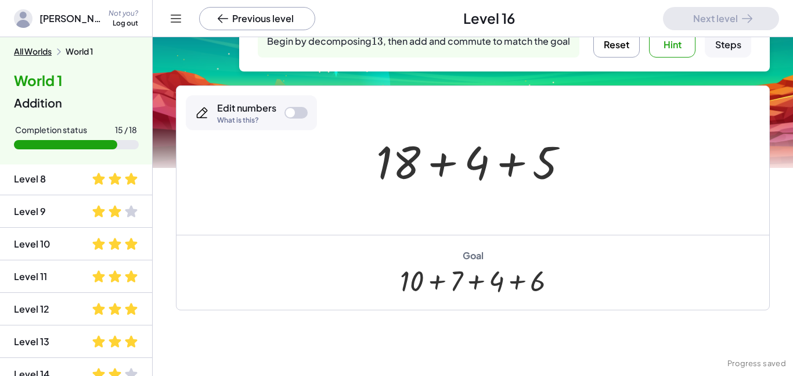
click at [469, 160] on div at bounding box center [476, 161] width 213 height 60
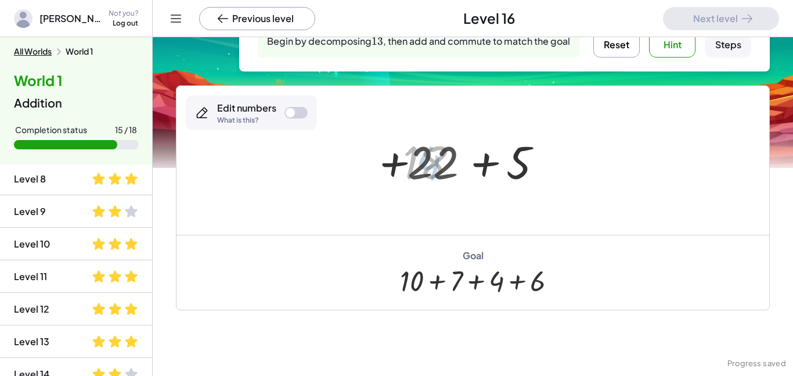
click at [473, 167] on div at bounding box center [477, 161] width 151 height 60
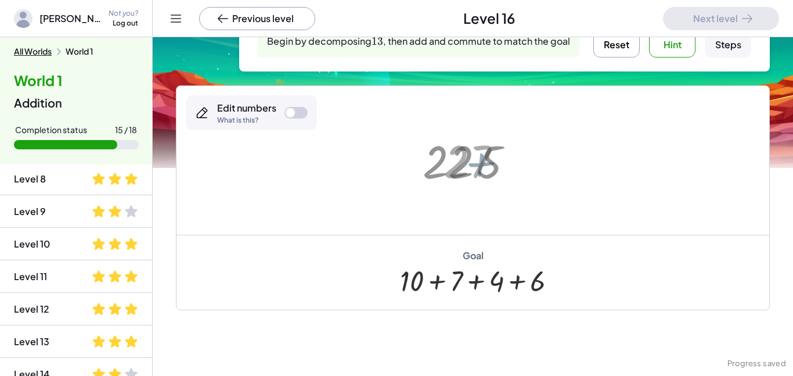
click at [473, 167] on div at bounding box center [477, 160] width 79 height 57
click at [473, 168] on div at bounding box center [477, 160] width 79 height 57
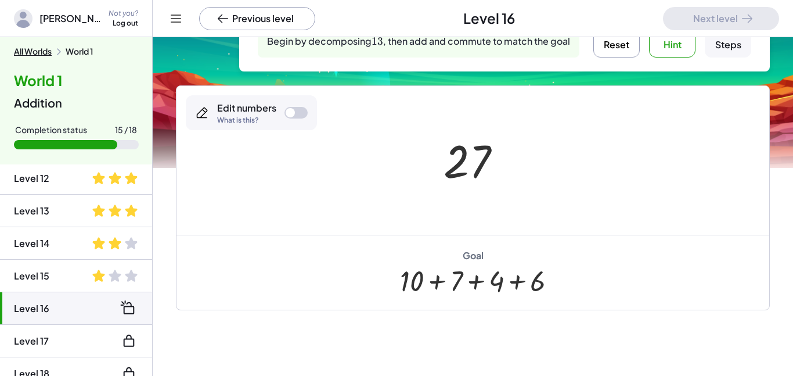
scroll to position [374, 0]
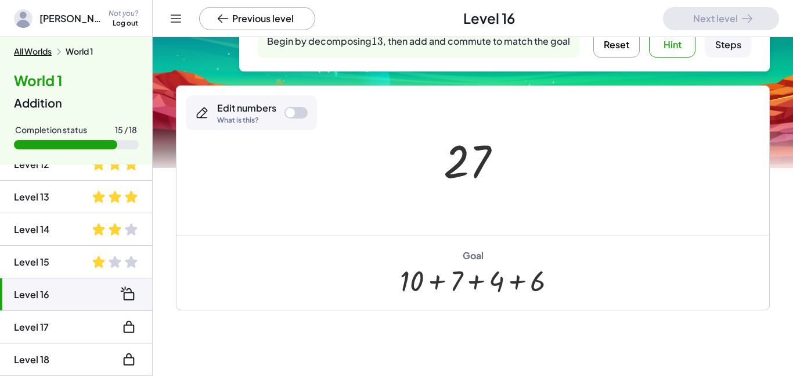
click at [599, 50] on button "Reset" at bounding box center [616, 34] width 46 height 46
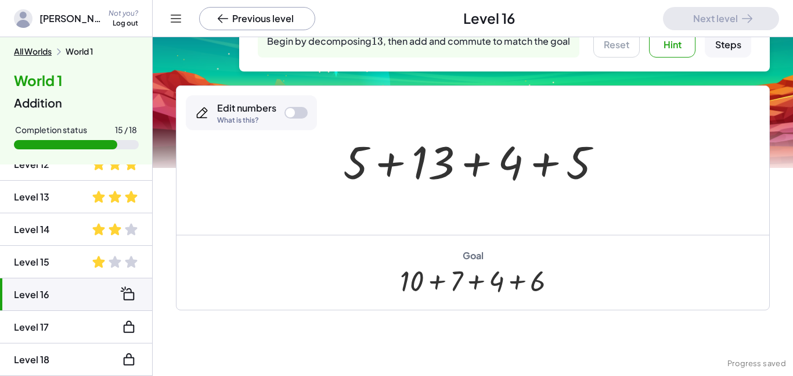
click at [661, 52] on button "Hint" at bounding box center [672, 34] width 46 height 46
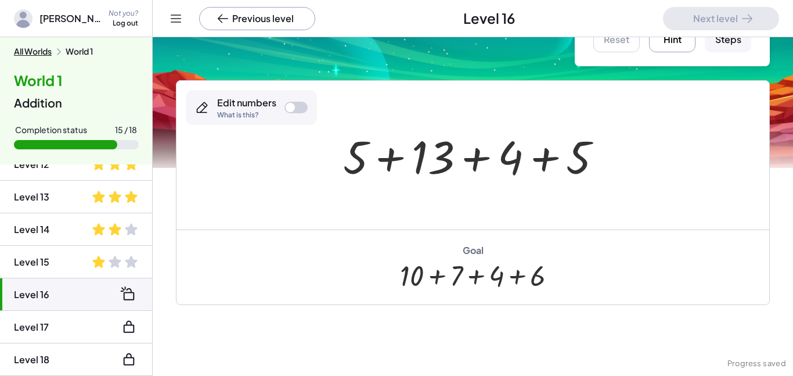
scroll to position [54, 0]
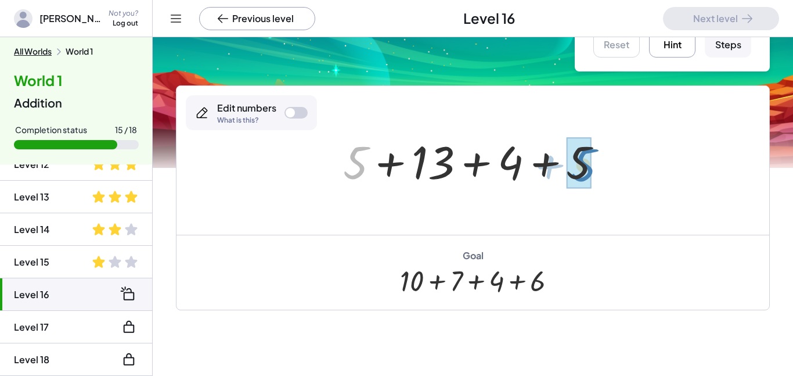
drag, startPoint x: 347, startPoint y: 173, endPoint x: 574, endPoint y: 175, distance: 227.5
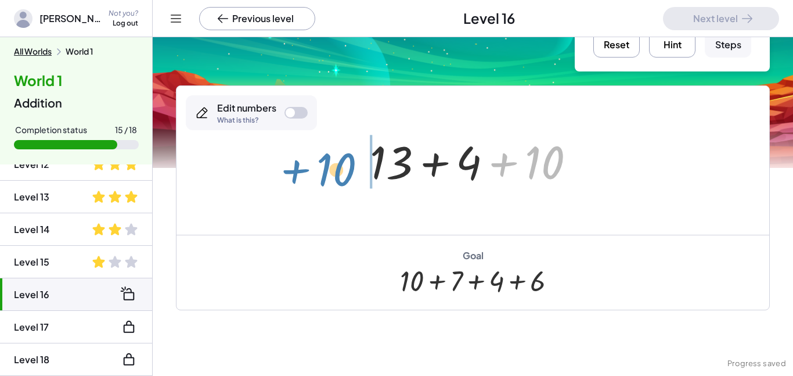
drag, startPoint x: 550, startPoint y: 163, endPoint x: 342, endPoint y: 169, distance: 207.9
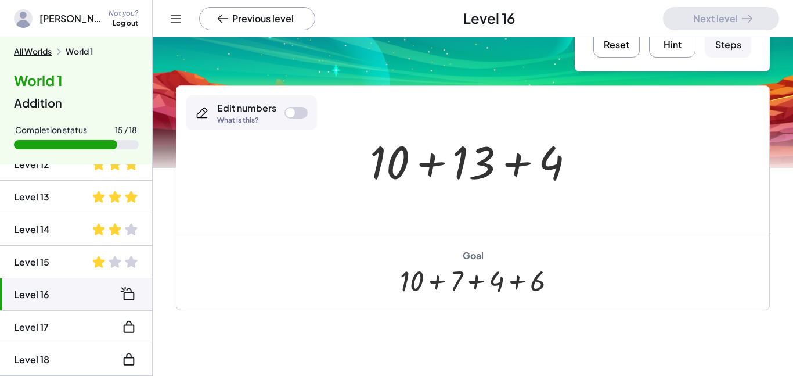
click at [296, 105] on div "Edit numbers What is this?" at bounding box center [251, 112] width 131 height 35
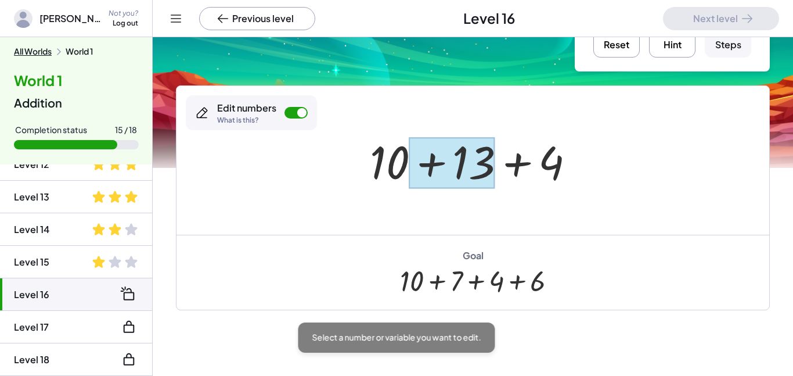
click at [458, 159] on div at bounding box center [452, 163] width 86 height 52
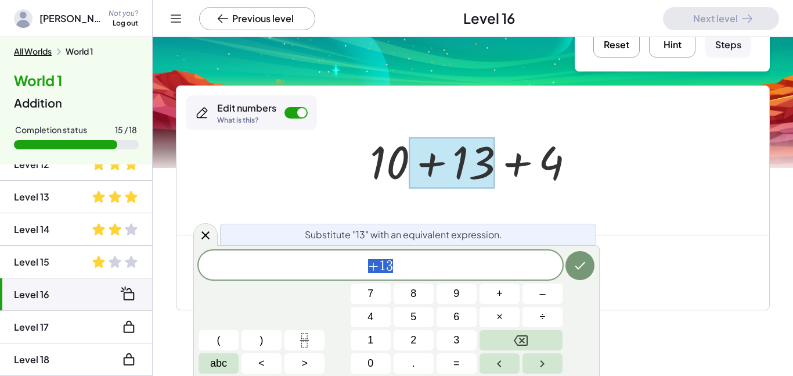
click at [618, 217] on div at bounding box center [472, 160] width 593 height 149
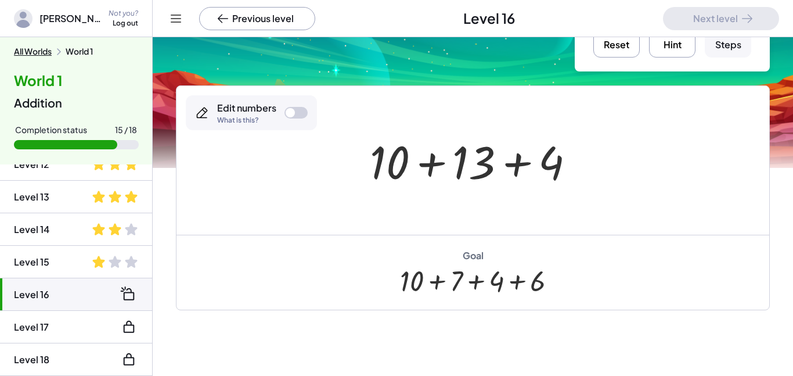
click at [297, 114] on div at bounding box center [295, 113] width 23 height 12
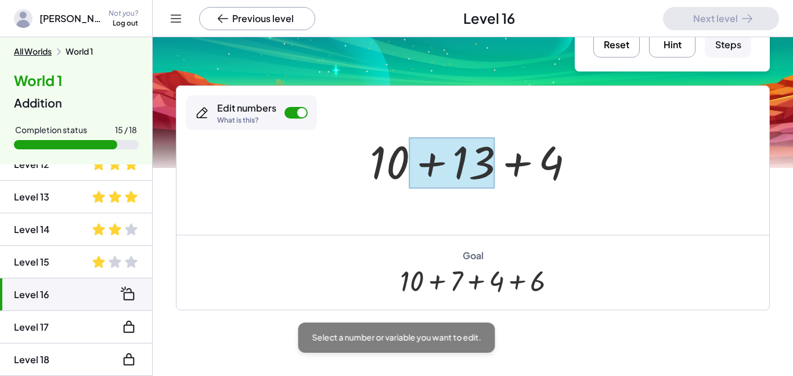
click at [441, 159] on div at bounding box center [452, 163] width 86 height 52
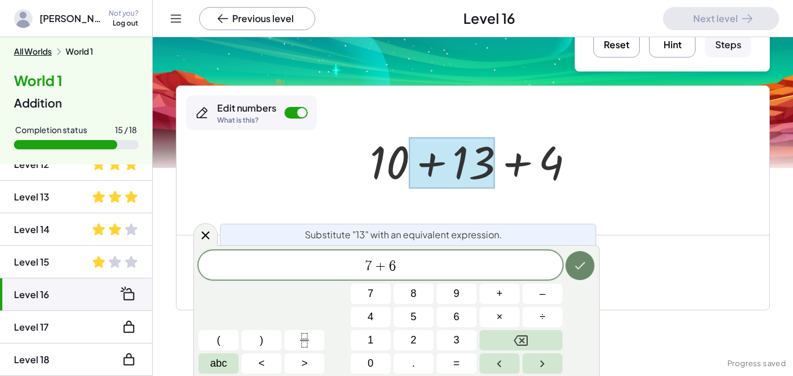
click at [576, 261] on icon "Done" at bounding box center [580, 265] width 14 height 14
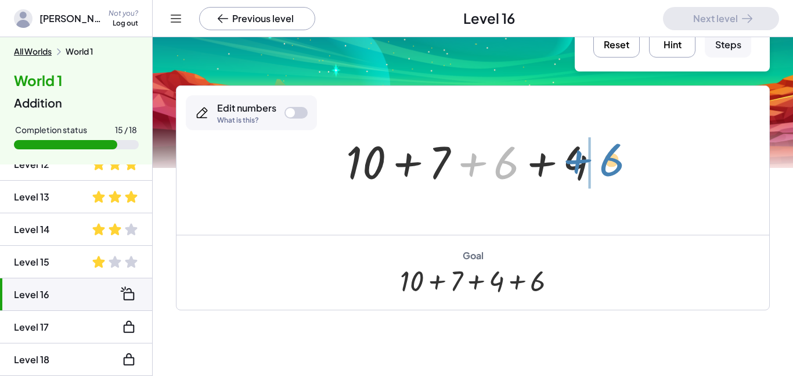
drag, startPoint x: 496, startPoint y: 169, endPoint x: 601, endPoint y: 166, distance: 105.7
click at [601, 166] on div at bounding box center [477, 161] width 274 height 60
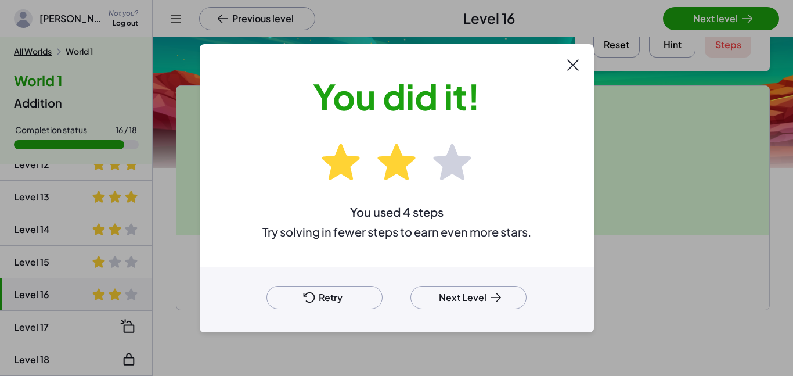
click at [442, 299] on button "Next Level" at bounding box center [468, 297] width 116 height 23
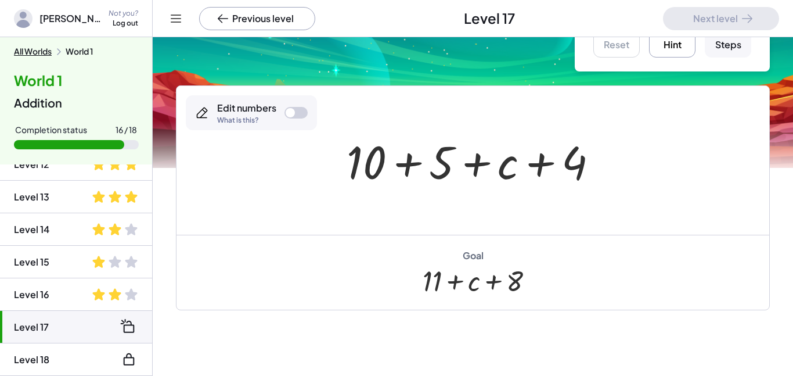
click at [676, 53] on button "Hint" at bounding box center [672, 34] width 46 height 46
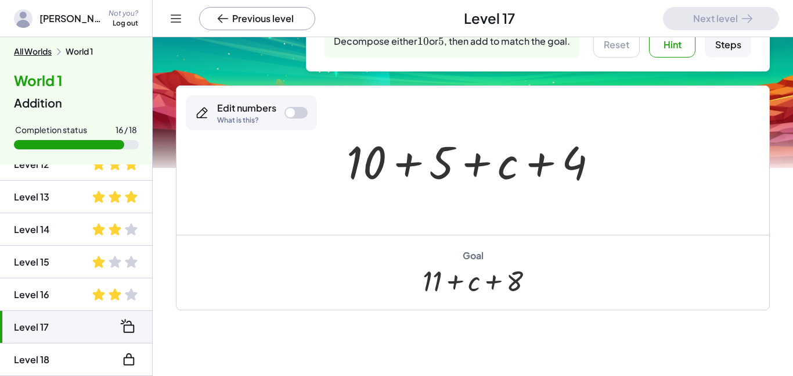
click at [380, 165] on div at bounding box center [477, 161] width 272 height 60
click at [288, 113] on div at bounding box center [290, 112] width 9 height 9
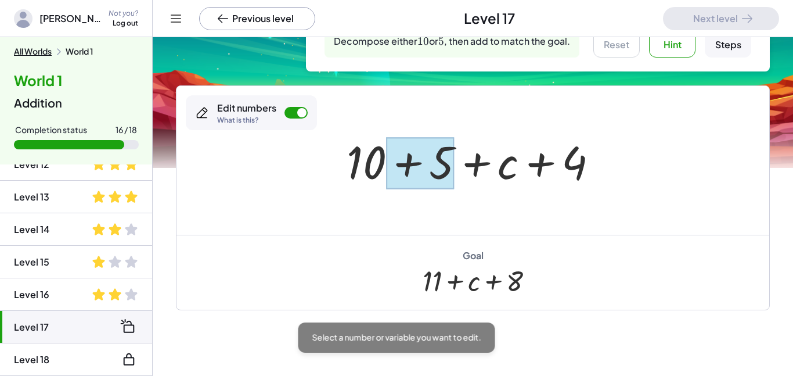
click at [390, 159] on div at bounding box center [420, 163] width 68 height 52
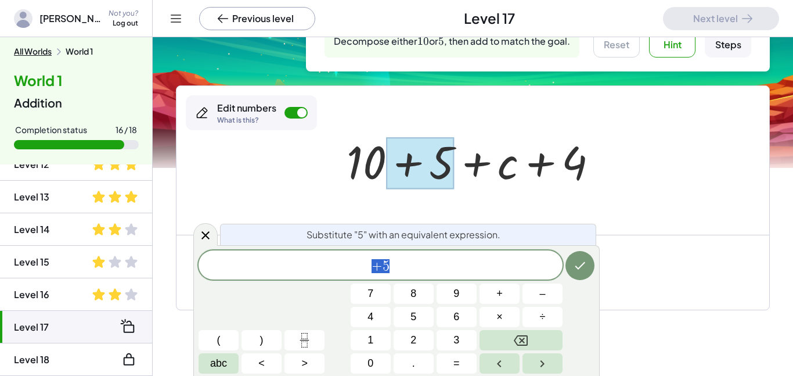
click at [376, 161] on div at bounding box center [477, 161] width 272 height 60
click at [353, 172] on div at bounding box center [477, 161] width 272 height 60
click at [369, 171] on div at bounding box center [477, 161] width 272 height 60
click at [446, 172] on div at bounding box center [420, 163] width 68 height 52
click at [292, 111] on div at bounding box center [295, 113] width 23 height 12
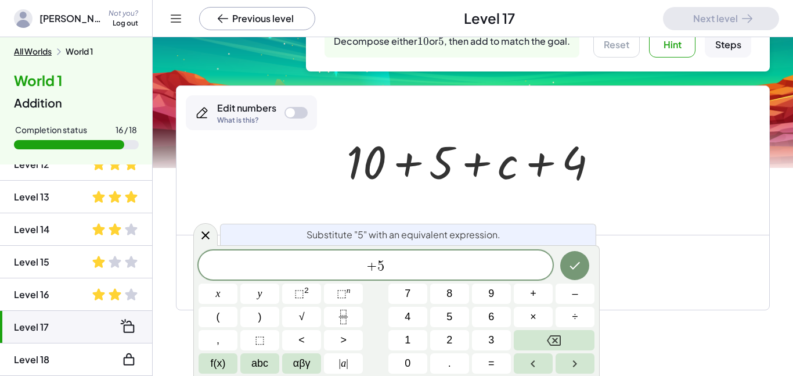
click at [292, 112] on div at bounding box center [290, 112] width 9 height 9
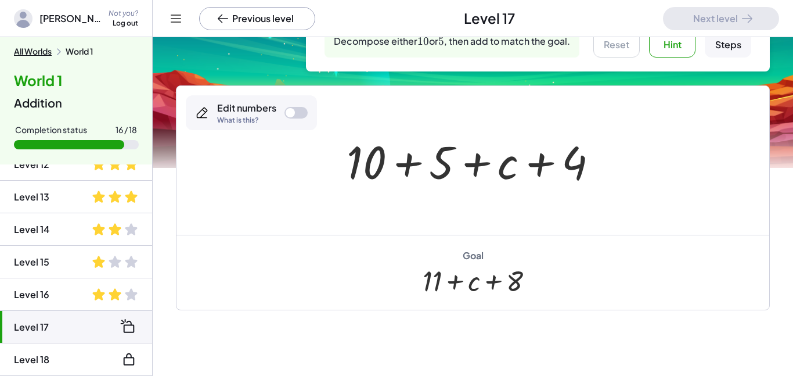
click at [297, 114] on div at bounding box center [295, 113] width 23 height 12
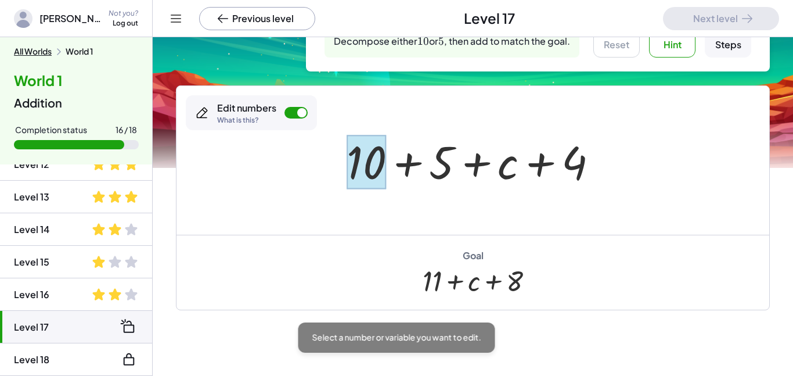
click at [386, 178] on div at bounding box center [477, 161] width 272 height 60
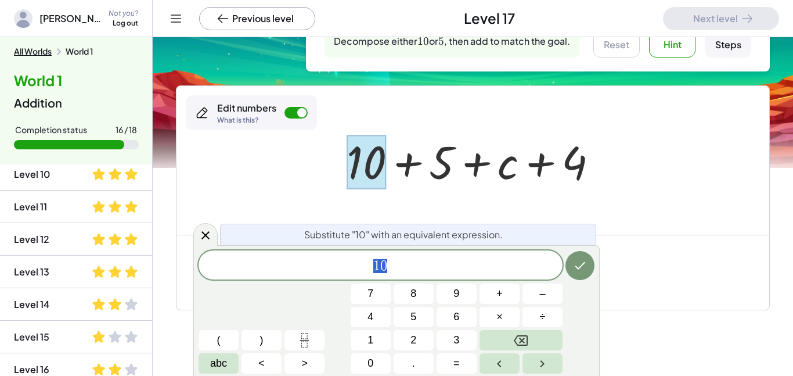
scroll to position [300, 0]
click at [587, 262] on button "Done" at bounding box center [579, 265] width 29 height 29
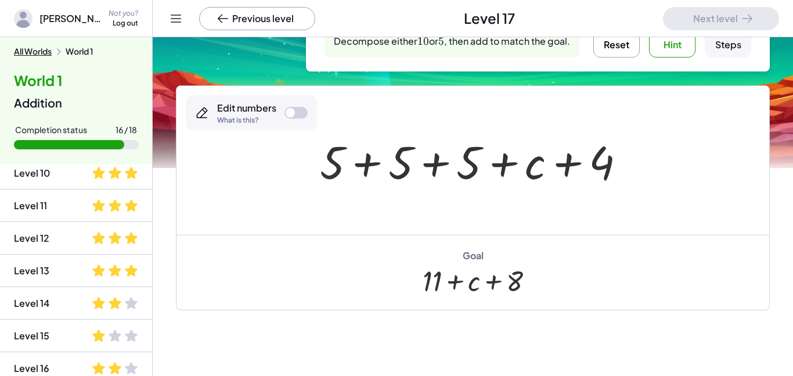
click at [338, 161] on div at bounding box center [477, 161] width 326 height 60
click at [408, 170] on div at bounding box center [477, 161] width 326 height 60
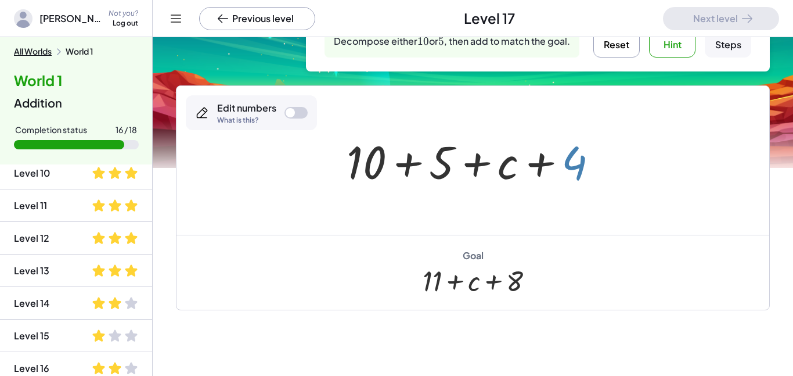
click at [580, 163] on div at bounding box center [477, 161] width 272 height 60
click at [290, 112] on div at bounding box center [290, 112] width 9 height 9
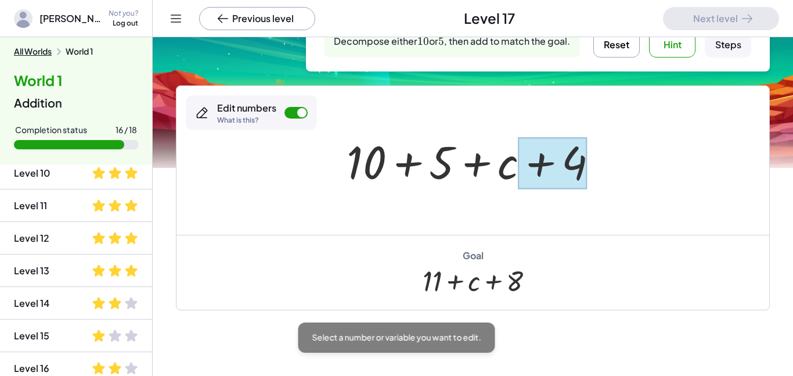
click at [563, 153] on div at bounding box center [552, 163] width 69 height 52
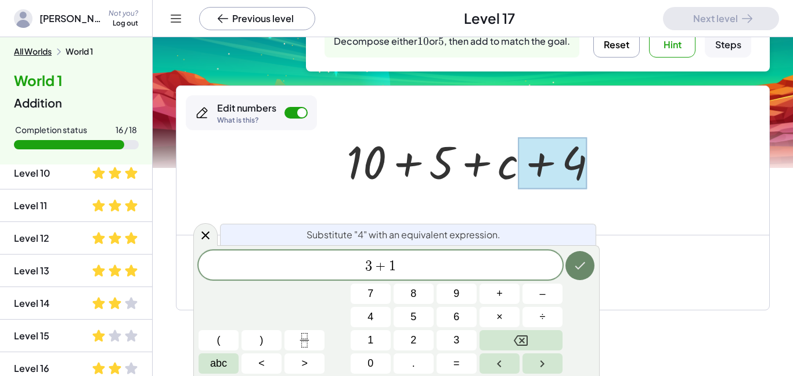
click at [586, 277] on button "Done" at bounding box center [579, 265] width 29 height 29
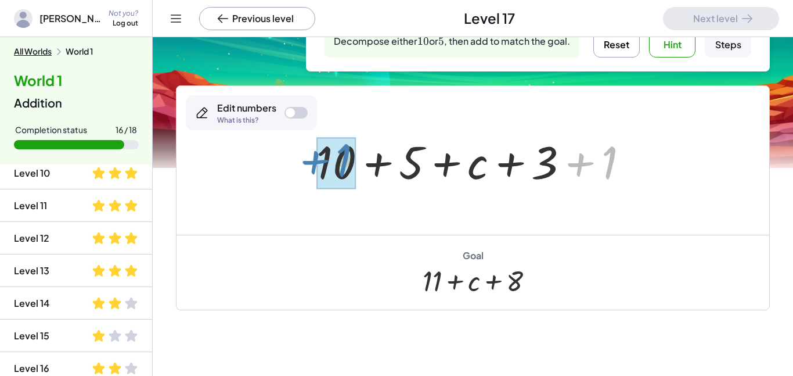
drag, startPoint x: 605, startPoint y: 160, endPoint x: 338, endPoint y: 157, distance: 267.0
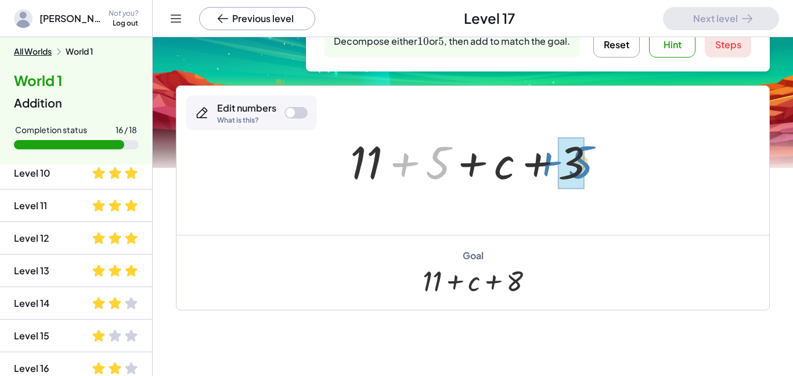
drag, startPoint x: 441, startPoint y: 161, endPoint x: 583, endPoint y: 161, distance: 142.8
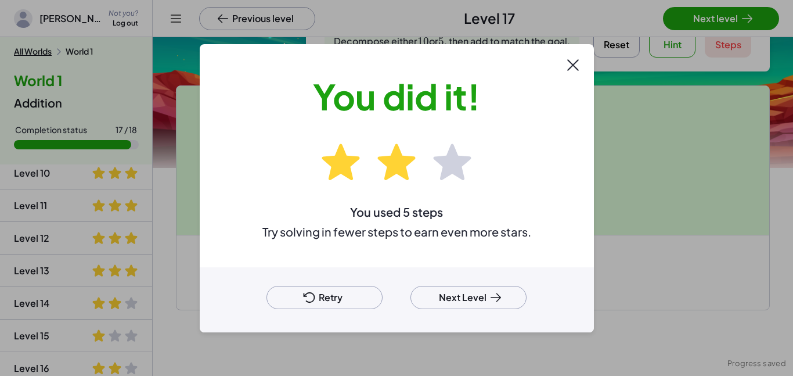
click at [464, 302] on button "Next Level" at bounding box center [468, 297] width 116 height 23
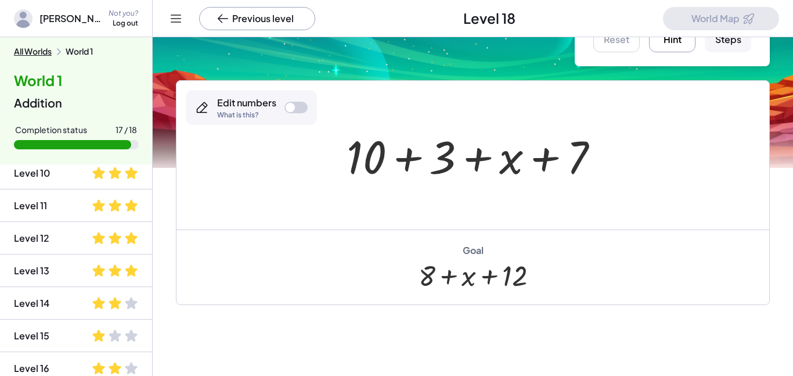
click at [658, 46] on button "Hint" at bounding box center [672, 29] width 46 height 46
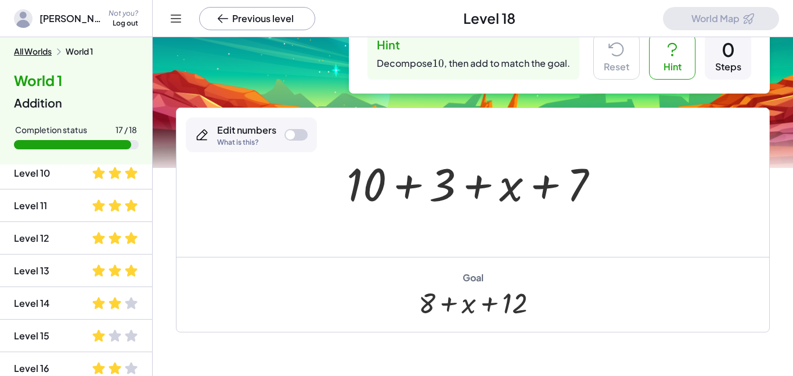
scroll to position [39, 0]
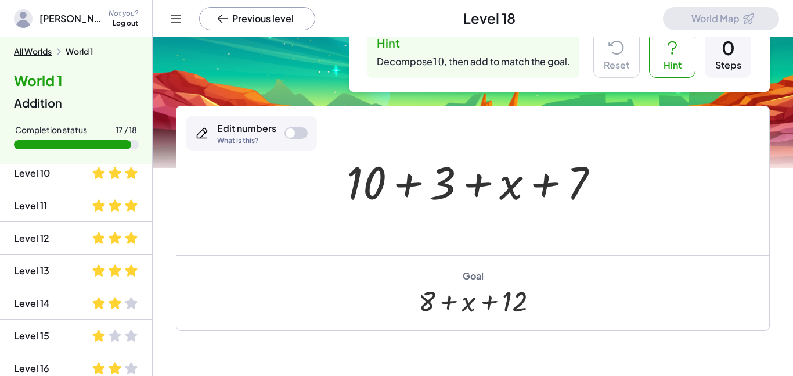
click at [363, 179] on div at bounding box center [477, 181] width 273 height 60
click at [290, 136] on div at bounding box center [290, 132] width 9 height 9
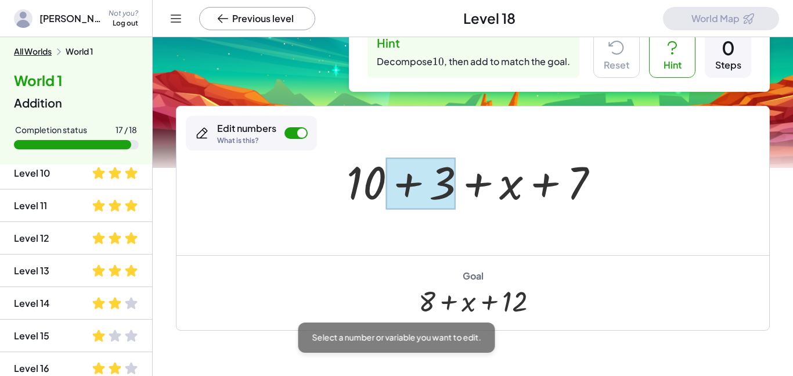
click at [391, 206] on div at bounding box center [421, 183] width 70 height 52
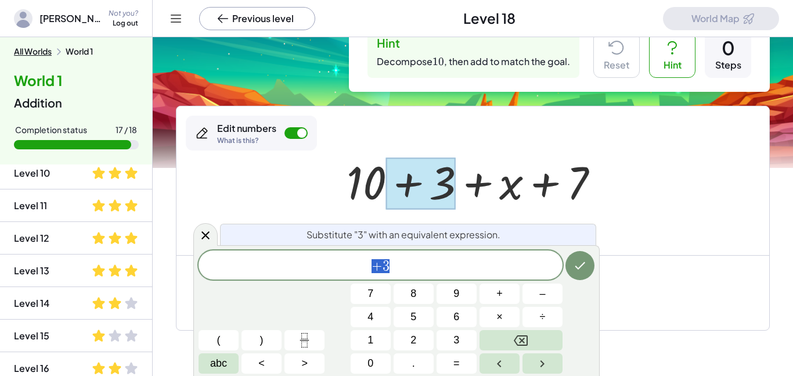
click at [365, 194] on div at bounding box center [477, 181] width 273 height 60
click at [300, 133] on div at bounding box center [301, 132] width 9 height 9
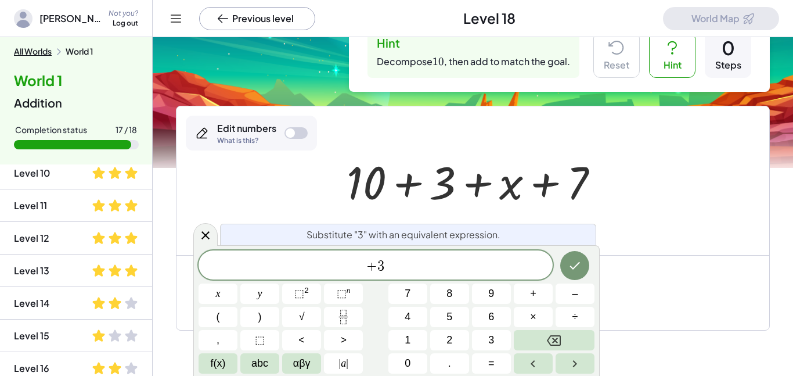
click at [300, 133] on div at bounding box center [295, 133] width 23 height 12
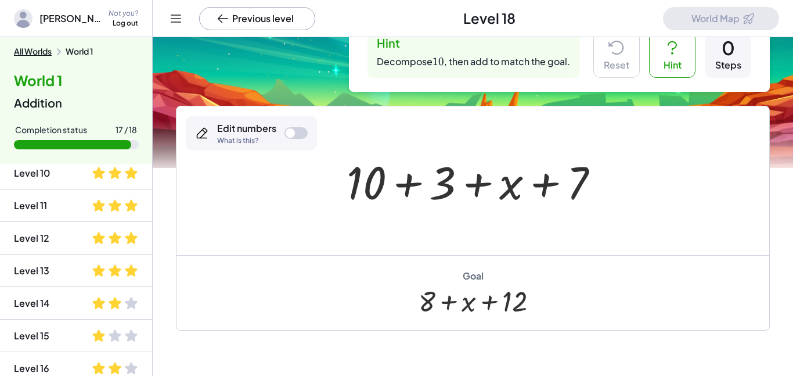
click at [375, 193] on div at bounding box center [477, 181] width 273 height 60
click at [291, 132] on div at bounding box center [290, 132] width 9 height 9
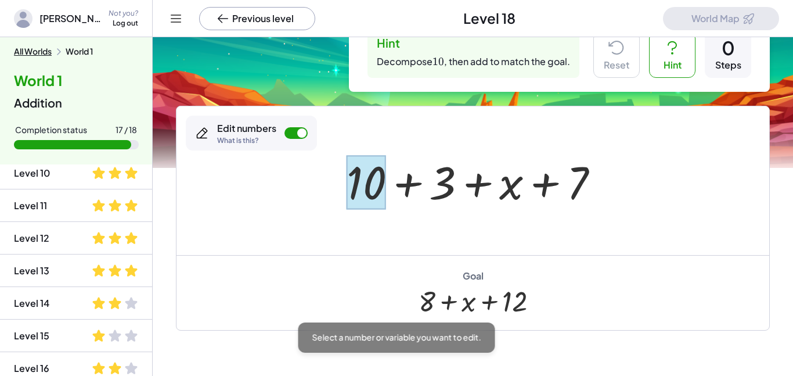
click at [380, 189] on div at bounding box center [366, 182] width 39 height 54
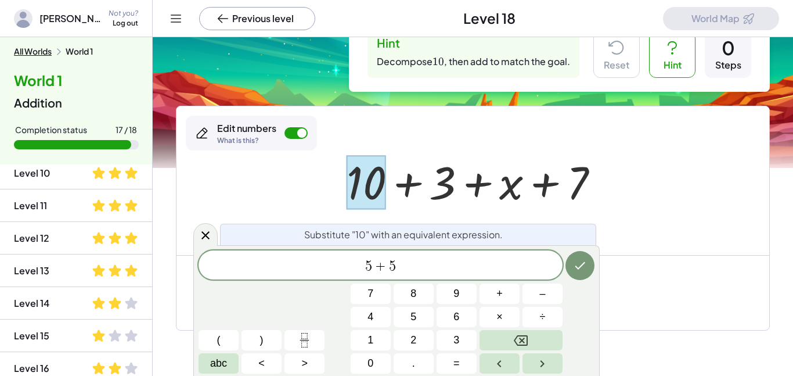
click at [580, 269] on icon "Done" at bounding box center [580, 265] width 14 height 14
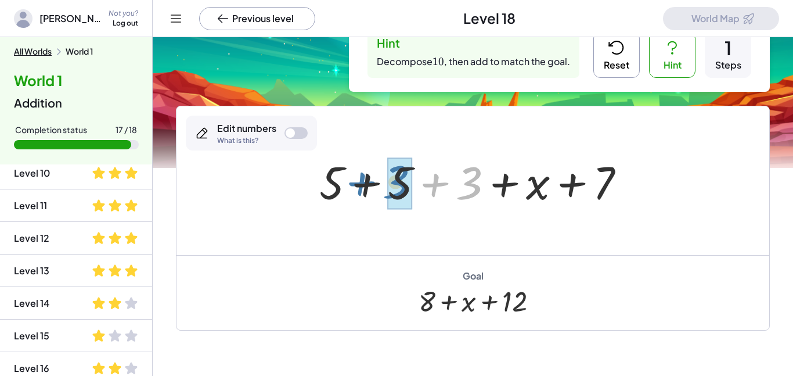
drag, startPoint x: 475, startPoint y: 179, endPoint x: 400, endPoint y: 178, distance: 74.9
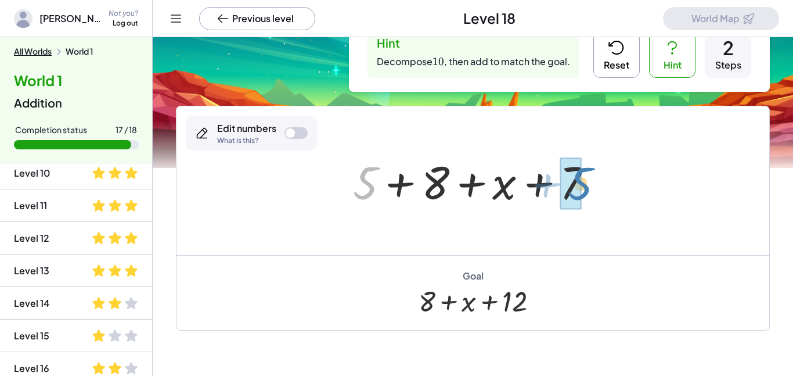
drag, startPoint x: 366, startPoint y: 192, endPoint x: 580, endPoint y: 192, distance: 214.2
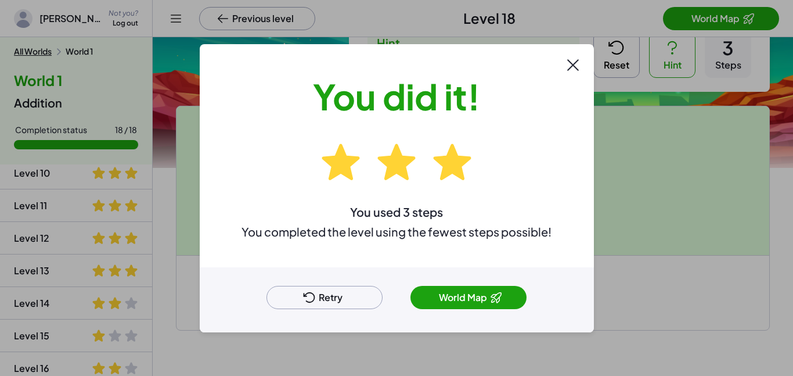
click at [468, 303] on button "World Map" at bounding box center [468, 297] width 116 height 23
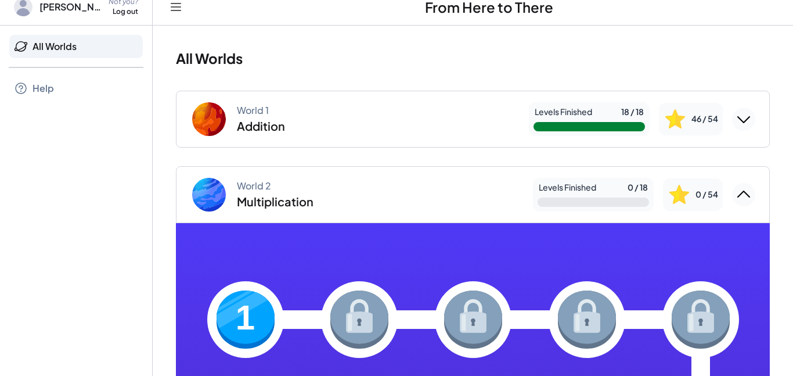
scroll to position [11, 0]
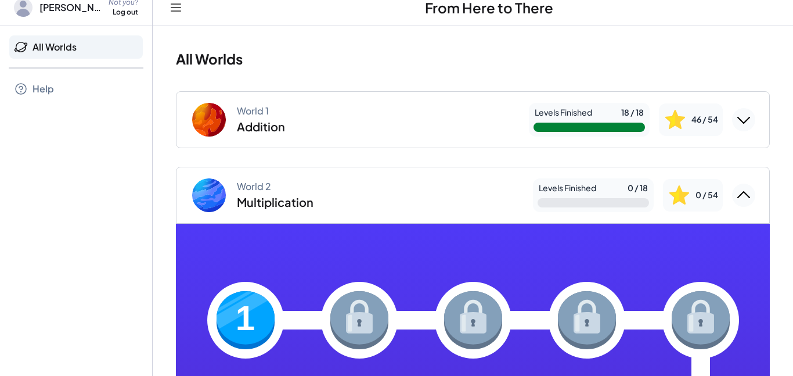
click at [234, 302] on img at bounding box center [245, 320] width 58 height 58
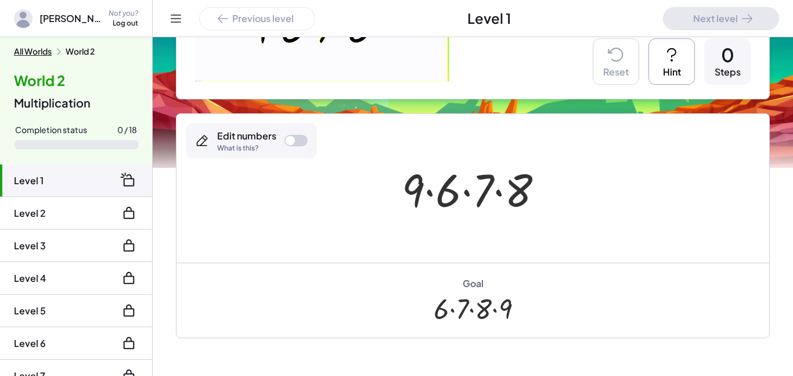
scroll to position [216, 0]
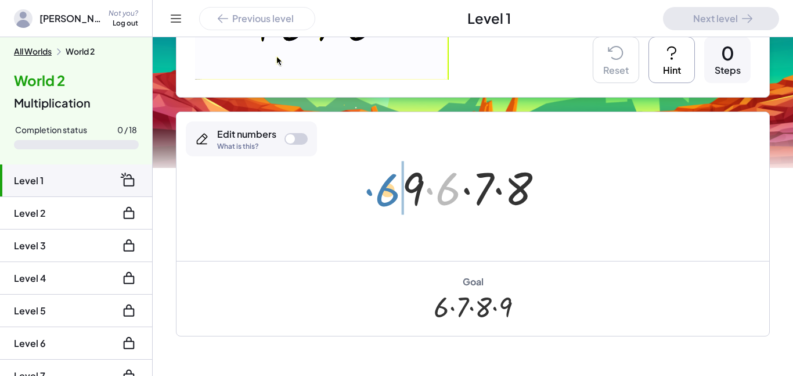
drag, startPoint x: 449, startPoint y: 183, endPoint x: 388, endPoint y: 184, distance: 60.9
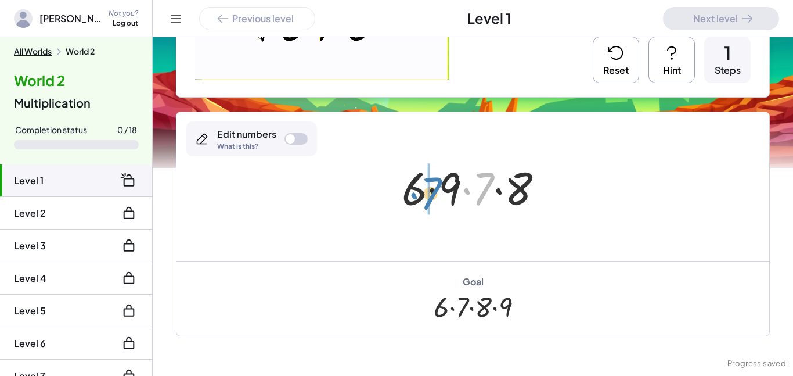
drag, startPoint x: 479, startPoint y: 184, endPoint x: 427, endPoint y: 189, distance: 53.0
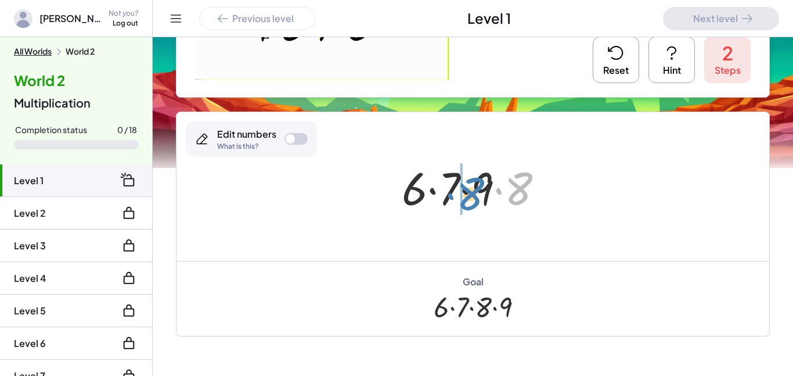
drag, startPoint x: 532, startPoint y: 186, endPoint x: 483, endPoint y: 192, distance: 49.0
click at [483, 192] on div at bounding box center [477, 187] width 163 height 60
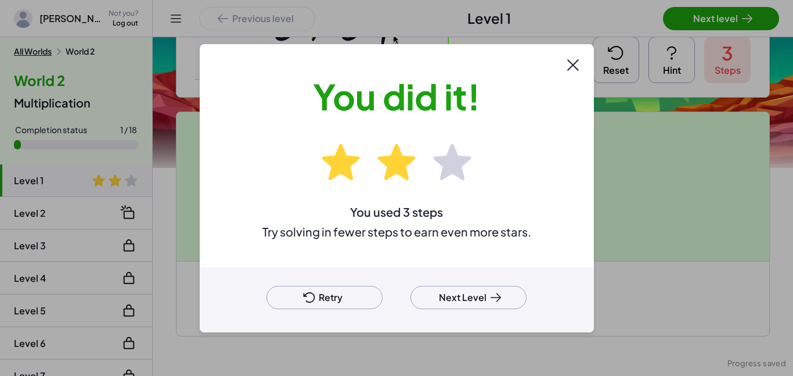
click at [694, 21] on div at bounding box center [396, 188] width 793 height 376
click at [459, 297] on button "Next Level" at bounding box center [468, 297] width 116 height 23
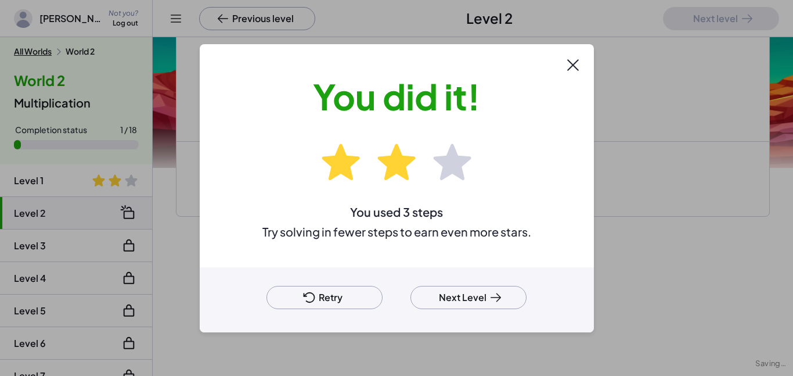
scroll to position [147, 0]
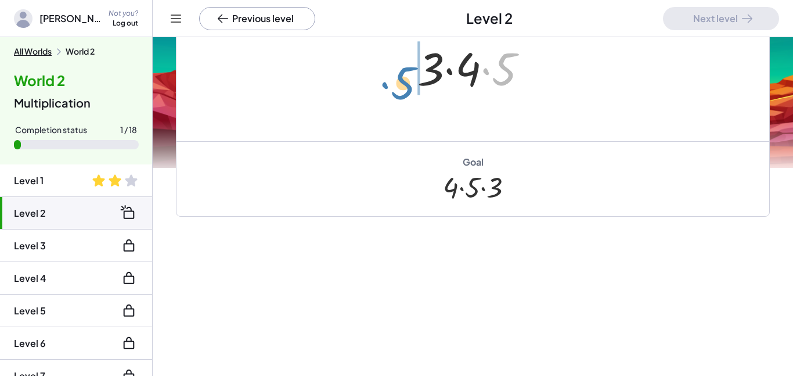
drag, startPoint x: 504, startPoint y: 58, endPoint x: 405, endPoint y: 73, distance: 100.9
click at [405, 73] on div "· 5 · 3 · 4 · 5" at bounding box center [473, 67] width 146 height 66
drag, startPoint x: 510, startPoint y: 73, endPoint x: 414, endPoint y: 79, distance: 95.9
click at [414, 79] on div at bounding box center [477, 67] width 131 height 60
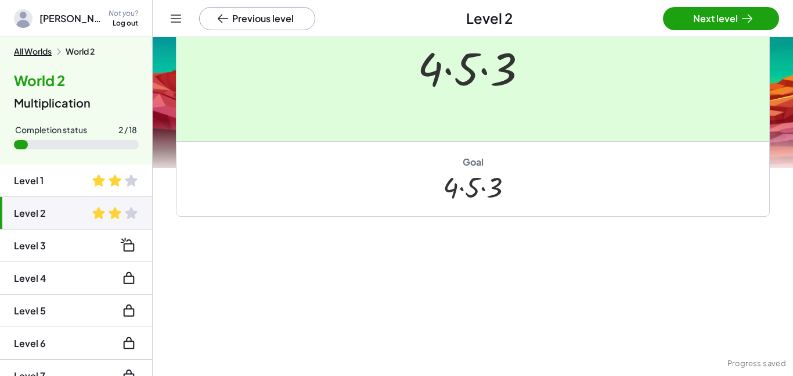
click at [697, 20] on div at bounding box center [396, 188] width 793 height 376
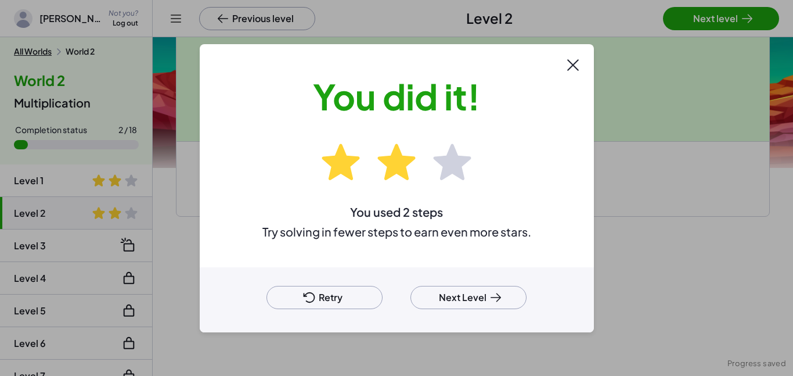
click at [697, 20] on div at bounding box center [396, 188] width 793 height 376
click at [434, 294] on button "Next Level" at bounding box center [468, 297] width 116 height 23
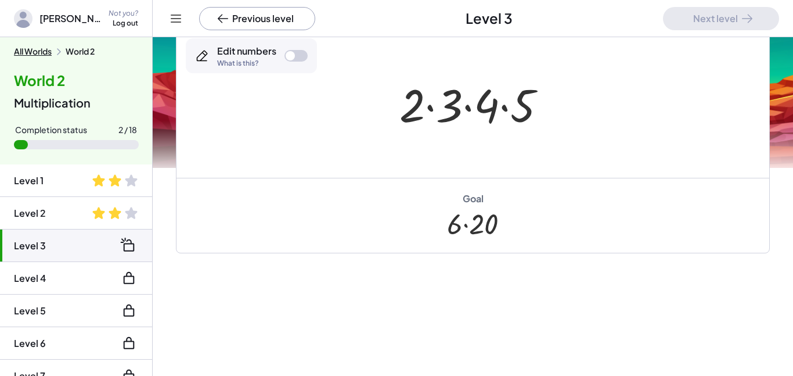
scroll to position [309, 0]
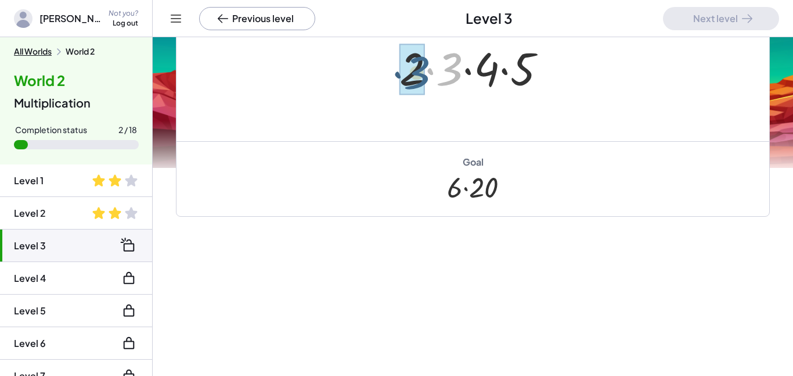
drag, startPoint x: 442, startPoint y: 77, endPoint x: 406, endPoint y: 79, distance: 36.6
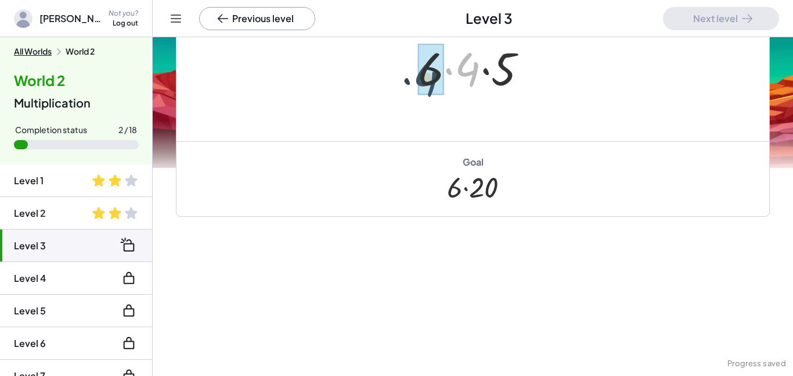
drag, startPoint x: 466, startPoint y: 70, endPoint x: 417, endPoint y: 80, distance: 50.3
click at [417, 80] on div at bounding box center [477, 67] width 130 height 60
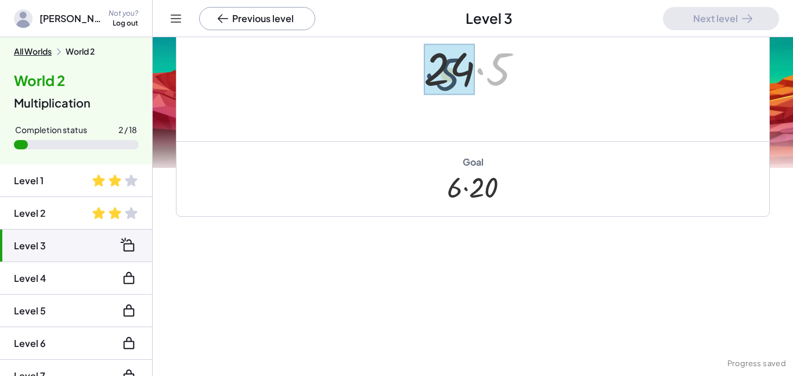
drag, startPoint x: 499, startPoint y: 67, endPoint x: 445, endPoint y: 72, distance: 54.8
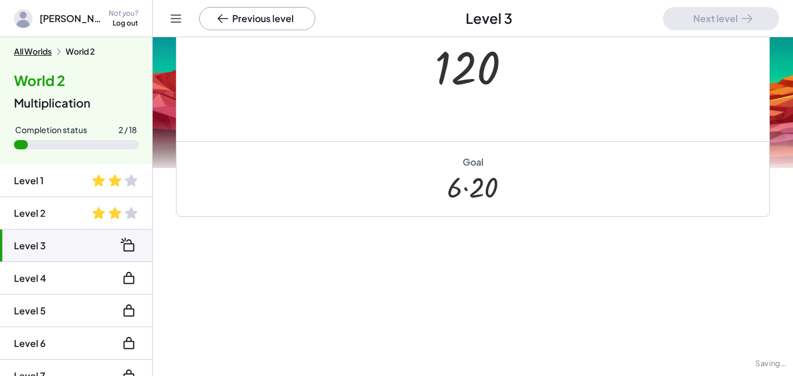
click at [483, 73] on div at bounding box center [477, 66] width 97 height 57
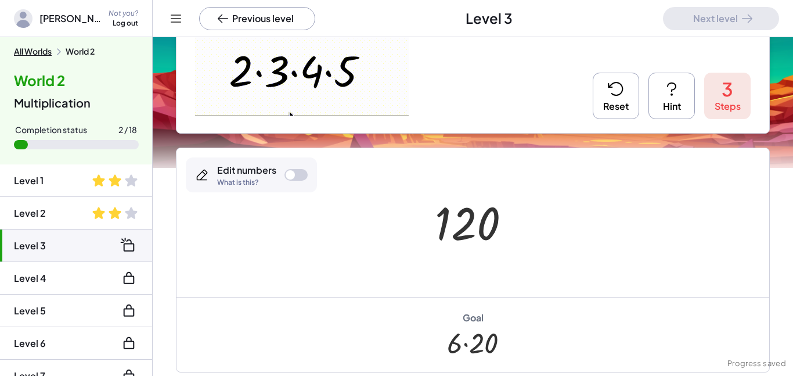
scroll to position [151, 0]
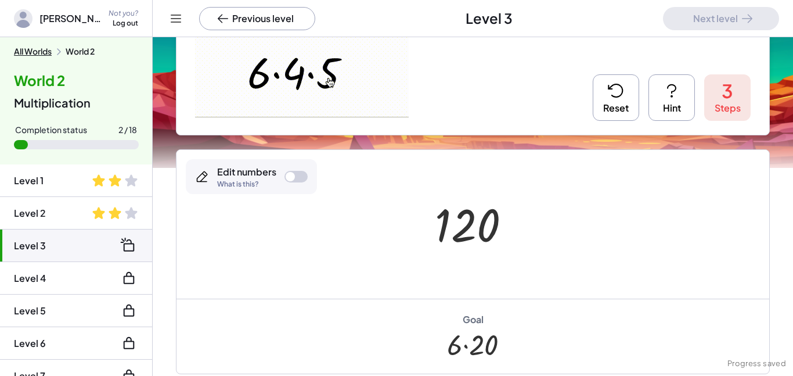
click at [619, 110] on button "Reset" at bounding box center [616, 97] width 46 height 46
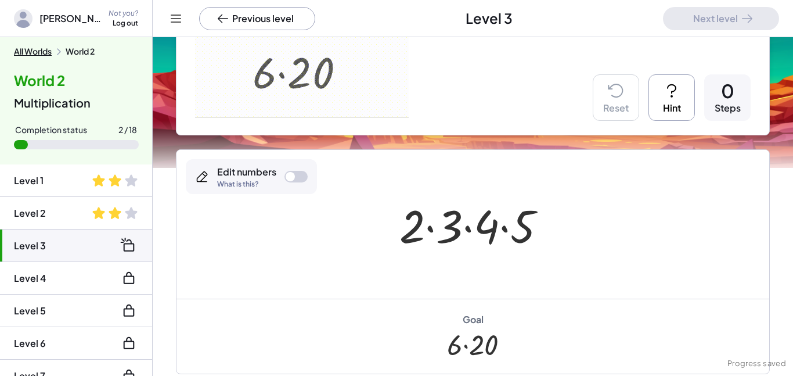
click at [673, 106] on button "Hint" at bounding box center [671, 97] width 46 height 46
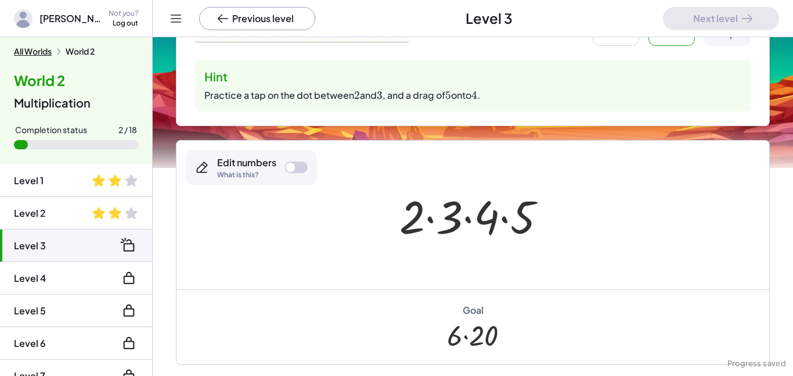
scroll to position [233, 0]
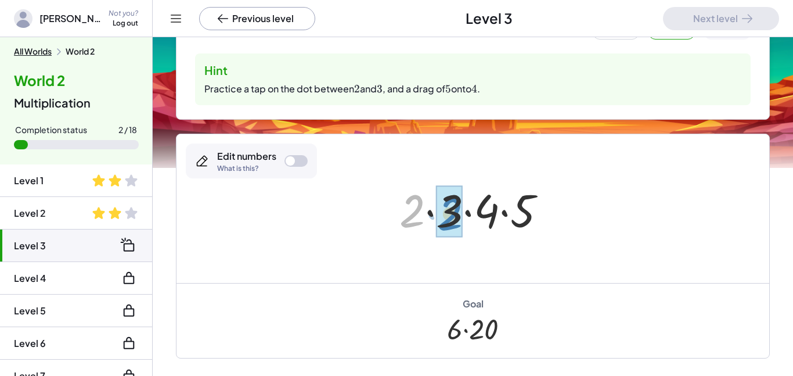
drag, startPoint x: 420, startPoint y: 216, endPoint x: 458, endPoint y: 218, distance: 37.8
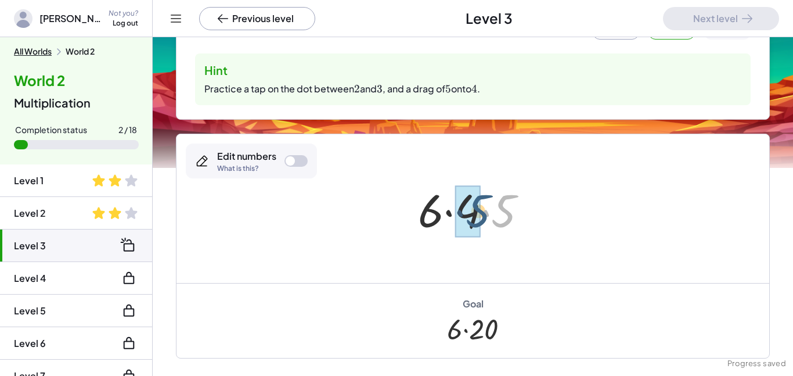
drag, startPoint x: 506, startPoint y: 212, endPoint x: 478, endPoint y: 211, distance: 28.4
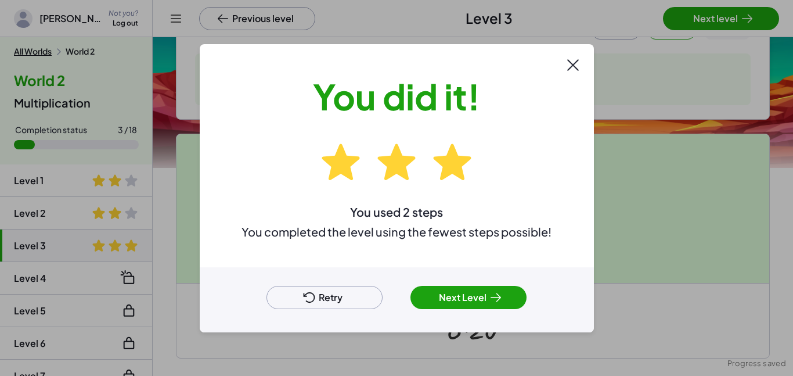
click at [474, 293] on button "Next Level" at bounding box center [468, 297] width 116 height 23
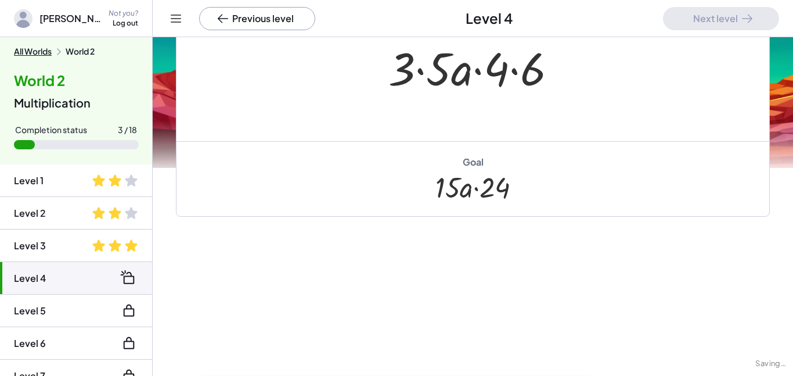
scroll to position [147, 0]
drag, startPoint x: 536, startPoint y: 81, endPoint x: 499, endPoint y: 79, distance: 37.8
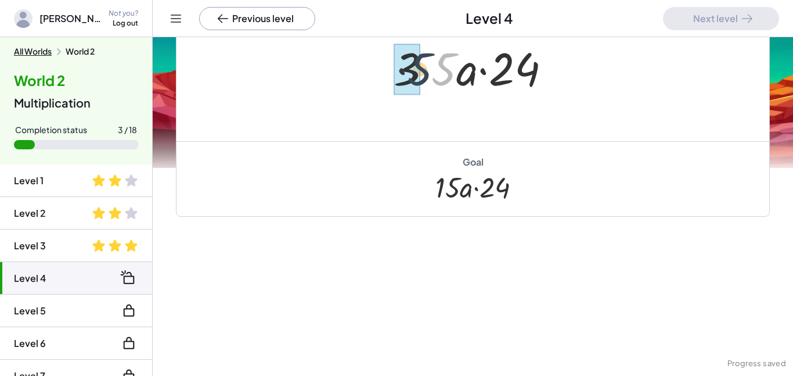
drag, startPoint x: 439, startPoint y: 79, endPoint x: 408, endPoint y: 80, distance: 30.8
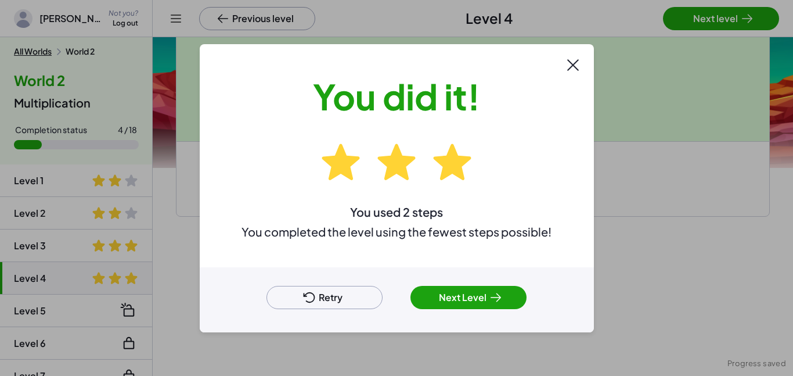
click at [490, 276] on div "Retry Next Level" at bounding box center [397, 299] width 394 height 65
click at [474, 302] on button "Next Level" at bounding box center [468, 297] width 116 height 23
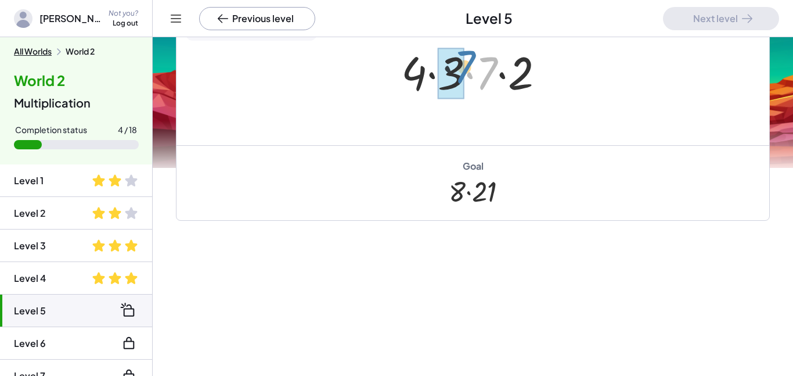
drag, startPoint x: 479, startPoint y: 84, endPoint x: 452, endPoint y: 77, distance: 28.6
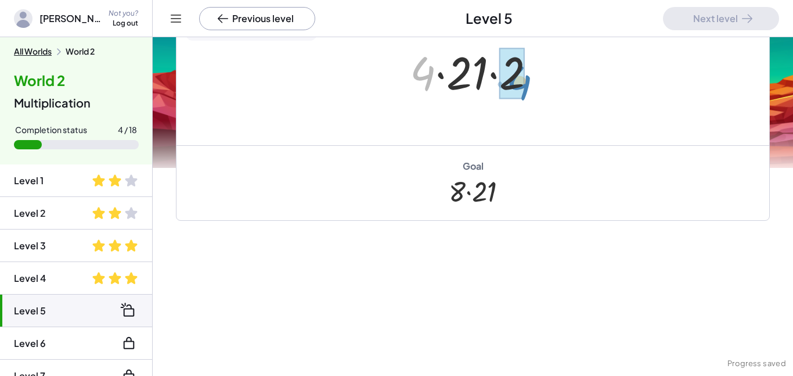
drag, startPoint x: 427, startPoint y: 77, endPoint x: 523, endPoint y: 86, distance: 96.2
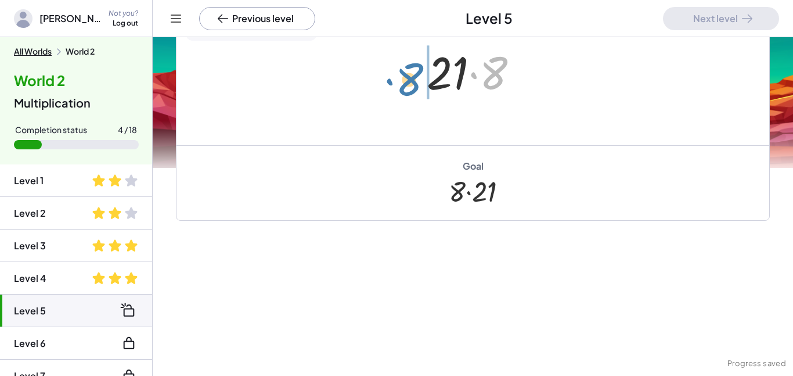
drag, startPoint x: 496, startPoint y: 80, endPoint x: 410, endPoint y: 85, distance: 86.1
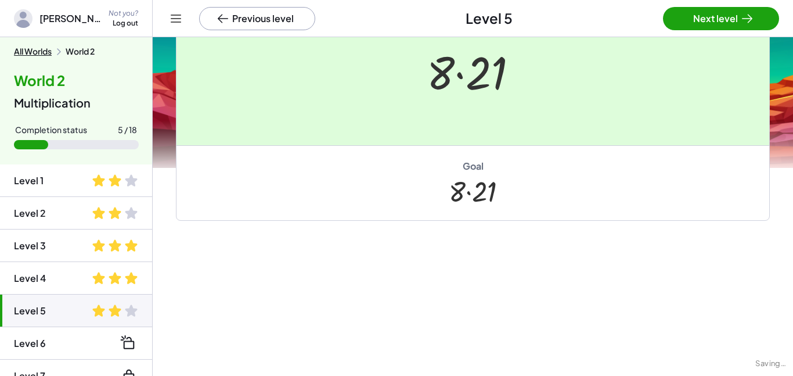
click at [679, 23] on div at bounding box center [396, 188] width 793 height 376
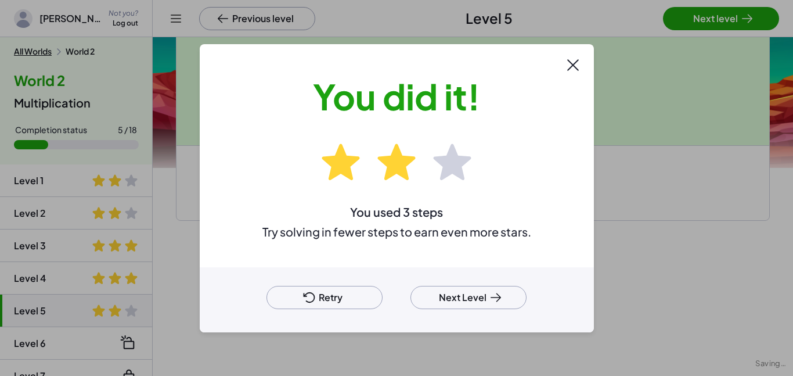
click at [432, 300] on button "Next Level" at bounding box center [468, 297] width 116 height 23
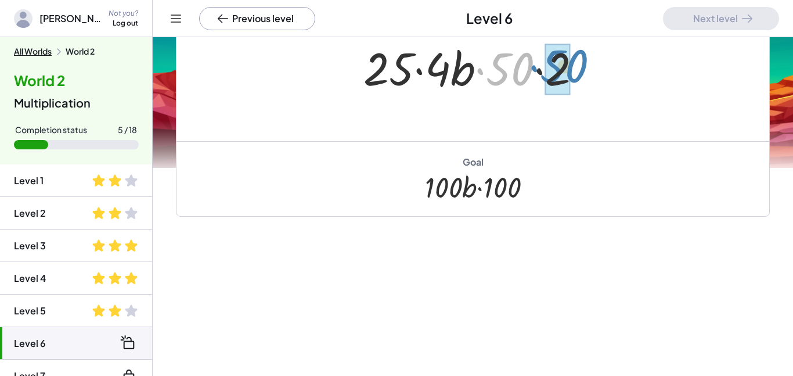
drag, startPoint x: 497, startPoint y: 82, endPoint x: 550, endPoint y: 79, distance: 52.9
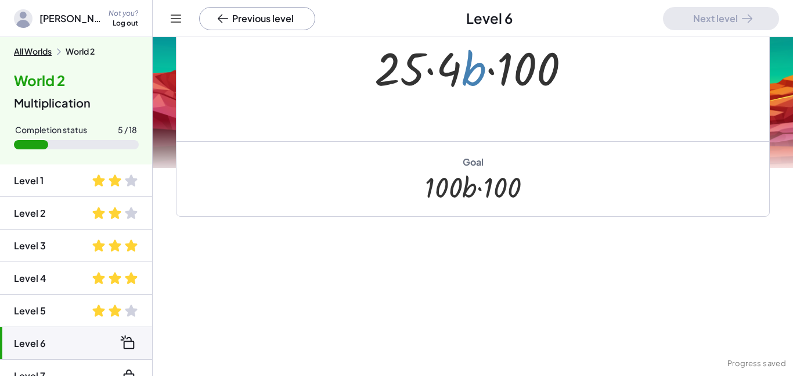
click at [463, 79] on div at bounding box center [477, 67] width 217 height 60
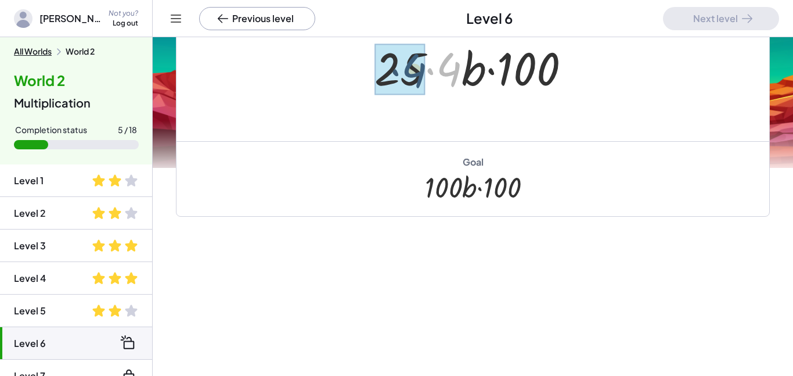
drag, startPoint x: 446, startPoint y: 74, endPoint x: 405, endPoint y: 75, distance: 40.6
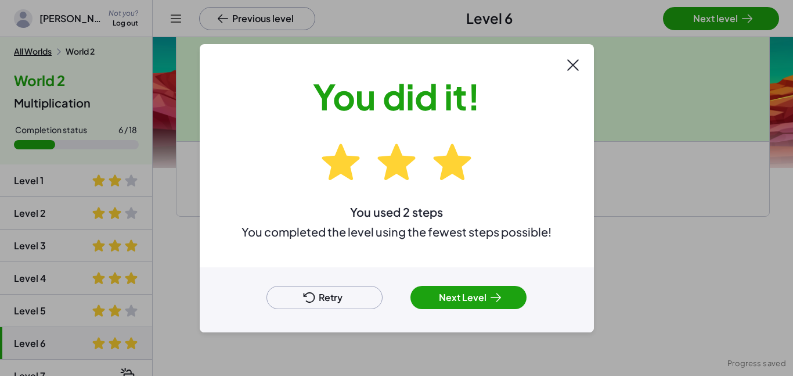
click at [462, 298] on button "Next Level" at bounding box center [468, 297] width 116 height 23
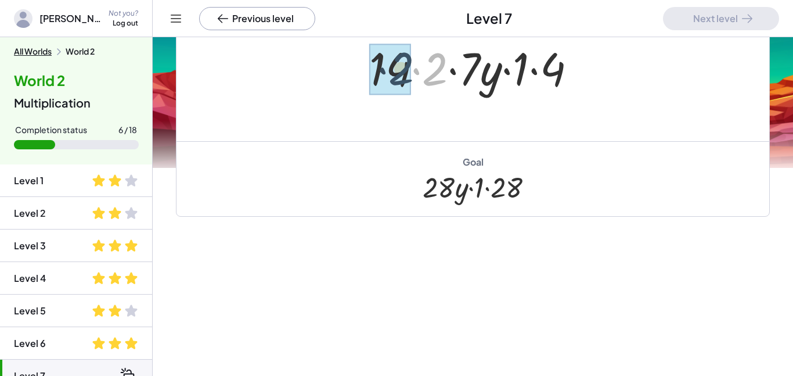
drag, startPoint x: 429, startPoint y: 85, endPoint x: 391, endPoint y: 82, distance: 37.8
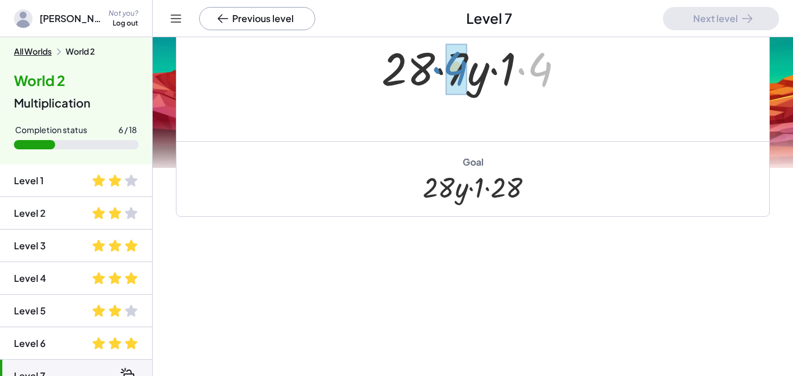
drag, startPoint x: 545, startPoint y: 69, endPoint x: 460, endPoint y: 68, distance: 85.3
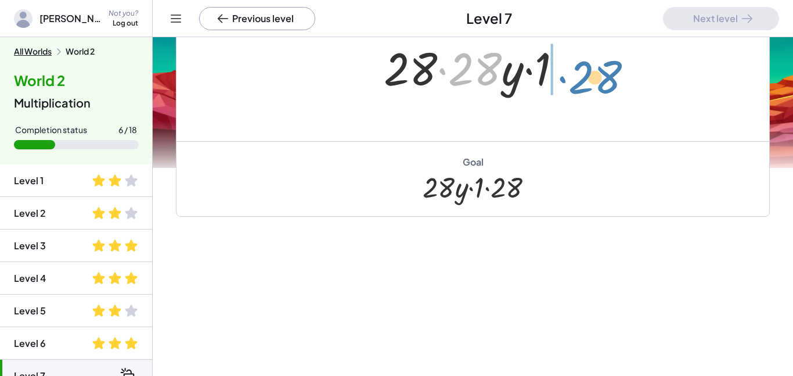
drag, startPoint x: 473, startPoint y: 73, endPoint x: 591, endPoint y: 79, distance: 118.6
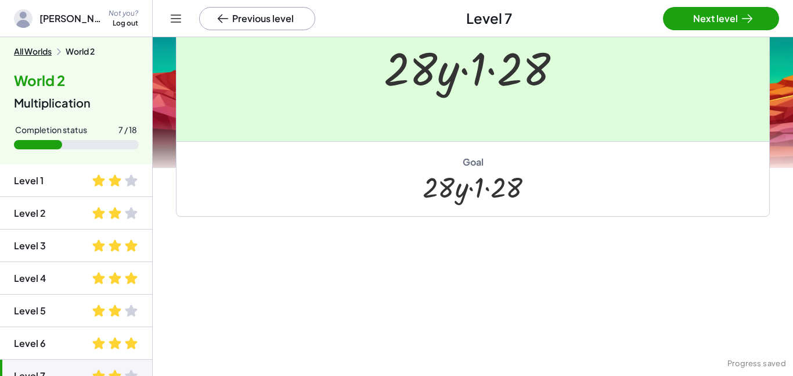
click at [680, 20] on div at bounding box center [396, 188] width 793 height 376
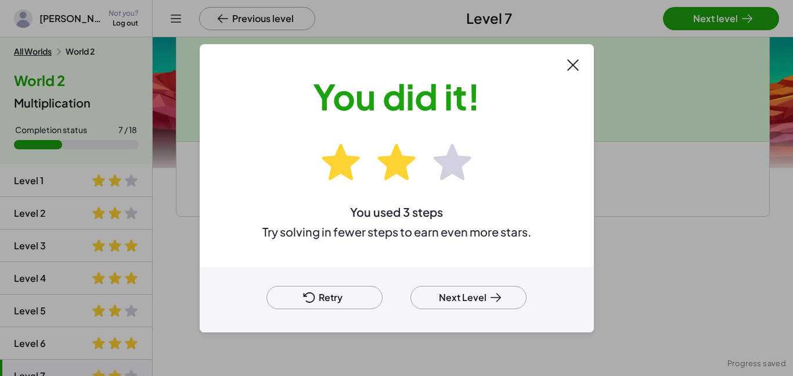
click at [463, 306] on button "Next Level" at bounding box center [468, 297] width 116 height 23
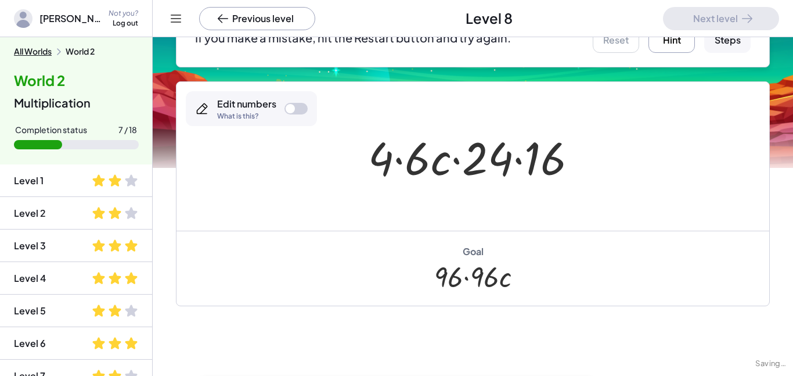
scroll to position [233, 0]
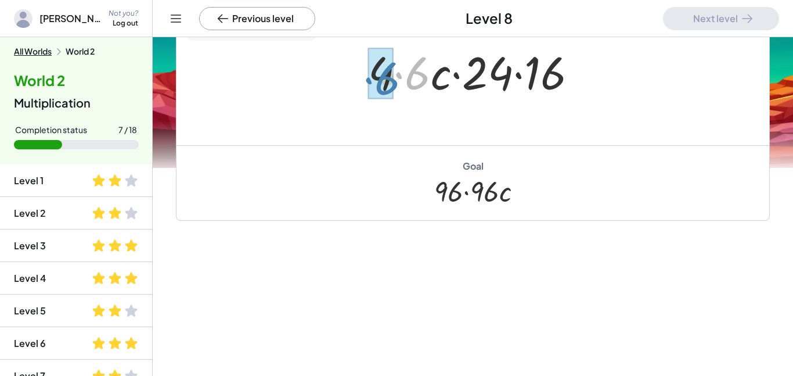
drag, startPoint x: 409, startPoint y: 71, endPoint x: 365, endPoint y: 74, distance: 43.6
click at [365, 74] on div at bounding box center [477, 71] width 230 height 60
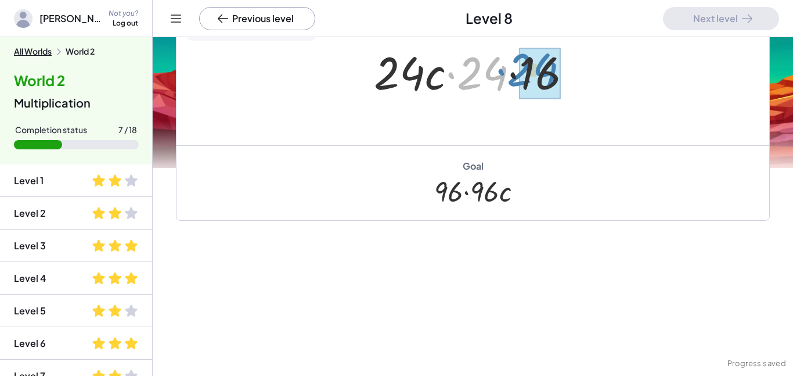
drag, startPoint x: 490, startPoint y: 74, endPoint x: 540, endPoint y: 71, distance: 50.6
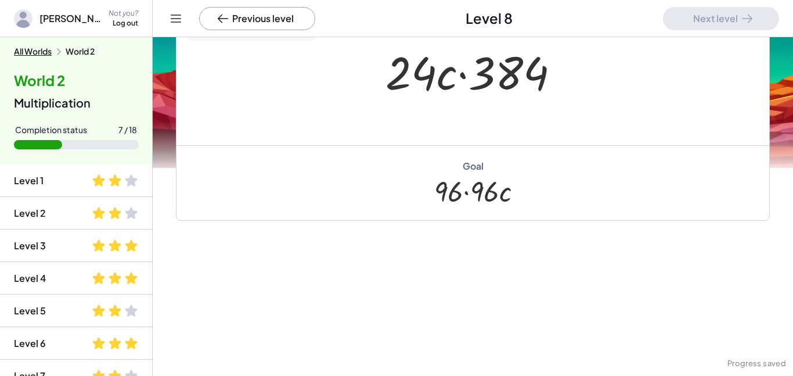
scroll to position [0, 0]
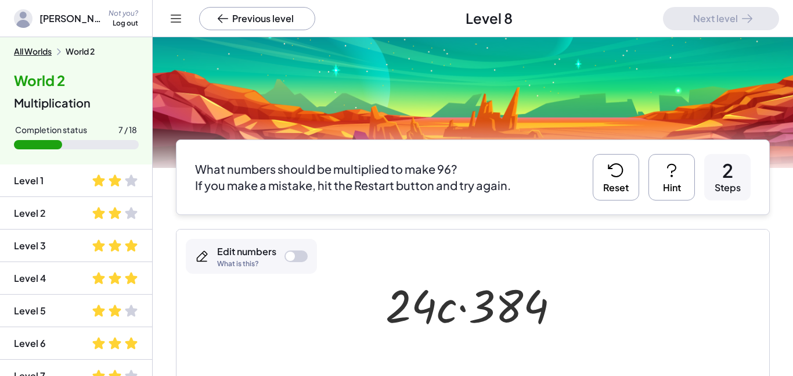
click at [617, 187] on button "Reset" at bounding box center [616, 177] width 46 height 46
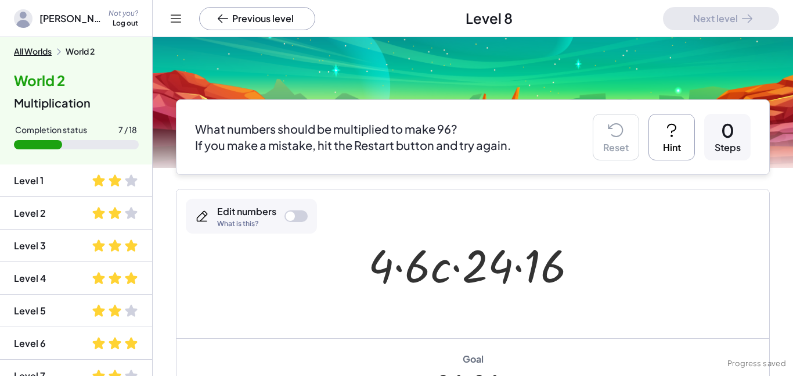
scroll to position [56, 0]
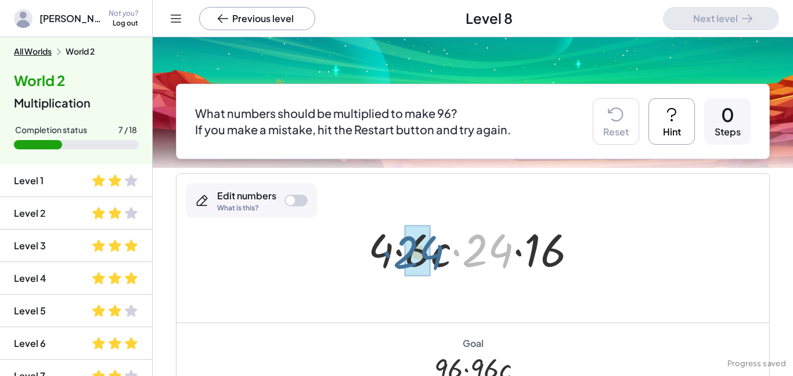
drag, startPoint x: 487, startPoint y: 255, endPoint x: 417, endPoint y: 257, distance: 69.7
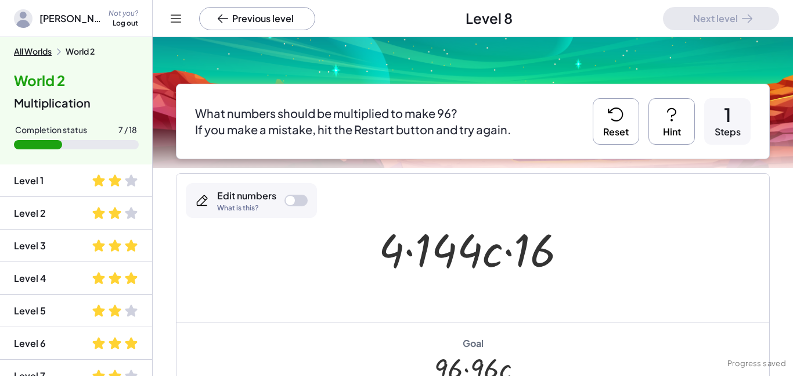
click at [626, 142] on button "Reset" at bounding box center [616, 121] width 46 height 46
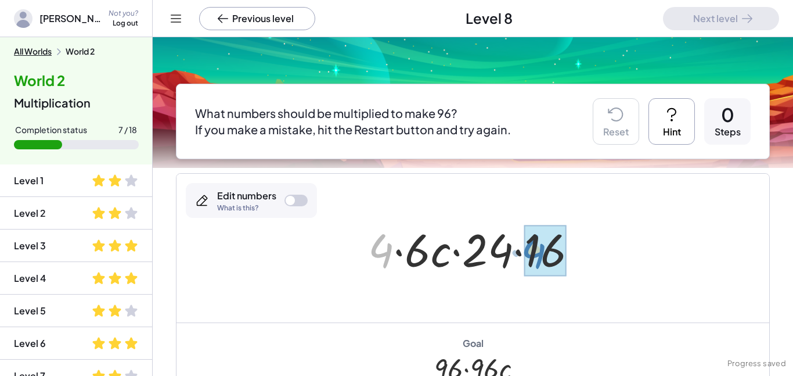
drag, startPoint x: 385, startPoint y: 247, endPoint x: 537, endPoint y: 247, distance: 152.7
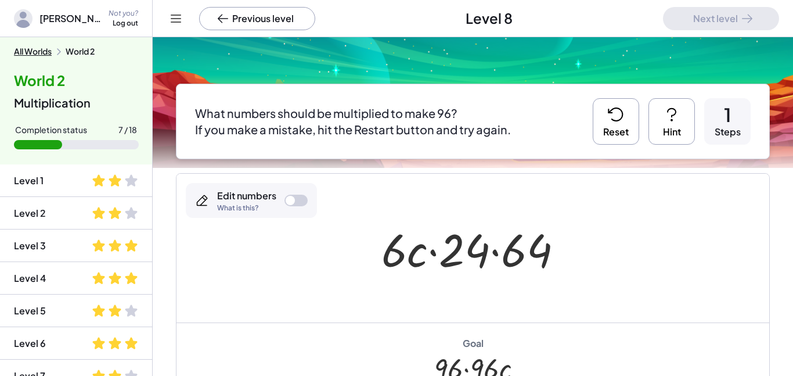
click at [604, 128] on button "Reset" at bounding box center [616, 121] width 46 height 46
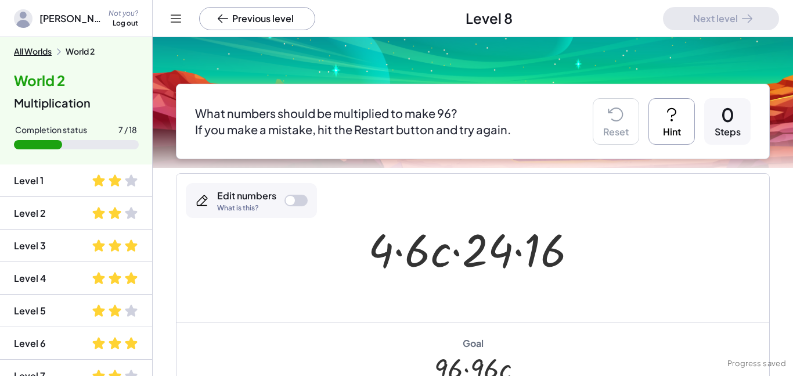
click at [672, 127] on button "Hint" at bounding box center [671, 121] width 46 height 46
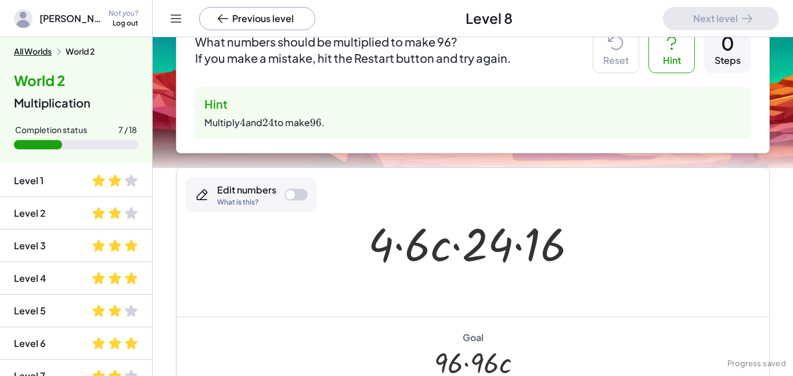
scroll to position [131, 0]
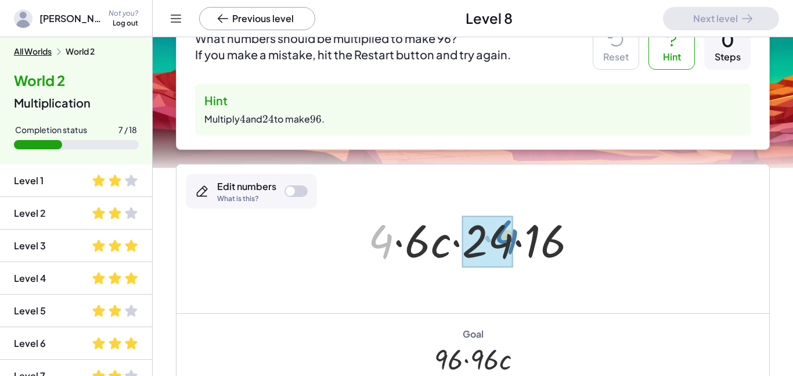
drag, startPoint x: 381, startPoint y: 247, endPoint x: 507, endPoint y: 243, distance: 126.0
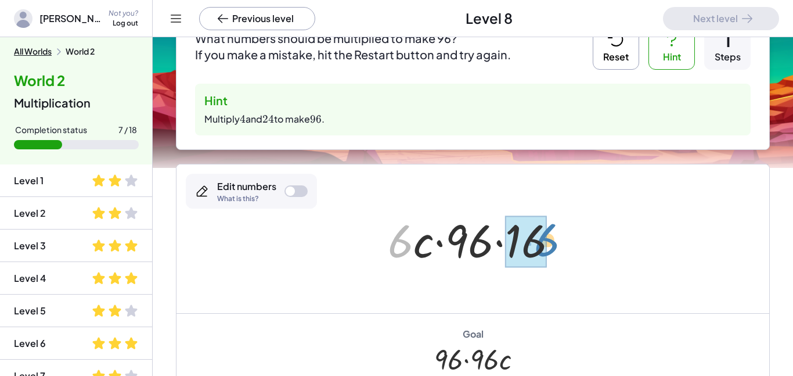
drag, startPoint x: 398, startPoint y: 247, endPoint x: 537, endPoint y: 245, distance: 138.7
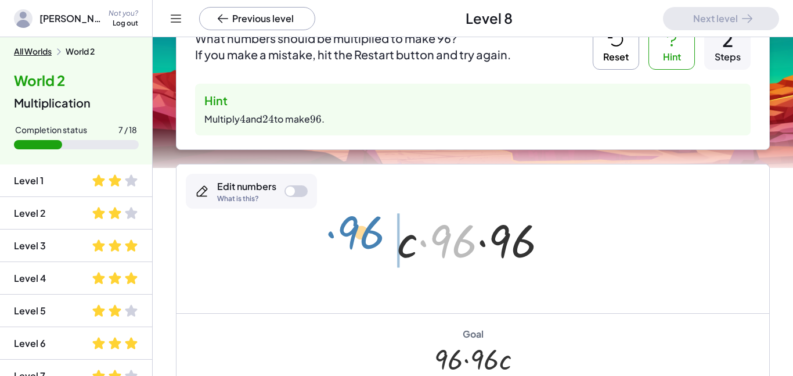
drag, startPoint x: 445, startPoint y: 244, endPoint x: 354, endPoint y: 235, distance: 91.5
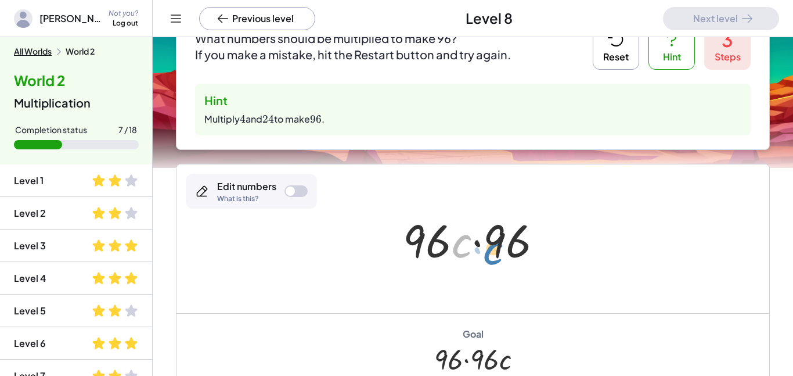
drag, startPoint x: 460, startPoint y: 252, endPoint x: 492, endPoint y: 259, distance: 32.0
click at [492, 259] on div at bounding box center [477, 239] width 161 height 60
drag, startPoint x: 520, startPoint y: 237, endPoint x: 402, endPoint y: 239, distance: 117.8
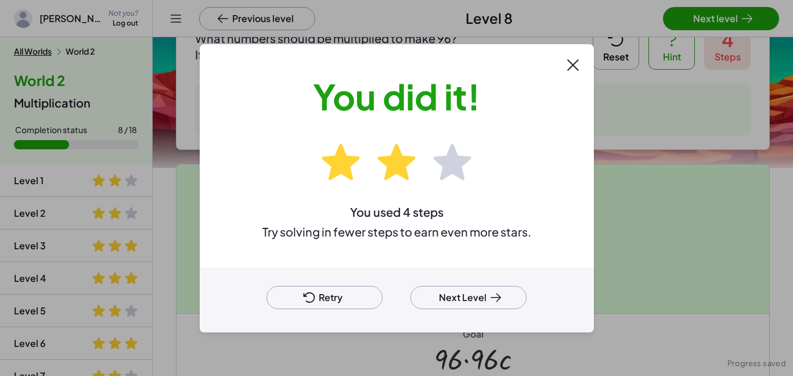
click at [471, 295] on button "Next Level" at bounding box center [468, 297] width 116 height 23
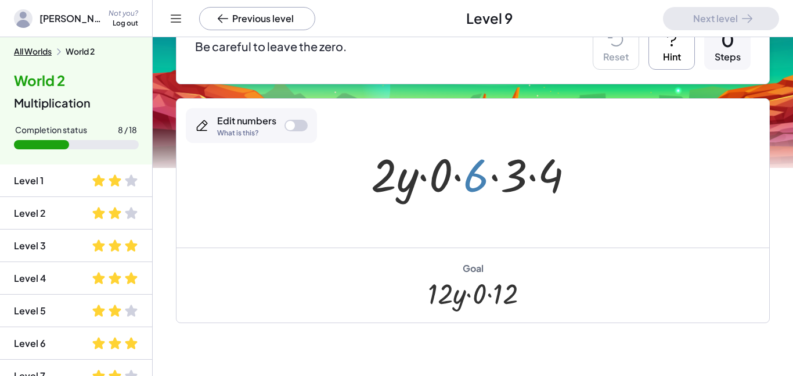
click at [477, 179] on div at bounding box center [477, 173] width 225 height 60
click at [412, 177] on div at bounding box center [477, 173] width 225 height 60
drag, startPoint x: 482, startPoint y: 182, endPoint x: 377, endPoint y: 189, distance: 105.2
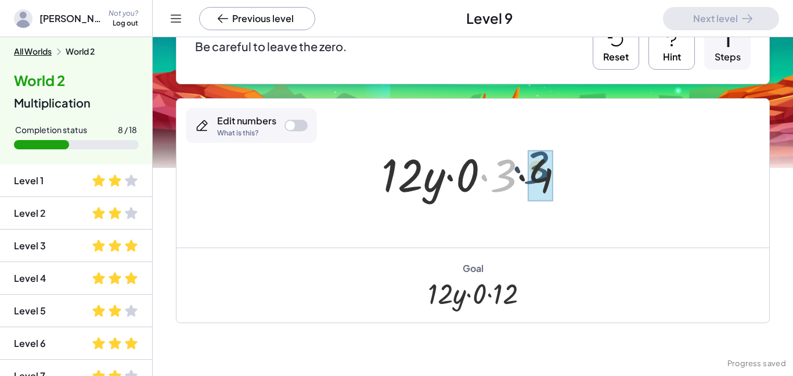
drag, startPoint x: 508, startPoint y: 176, endPoint x: 547, endPoint y: 171, distance: 39.9
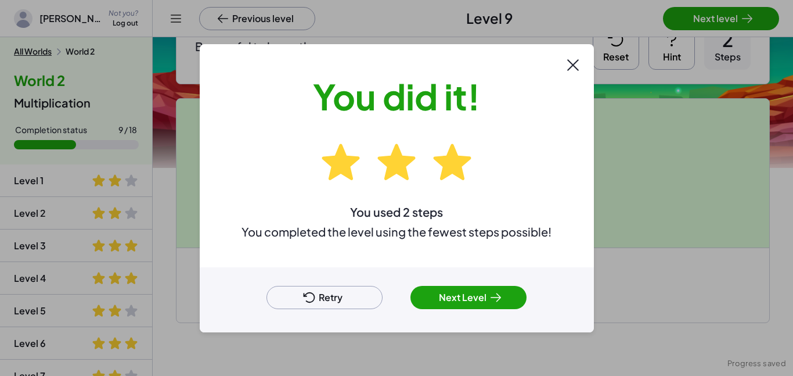
click at [486, 290] on button "Next Level" at bounding box center [468, 297] width 116 height 23
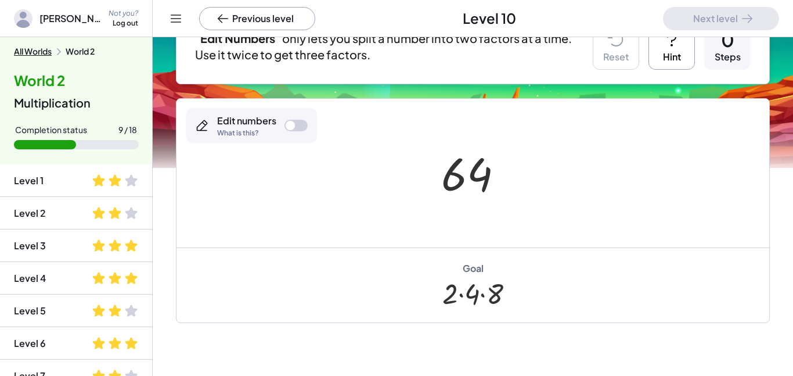
click at [485, 181] on div at bounding box center [477, 173] width 84 height 57
click at [667, 66] on button "Hint" at bounding box center [671, 46] width 46 height 46
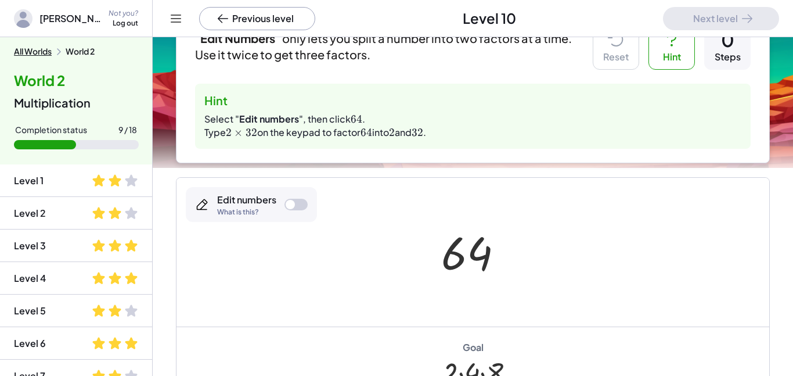
click at [294, 204] on div at bounding box center [290, 204] width 9 height 9
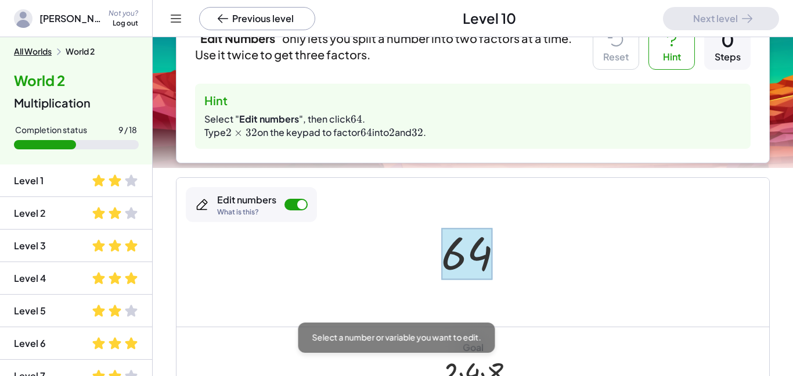
click at [485, 267] on div at bounding box center [467, 254] width 52 height 52
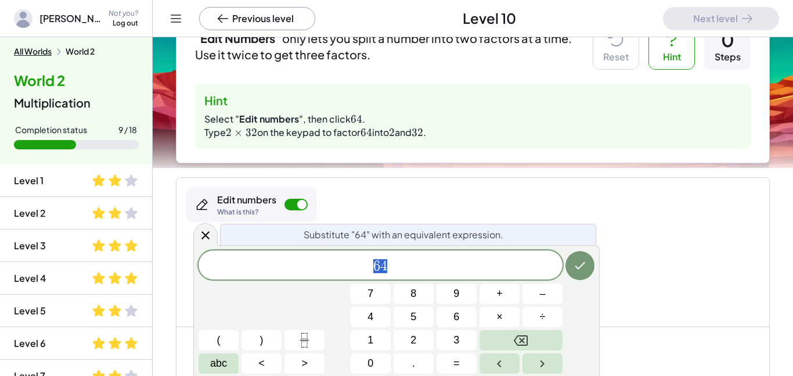
click at [450, 270] on span "6 4" at bounding box center [381, 266] width 364 height 16
click at [510, 324] on button "×" at bounding box center [499, 316] width 40 height 20
click at [461, 340] on button "3" at bounding box center [456, 340] width 40 height 20
click at [415, 341] on span "2" at bounding box center [413, 340] width 6 height 16
click at [596, 267] on div "Substitute "64" with an equivalent expression. 2 · 3 2 ​ 7 8 9 + – 4 5 6 × ÷ ( …" at bounding box center [396, 310] width 406 height 131
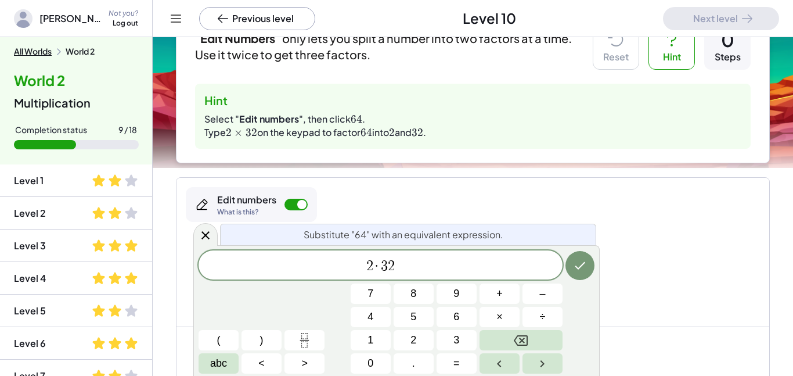
click at [580, 271] on icon "Done" at bounding box center [580, 265] width 14 height 14
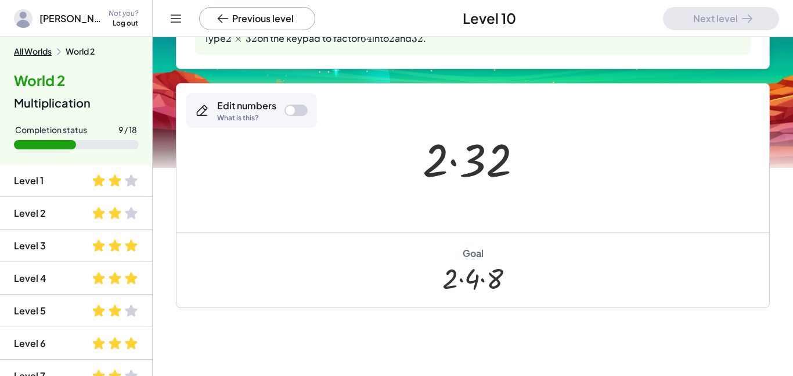
scroll to position [225, 0]
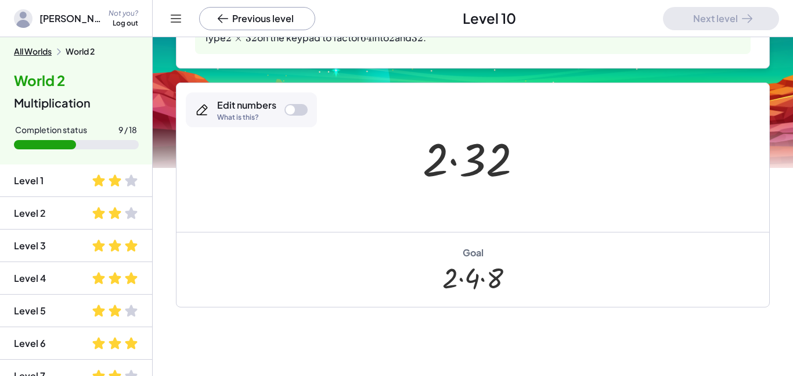
click at [468, 169] on div at bounding box center [477, 158] width 121 height 60
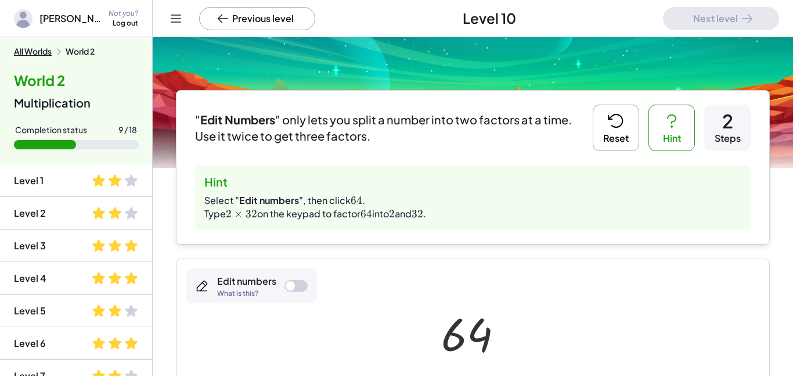
scroll to position [37, 0]
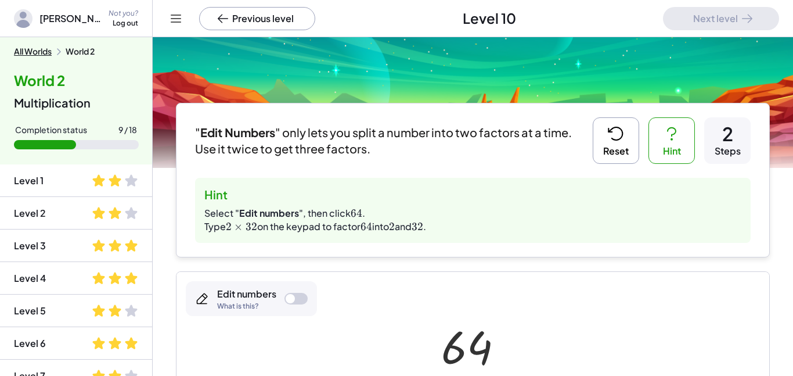
click at [615, 136] on icon at bounding box center [616, 133] width 19 height 19
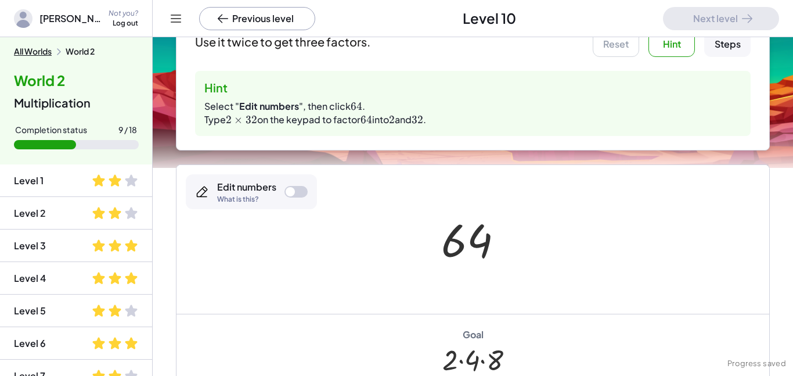
scroll to position [145, 0]
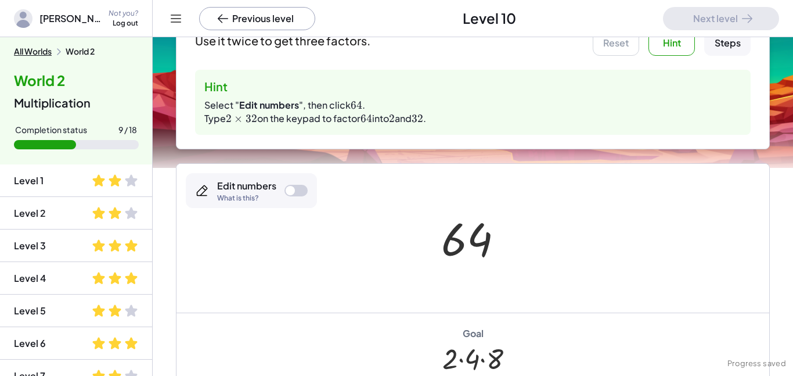
click at [295, 186] on div at bounding box center [295, 191] width 23 height 12
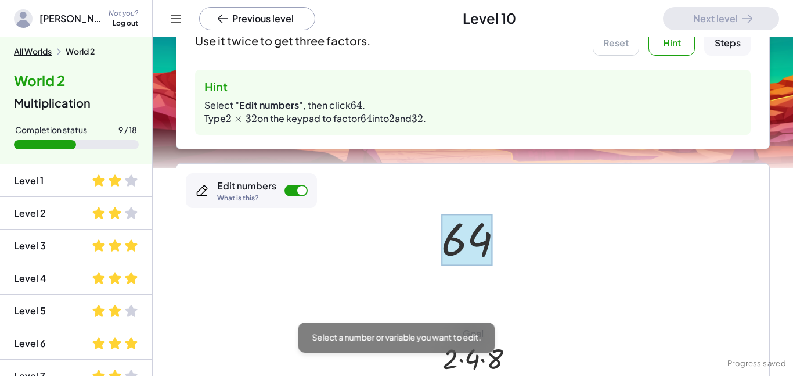
click at [477, 234] on div at bounding box center [467, 240] width 52 height 52
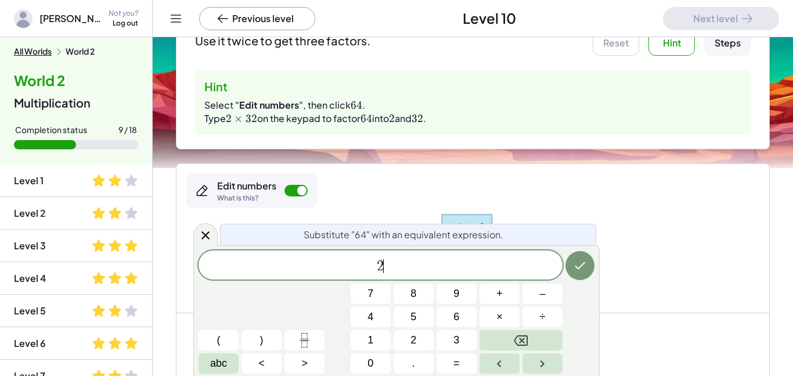
click at [507, 320] on button "×" at bounding box center [499, 316] width 40 height 20
click at [584, 270] on icon "Done" at bounding box center [580, 265] width 14 height 14
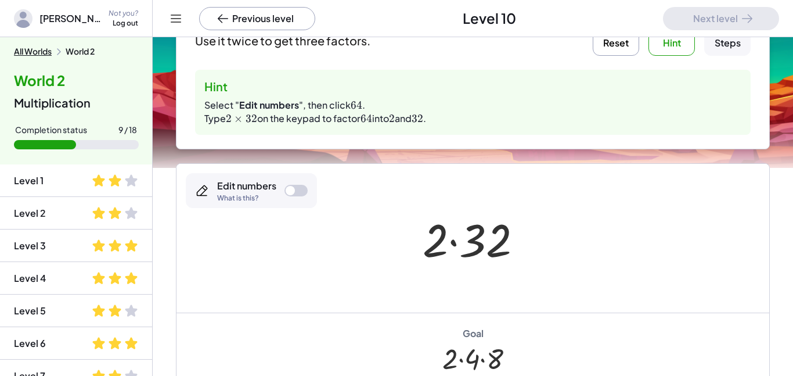
click at [290, 189] on div at bounding box center [290, 190] width 9 height 9
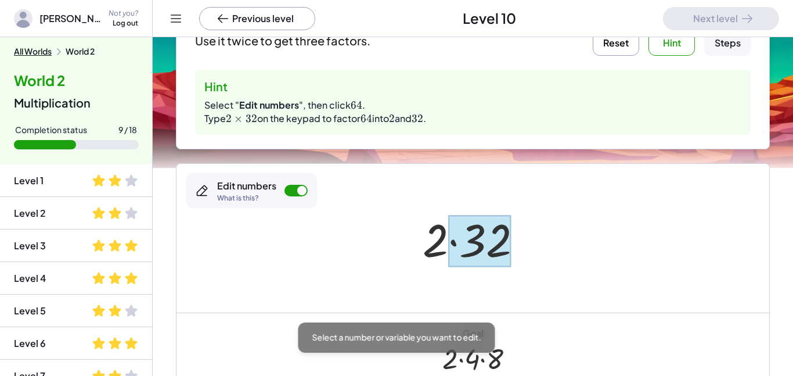
click at [480, 238] on div at bounding box center [479, 241] width 63 height 52
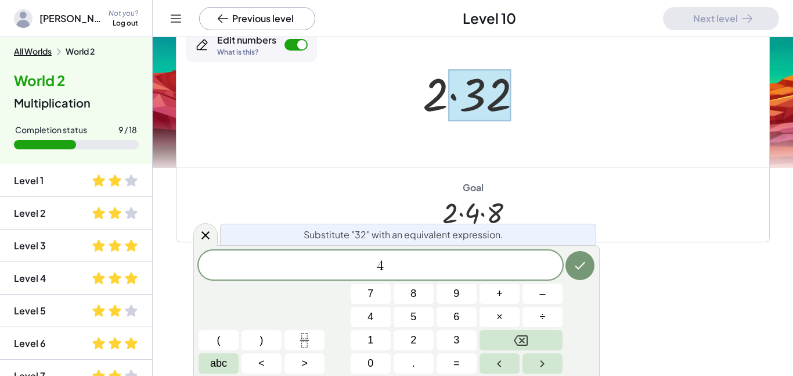
scroll to position [291, 0]
click at [510, 314] on button "×" at bounding box center [499, 316] width 40 height 20
click at [416, 294] on span "8" at bounding box center [413, 294] width 6 height 16
click at [574, 270] on icon "Done" at bounding box center [580, 265] width 14 height 14
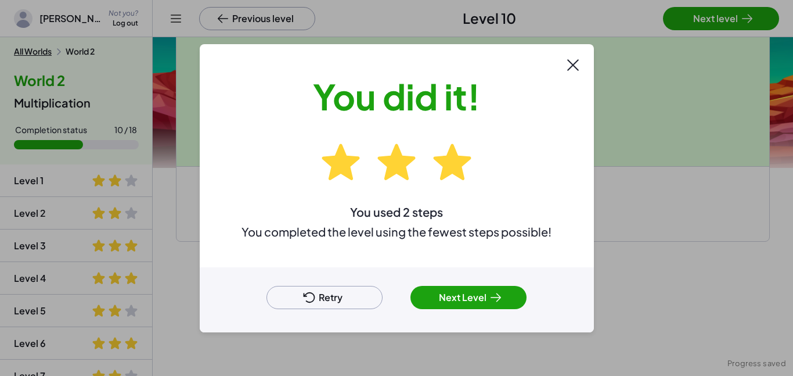
click at [448, 294] on button "Next Level" at bounding box center [468, 297] width 116 height 23
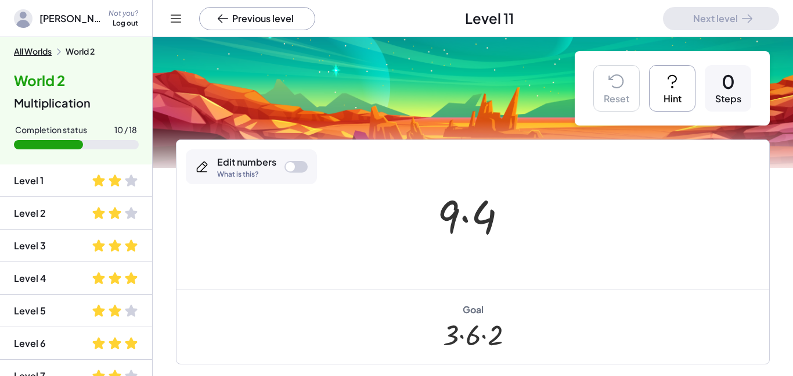
click at [678, 89] on icon at bounding box center [672, 81] width 19 height 19
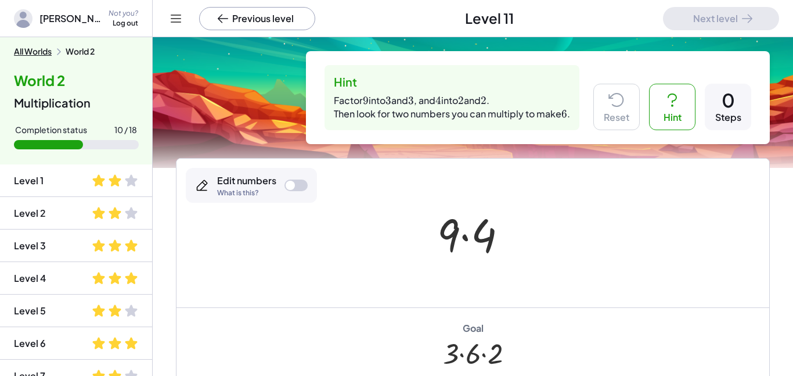
click at [298, 184] on div at bounding box center [295, 185] width 23 height 12
click at [468, 249] on div at bounding box center [478, 236] width 37 height 52
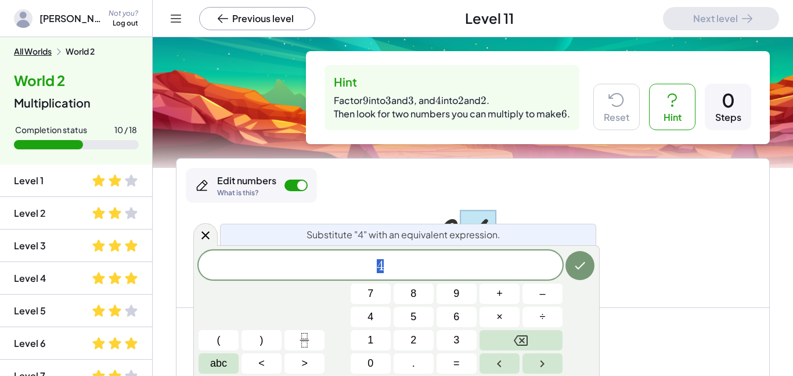
click at [586, 249] on div "Substitute "4" with an equivalent expression. 4 7 8 9 + – 4 5 6 × ÷ ( ) 1 2 3 a…" at bounding box center [396, 310] width 406 height 131
click at [594, 243] on div "Substitute "4" with an equivalent expression." at bounding box center [408, 233] width 376 height 21
click at [204, 235] on icon at bounding box center [206, 235] width 14 height 14
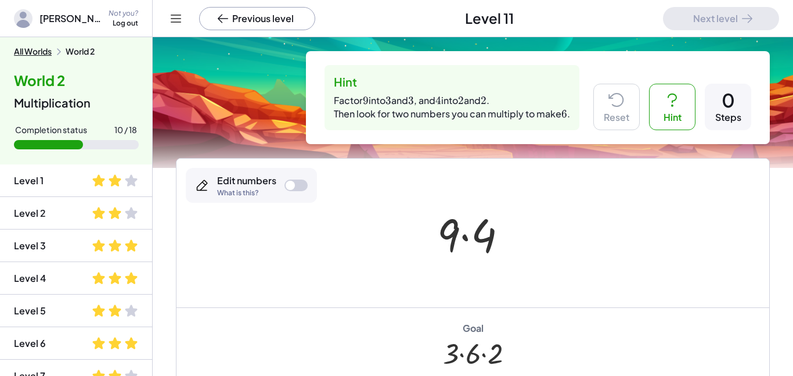
click at [280, 183] on div "Edit numbers What is this?" at bounding box center [251, 185] width 131 height 35
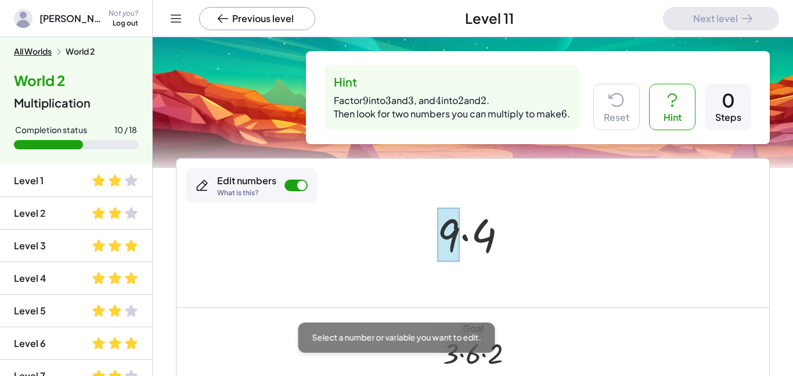
click at [451, 222] on div at bounding box center [448, 234] width 23 height 54
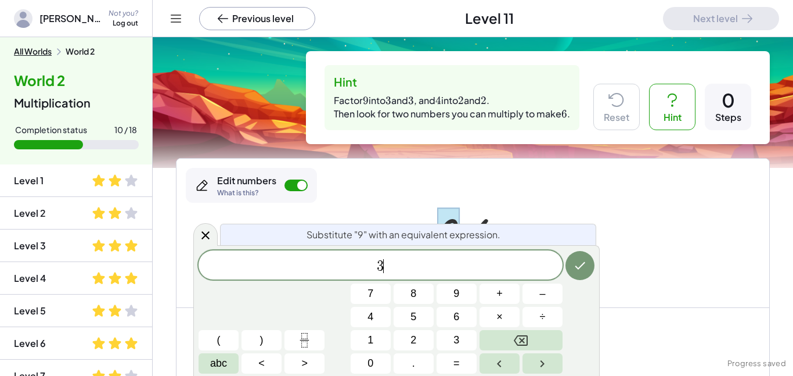
click at [503, 320] on button "×" at bounding box center [499, 316] width 40 height 20
click at [454, 343] on span "3" at bounding box center [456, 340] width 6 height 16
click at [580, 268] on icon "Done" at bounding box center [580, 265] width 14 height 14
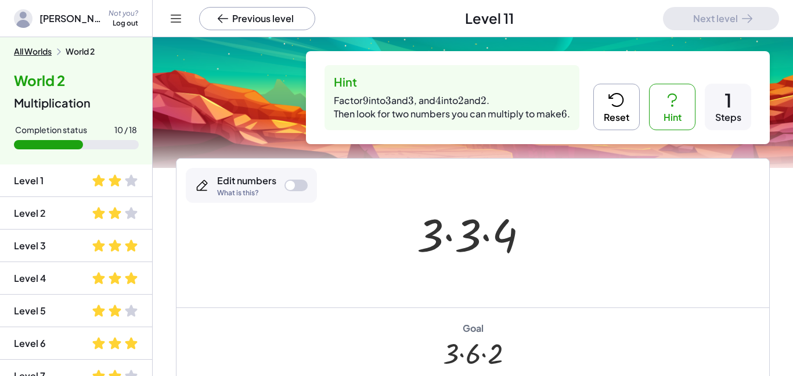
click at [298, 182] on div at bounding box center [295, 185] width 23 height 12
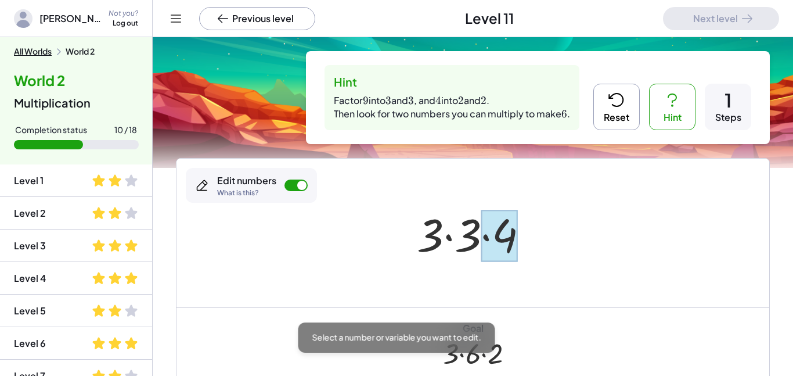
click at [499, 221] on div at bounding box center [499, 236] width 37 height 52
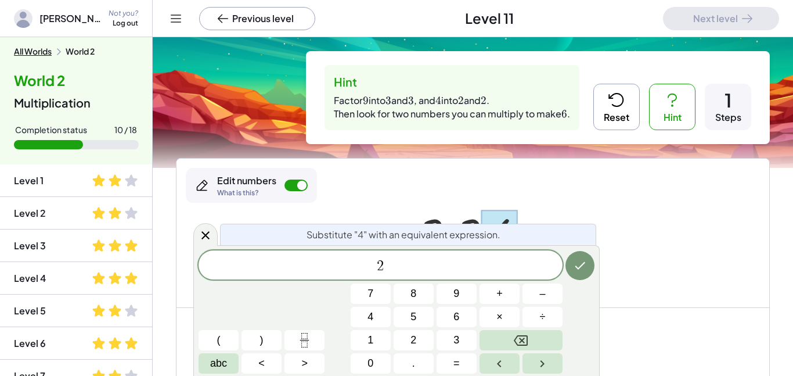
click at [504, 320] on button "×" at bounding box center [499, 316] width 40 height 20
click at [414, 341] on span "2" at bounding box center [413, 340] width 6 height 16
click at [580, 275] on button "Done" at bounding box center [579, 265] width 29 height 29
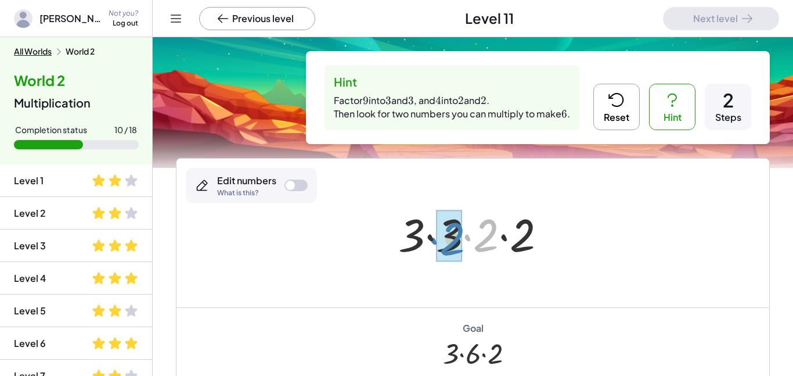
drag, startPoint x: 485, startPoint y: 240, endPoint x: 450, endPoint y: 243, distance: 34.4
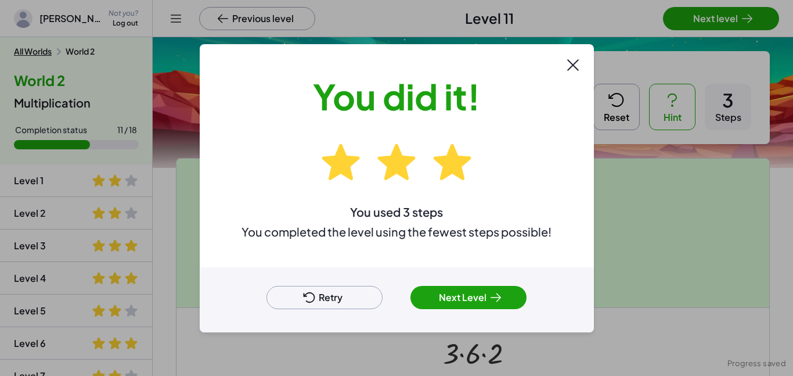
click at [448, 295] on button "Next Level" at bounding box center [468, 297] width 116 height 23
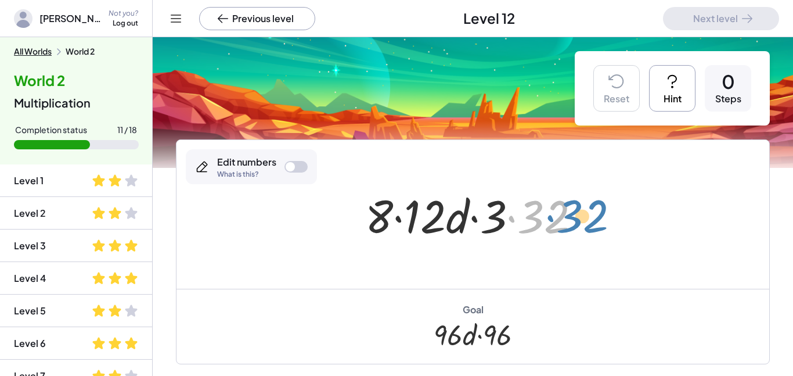
drag, startPoint x: 550, startPoint y: 221, endPoint x: 588, endPoint y: 219, distance: 38.3
click at [588, 219] on div at bounding box center [477, 215] width 236 height 60
click at [669, 95] on button "Hint" at bounding box center [672, 88] width 46 height 46
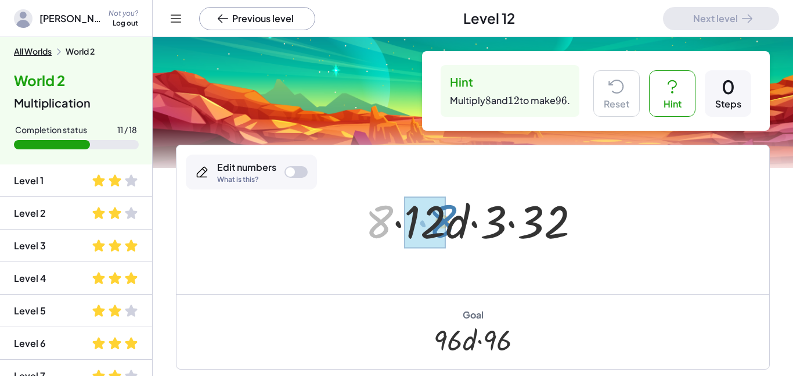
drag, startPoint x: 379, startPoint y: 222, endPoint x: 440, endPoint y: 222, distance: 60.9
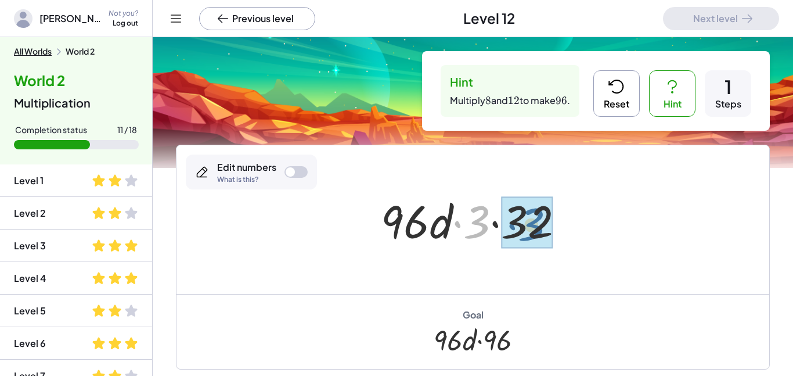
drag, startPoint x: 475, startPoint y: 228, endPoint x: 530, endPoint y: 230, distance: 54.6
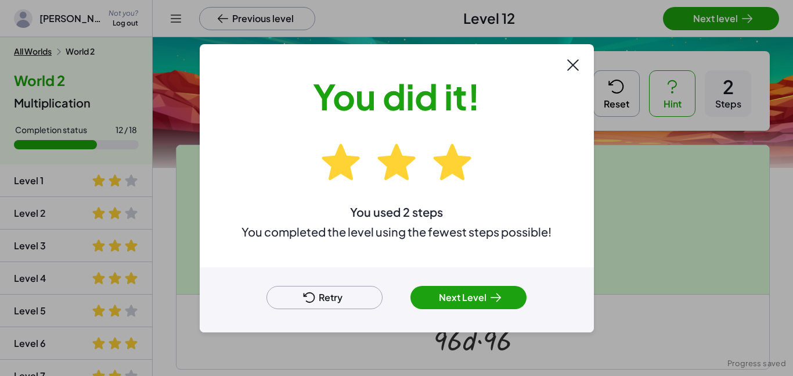
click at [446, 306] on button "Next Level" at bounding box center [468, 297] width 116 height 23
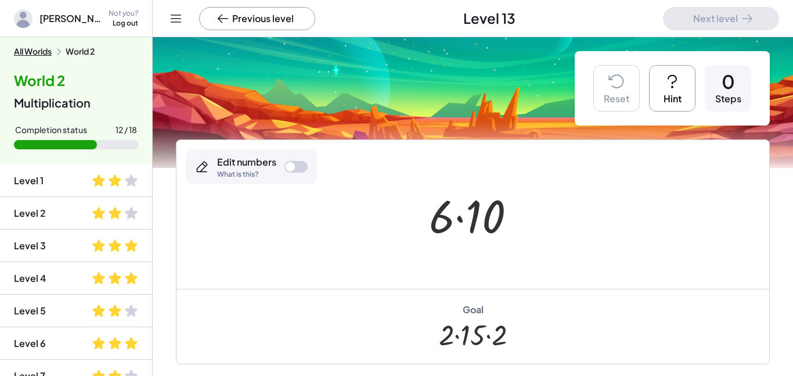
click at [660, 112] on div "Reset Hint 0 Steps" at bounding box center [672, 88] width 195 height 74
click at [659, 106] on button "Hint" at bounding box center [672, 88] width 46 height 46
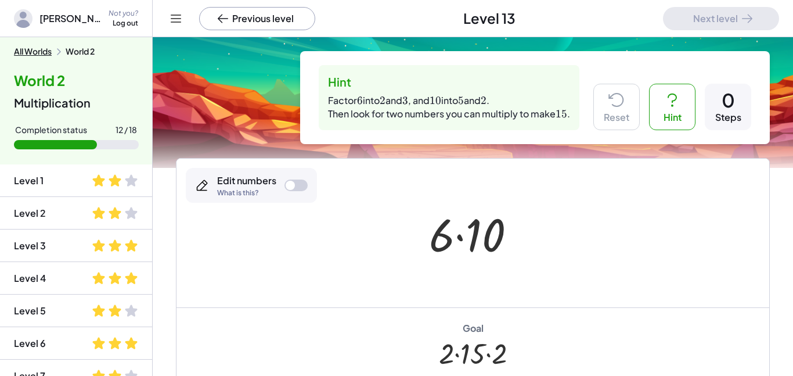
click at [288, 185] on div at bounding box center [290, 185] width 9 height 9
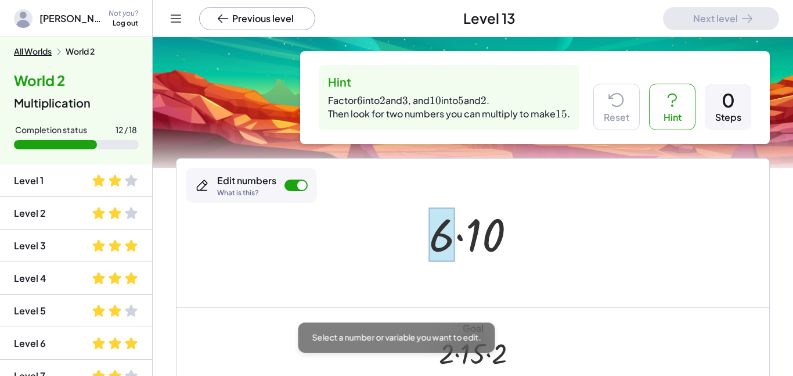
click at [448, 246] on div at bounding box center [442, 234] width 26 height 54
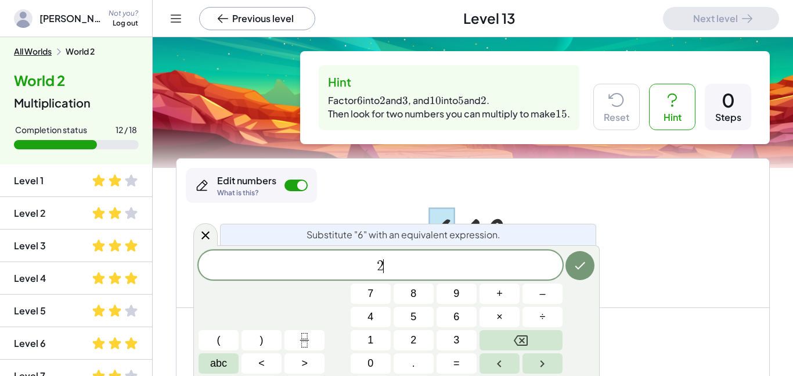
click at [498, 322] on span "×" at bounding box center [499, 317] width 6 height 16
click at [463, 341] on button "3" at bounding box center [456, 340] width 40 height 20
click at [584, 271] on icon "Done" at bounding box center [580, 265] width 14 height 14
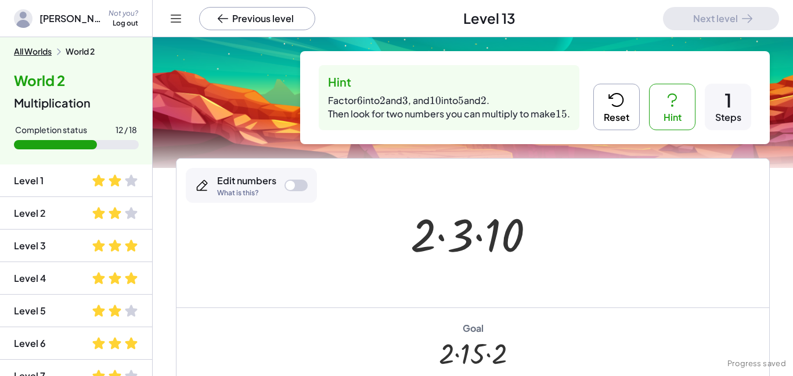
click at [305, 190] on div at bounding box center [295, 185] width 23 height 12
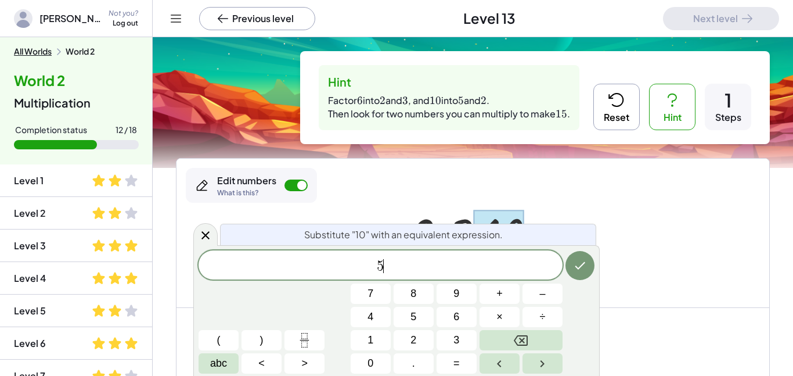
click at [499, 306] on button "×" at bounding box center [499, 316] width 40 height 20
click at [407, 333] on button "2" at bounding box center [414, 340] width 40 height 20
click at [584, 257] on button "Done" at bounding box center [579, 265] width 29 height 29
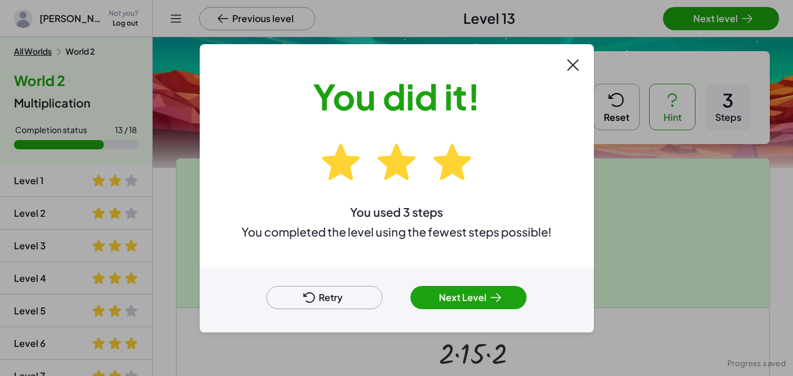
click at [470, 291] on button "Next Level" at bounding box center [468, 297] width 116 height 23
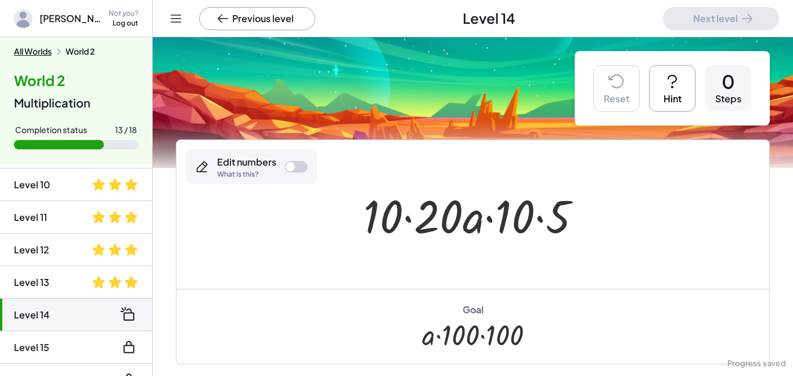
scroll to position [374, 0]
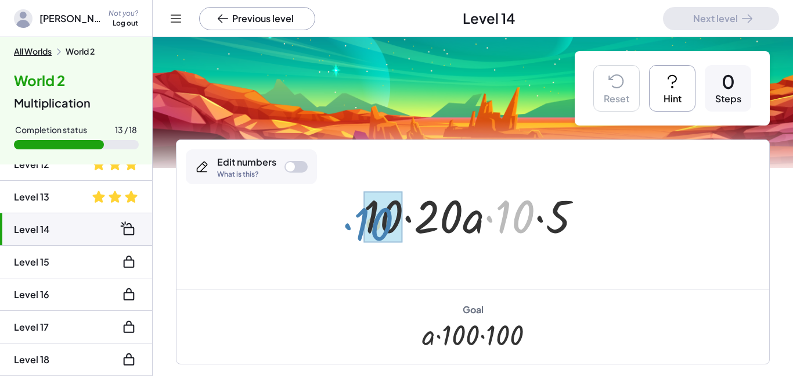
drag, startPoint x: 513, startPoint y: 219, endPoint x: 371, endPoint y: 227, distance: 141.2
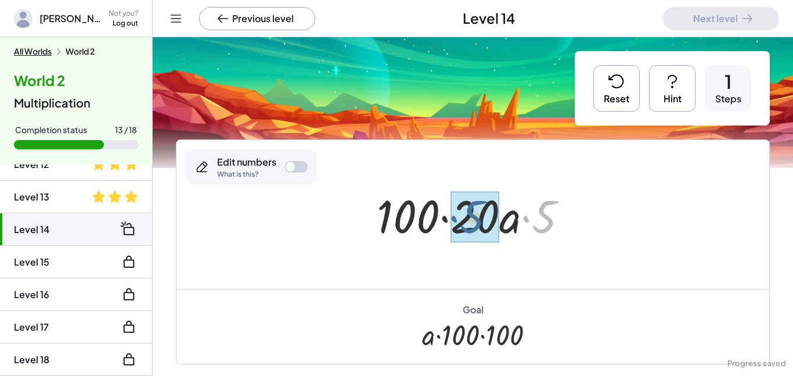
drag, startPoint x: 547, startPoint y: 211, endPoint x: 474, endPoint y: 210, distance: 73.7
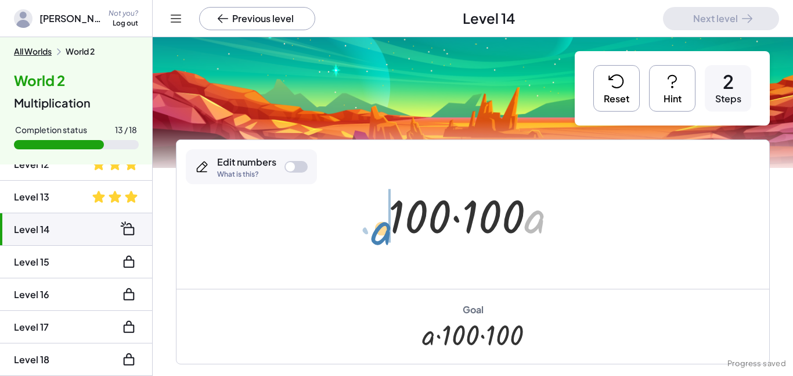
drag, startPoint x: 539, startPoint y: 221, endPoint x: 386, endPoint y: 232, distance: 153.7
click at [386, 232] on div at bounding box center [477, 215] width 190 height 60
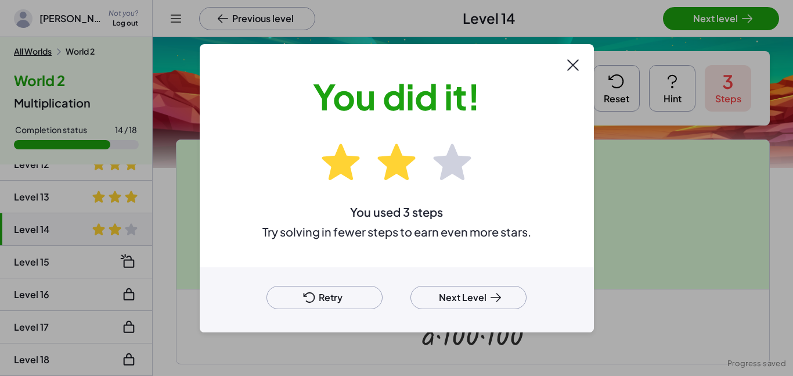
click at [455, 297] on button "Next Level" at bounding box center [468, 297] width 116 height 23
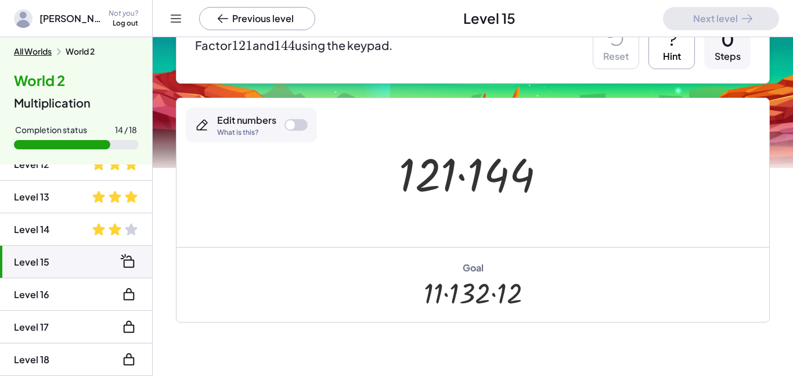
scroll to position [127, 0]
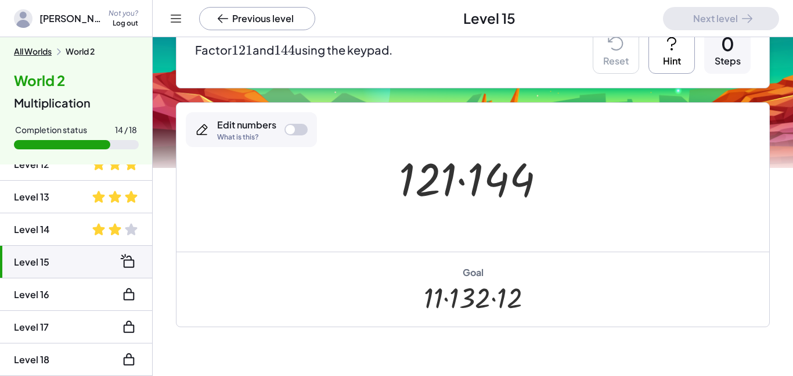
click at [677, 64] on button "Hint" at bounding box center [671, 50] width 46 height 46
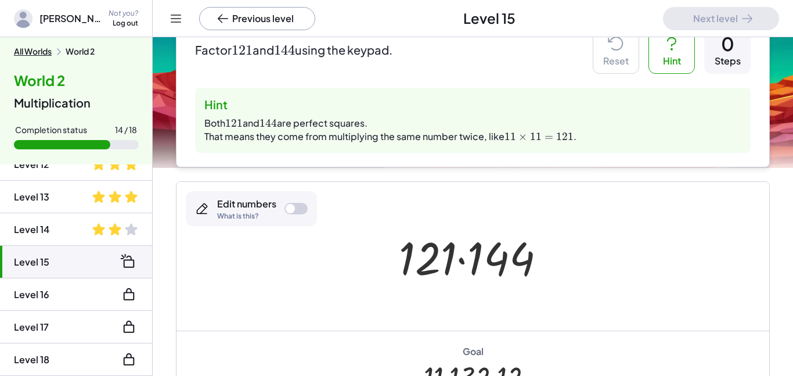
click at [298, 203] on div at bounding box center [295, 209] width 23 height 12
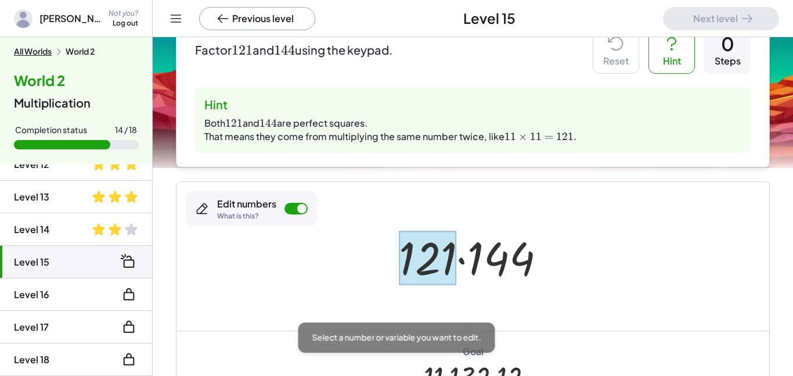
click at [437, 269] on div at bounding box center [427, 257] width 57 height 54
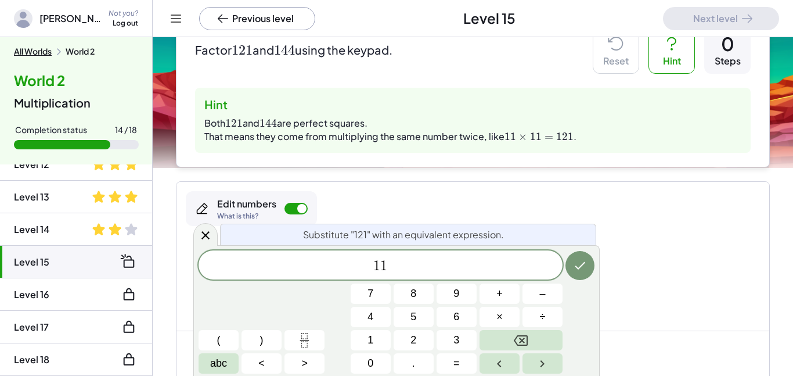
click at [506, 320] on button "×" at bounding box center [499, 316] width 40 height 20
click at [385, 345] on button "1" at bounding box center [371, 340] width 40 height 20
click at [383, 346] on button "1" at bounding box center [371, 340] width 40 height 20
click at [586, 270] on icon "Done" at bounding box center [580, 265] width 14 height 14
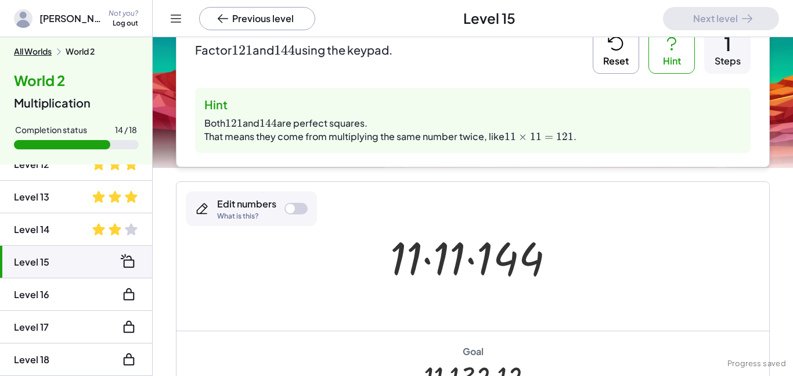
click at [522, 258] on div at bounding box center [477, 256] width 186 height 60
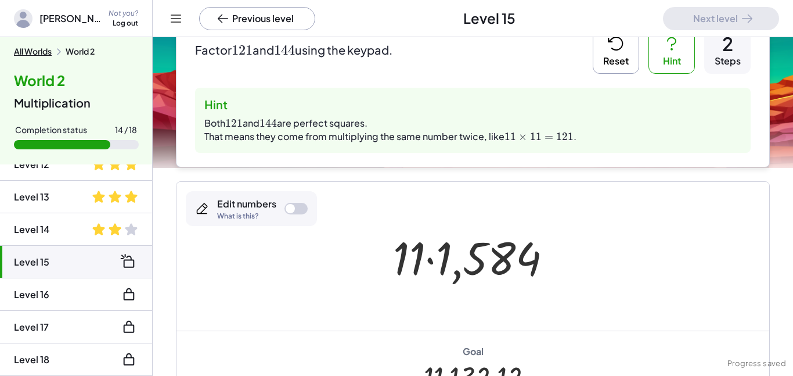
click at [618, 57] on button "Reset" at bounding box center [616, 50] width 46 height 46
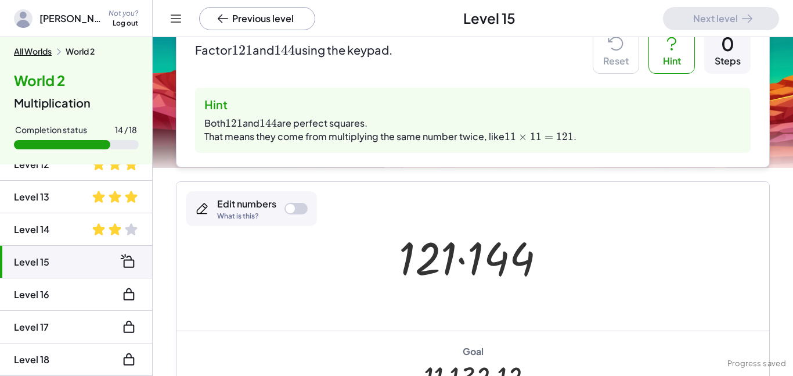
click at [298, 202] on div "Edit numbers What is this?" at bounding box center [251, 208] width 131 height 35
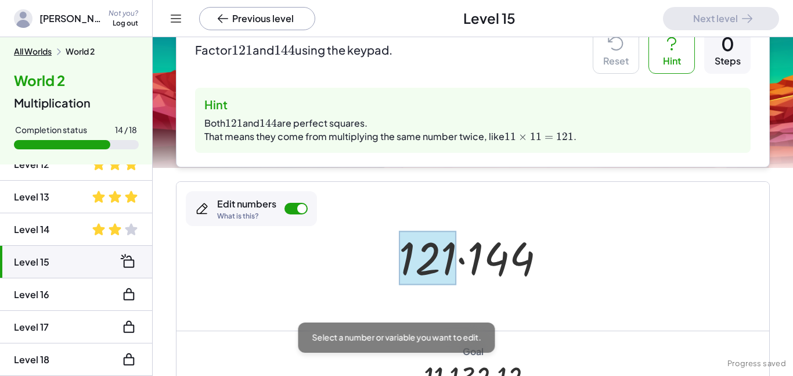
click at [428, 264] on div at bounding box center [427, 257] width 57 height 54
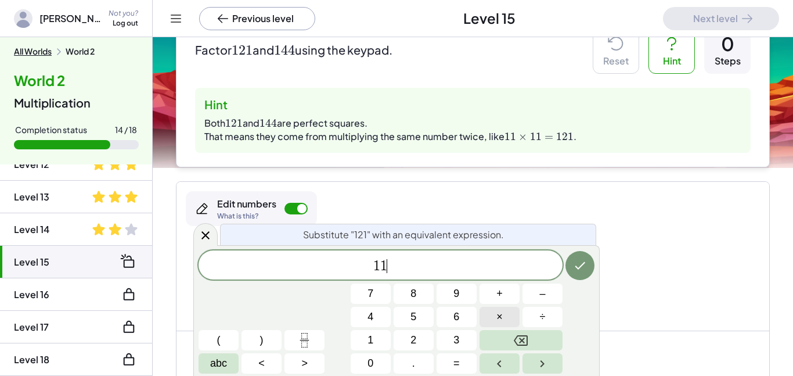
click at [501, 312] on span "×" at bounding box center [499, 317] width 6 height 16
click at [364, 332] on button "1" at bounding box center [371, 340] width 40 height 20
click at [571, 265] on button "Done" at bounding box center [579, 265] width 29 height 29
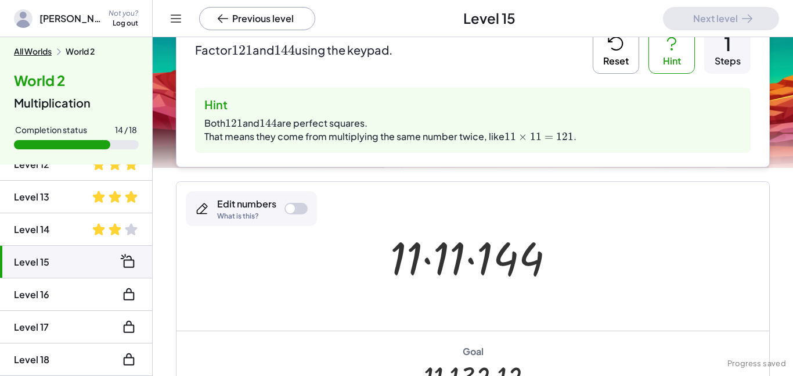
click at [301, 208] on div at bounding box center [295, 209] width 23 height 12
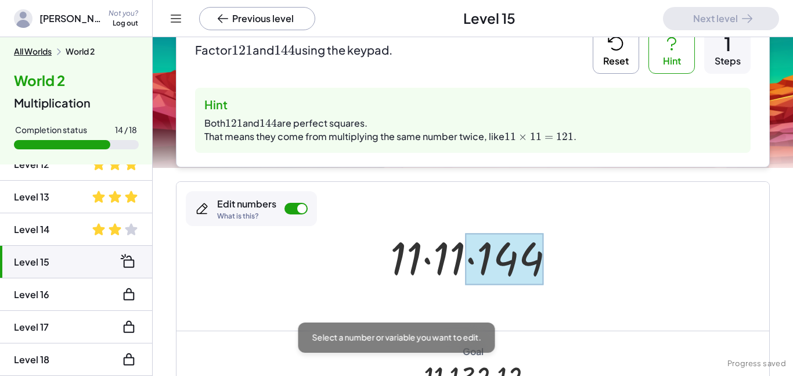
click at [516, 252] on div at bounding box center [504, 259] width 78 height 52
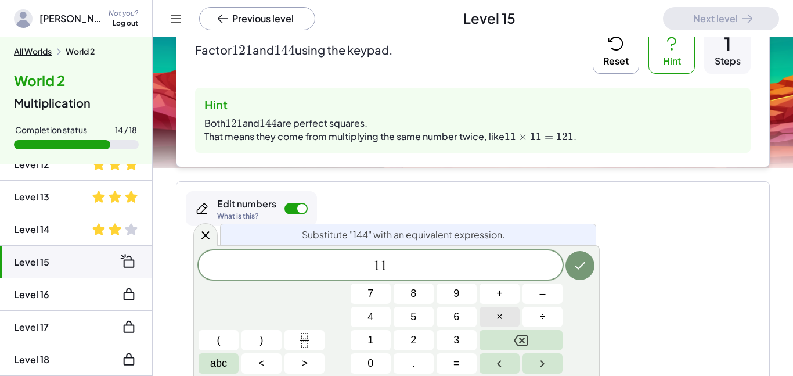
click at [485, 316] on button "×" at bounding box center [499, 316] width 40 height 20
click at [582, 261] on icon "Done" at bounding box center [580, 265] width 14 height 14
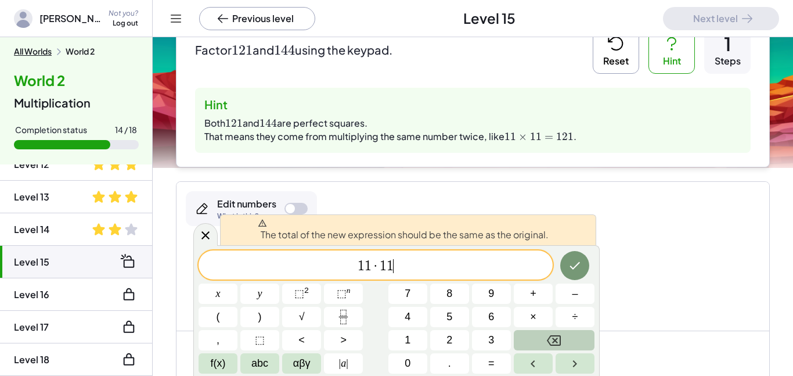
click at [559, 333] on icon "Backspace" at bounding box center [554, 340] width 14 height 14
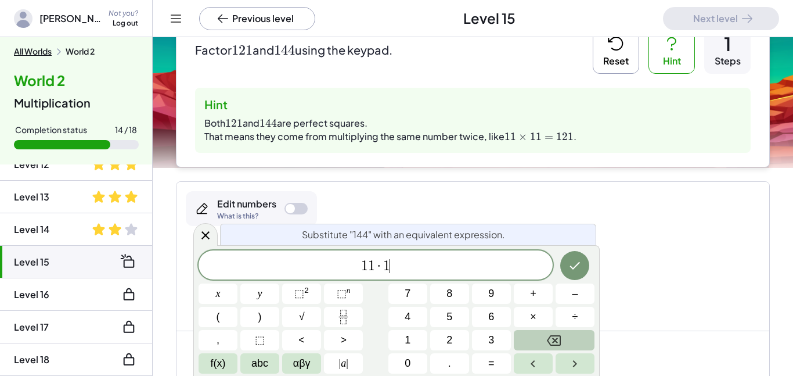
click at [559, 333] on icon "Backspace" at bounding box center [554, 340] width 14 height 14
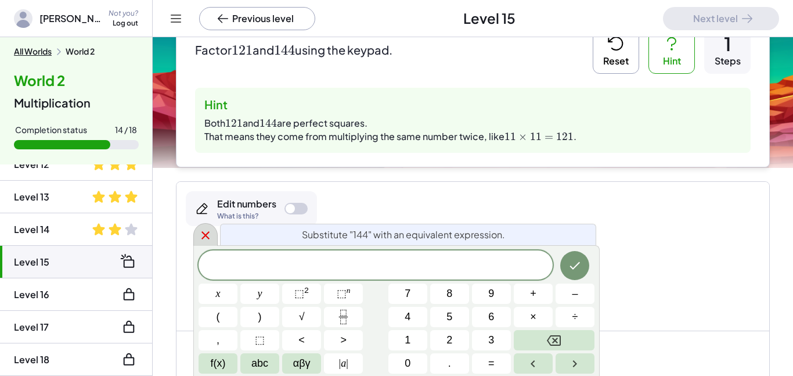
click at [203, 234] on icon at bounding box center [206, 235] width 14 height 14
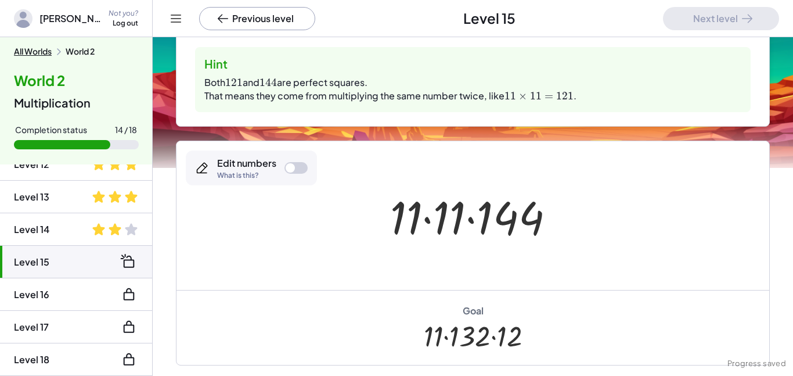
scroll to position [168, 0]
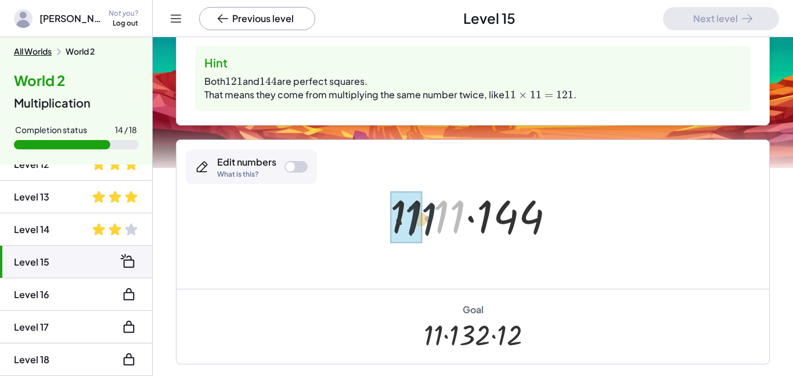
drag, startPoint x: 446, startPoint y: 225, endPoint x: 405, endPoint y: 227, distance: 41.3
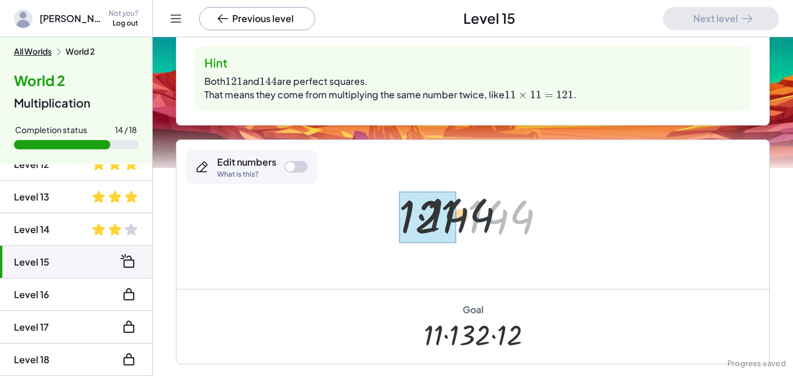
drag, startPoint x: 528, startPoint y: 217, endPoint x: 453, endPoint y: 215, distance: 74.9
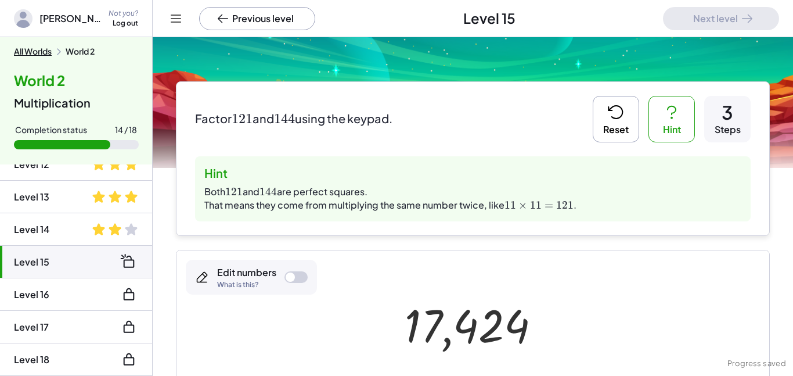
scroll to position [26, 0]
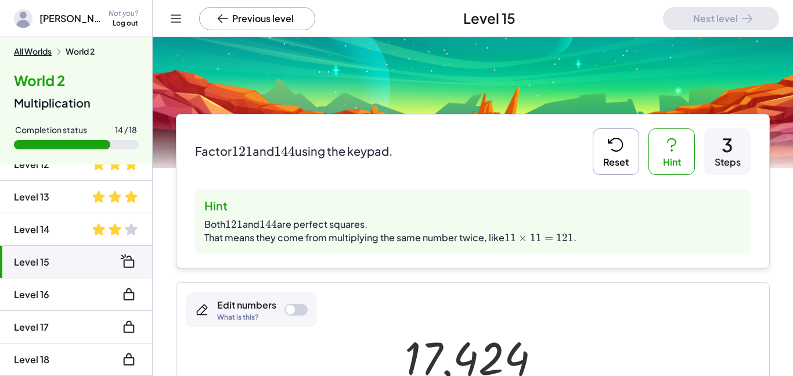
click at [626, 140] on button "Reset" at bounding box center [616, 151] width 46 height 46
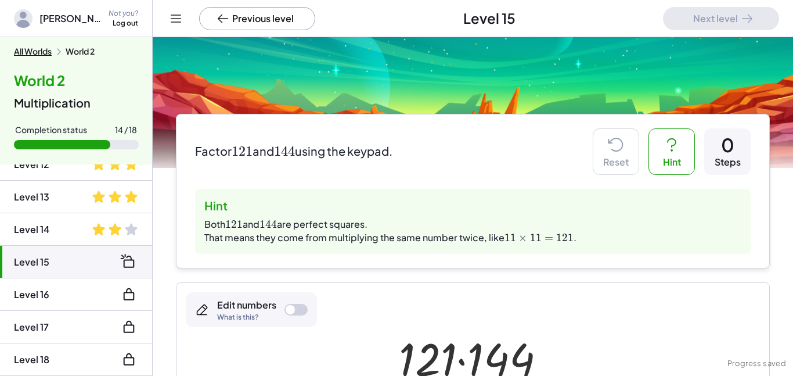
click at [675, 149] on icon at bounding box center [671, 144] width 19 height 19
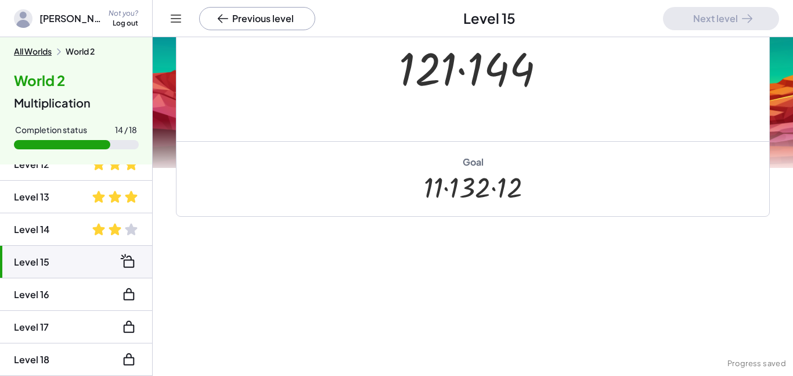
scroll to position [0, 0]
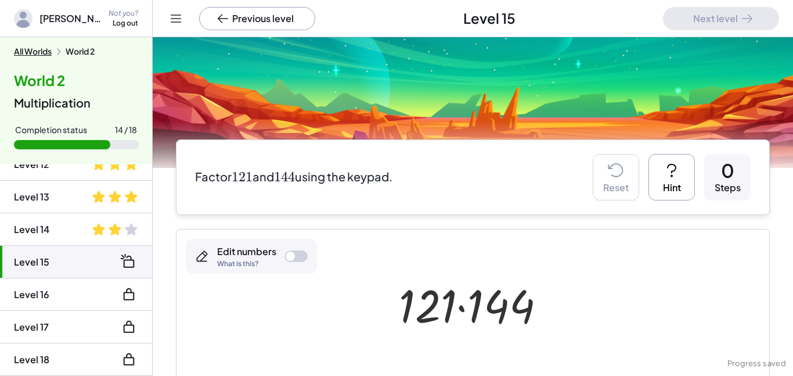
click at [173, 23] on icon at bounding box center [176, 19] width 14 height 14
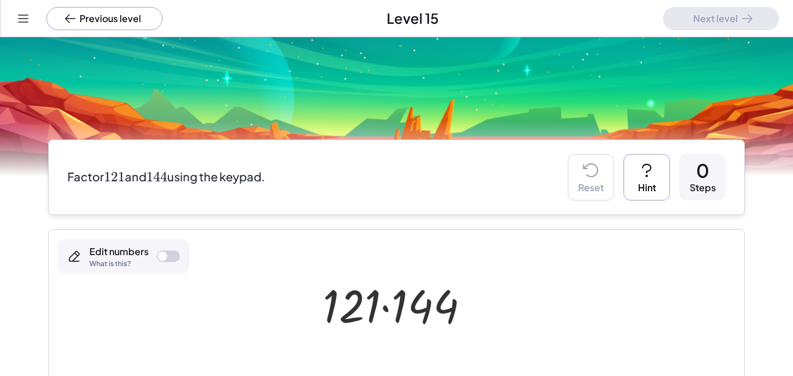
click at [23, 16] on icon at bounding box center [23, 19] width 14 height 14
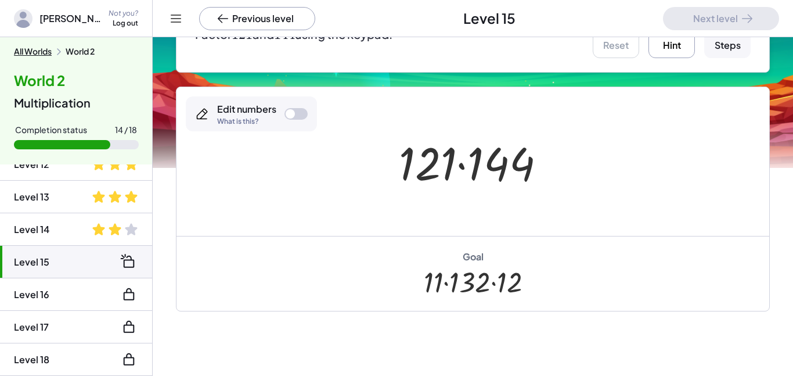
scroll to position [143, 0]
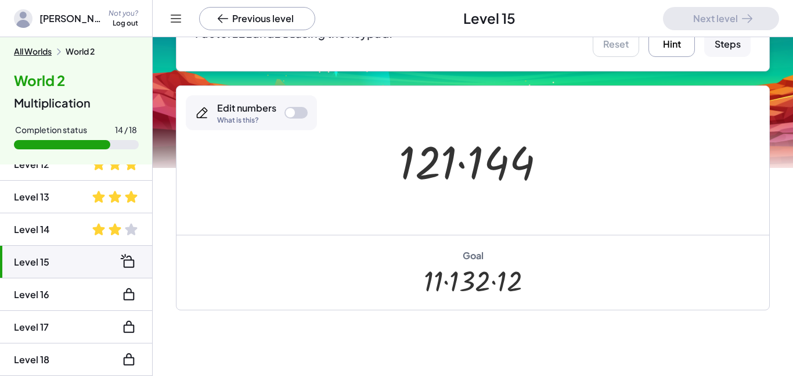
click at [304, 117] on div at bounding box center [295, 113] width 23 height 12
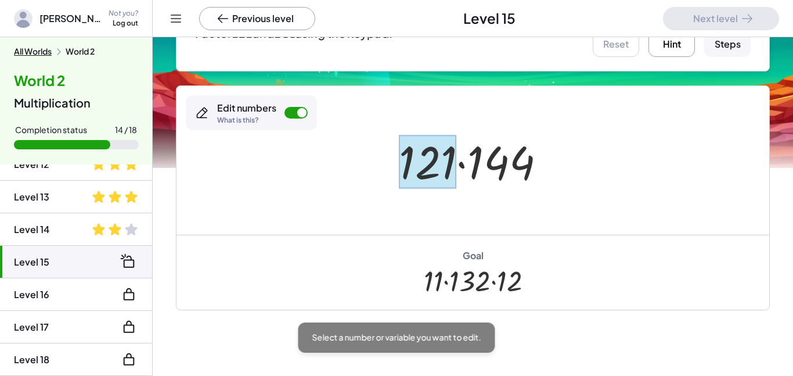
click at [402, 166] on div at bounding box center [427, 162] width 57 height 54
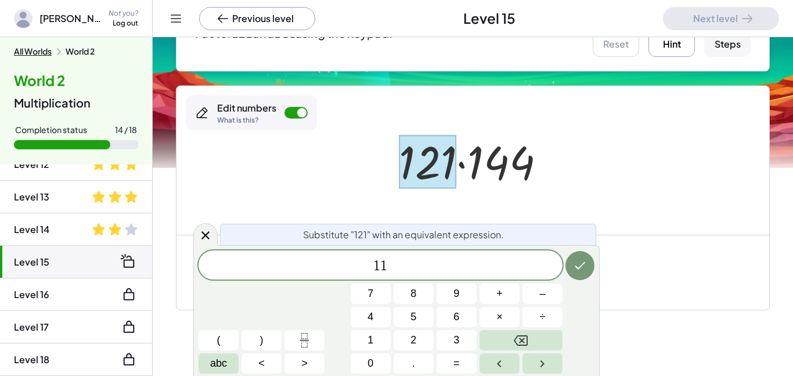
click at [510, 332] on button "Backspace" at bounding box center [520, 340] width 83 height 20
click at [365, 342] on button "1" at bounding box center [371, 340] width 40 height 20
click at [493, 311] on button "×" at bounding box center [499, 316] width 40 height 20
click at [358, 335] on button "1" at bounding box center [371, 340] width 40 height 20
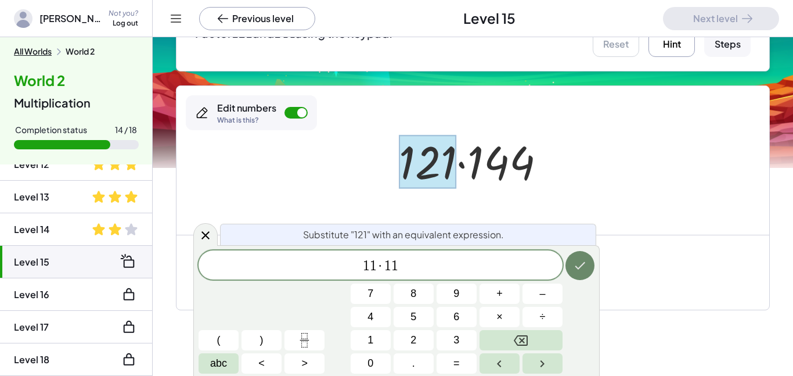
click at [593, 267] on button "Done" at bounding box center [579, 265] width 29 height 29
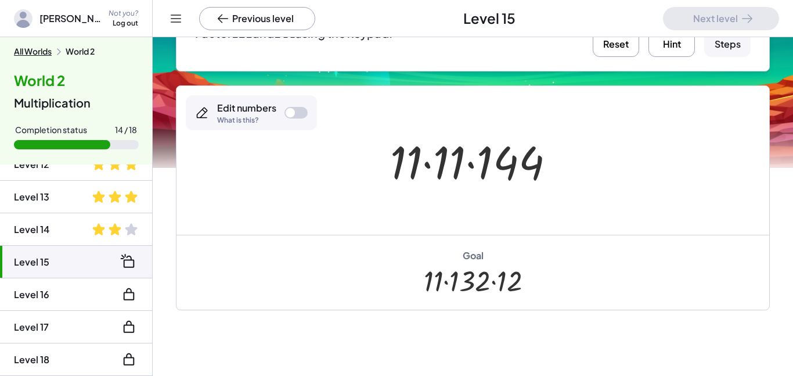
click at [301, 109] on div at bounding box center [295, 113] width 23 height 12
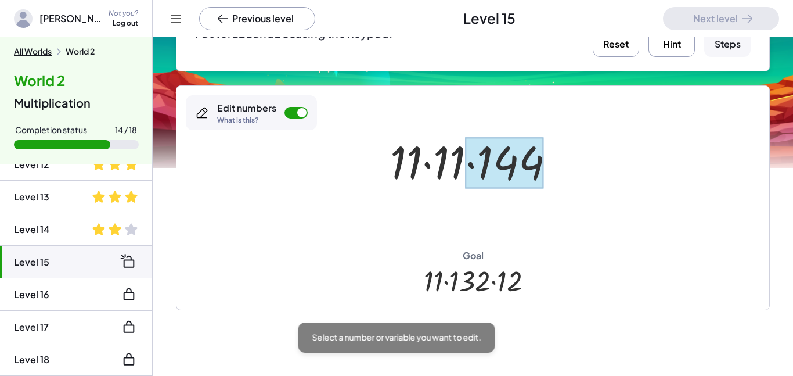
click at [498, 165] on div at bounding box center [504, 163] width 78 height 52
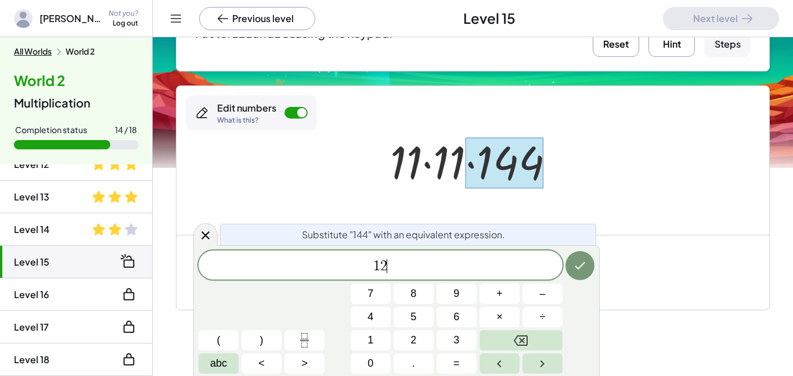
click at [507, 316] on button "×" at bounding box center [499, 316] width 40 height 20
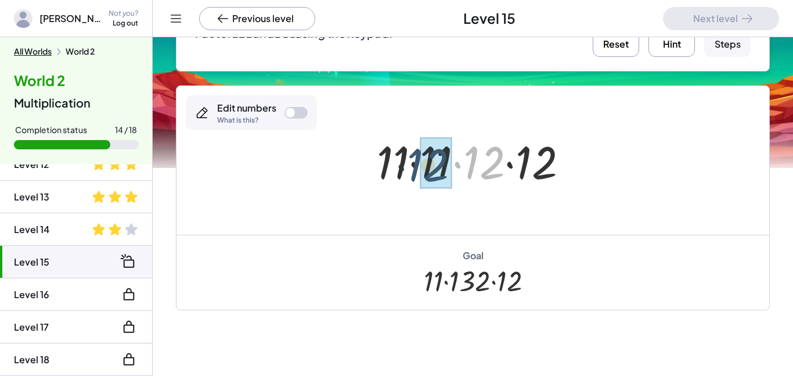
drag, startPoint x: 489, startPoint y: 178, endPoint x: 431, endPoint y: 180, distance: 58.1
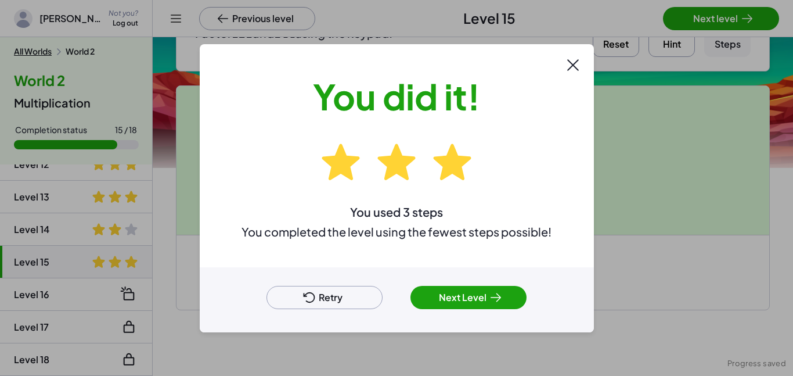
click at [481, 294] on button "Next Level" at bounding box center [468, 297] width 116 height 23
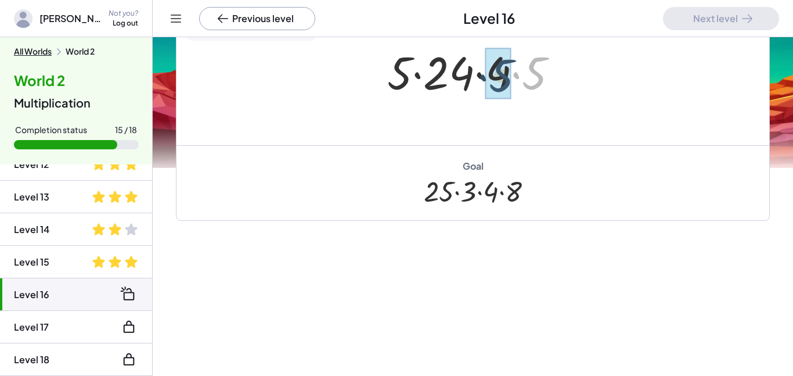
drag, startPoint x: 531, startPoint y: 73, endPoint x: 495, endPoint y: 75, distance: 35.5
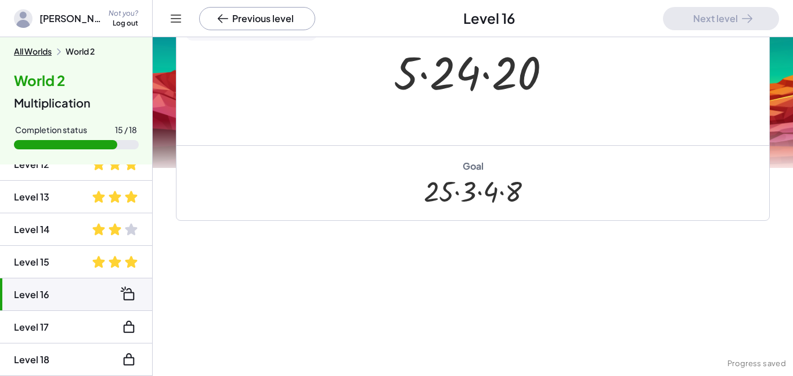
scroll to position [66, 0]
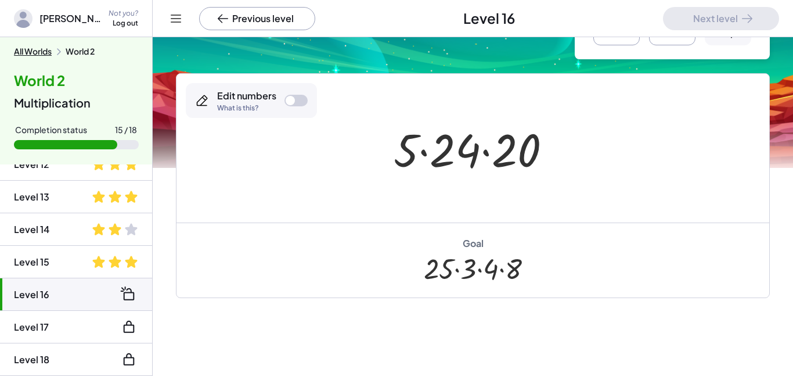
click at [652, 38] on button "Hint" at bounding box center [672, 22] width 46 height 46
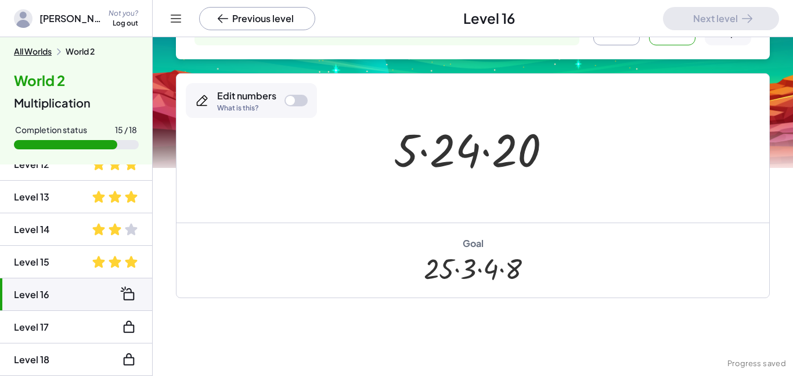
scroll to position [16, 0]
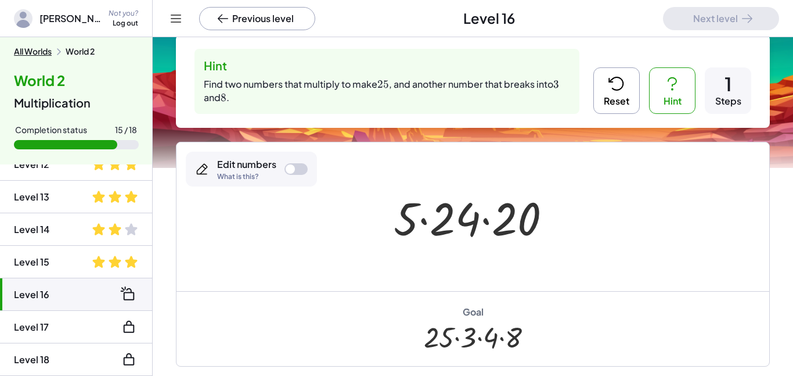
click at [298, 170] on div at bounding box center [295, 169] width 23 height 12
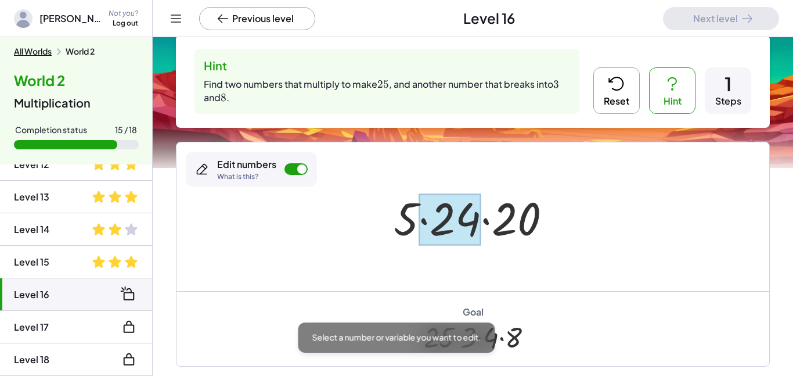
click at [475, 228] on div at bounding box center [449, 219] width 62 height 52
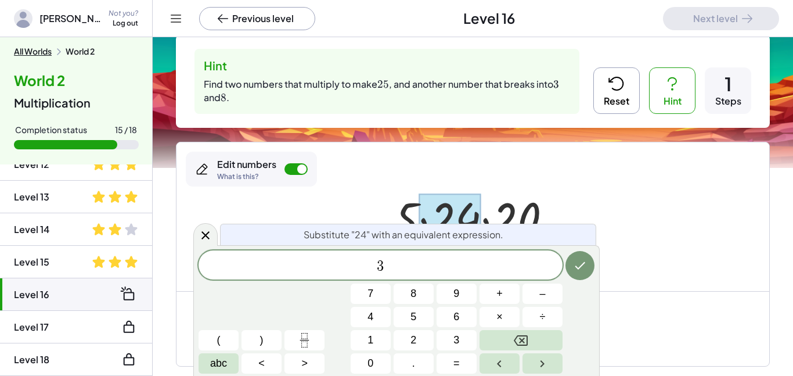
click at [505, 324] on button "×" at bounding box center [499, 316] width 40 height 20
click at [421, 293] on button "8" at bounding box center [414, 293] width 40 height 20
click at [576, 259] on icon "Done" at bounding box center [580, 265] width 14 height 14
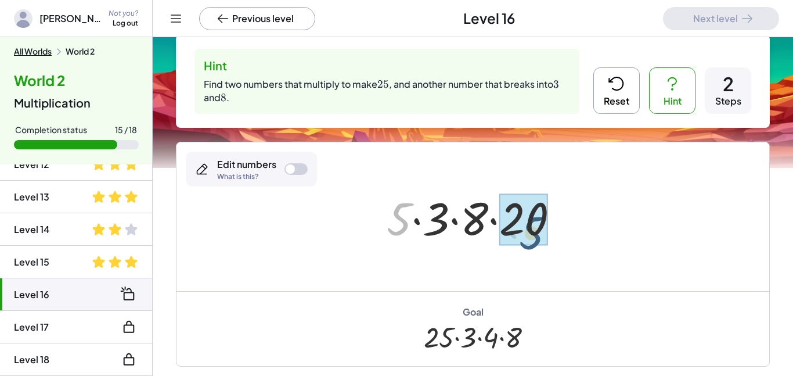
drag, startPoint x: 405, startPoint y: 222, endPoint x: 556, endPoint y: 232, distance: 151.2
click at [556, 232] on div at bounding box center [477, 217] width 193 height 60
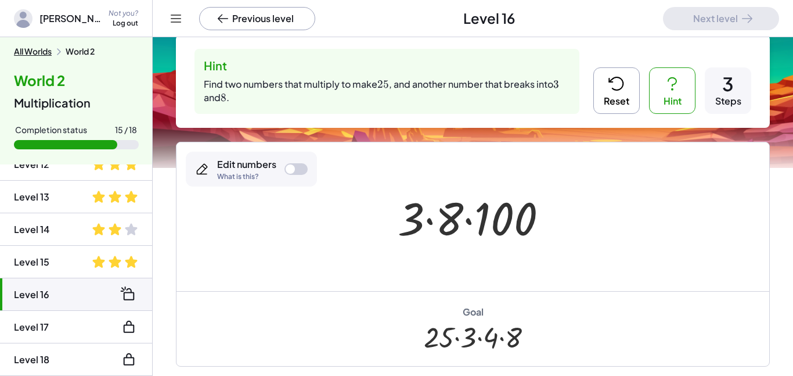
click at [609, 110] on button "Reset" at bounding box center [616, 90] width 46 height 46
